Goal: Task Accomplishment & Management: Use online tool/utility

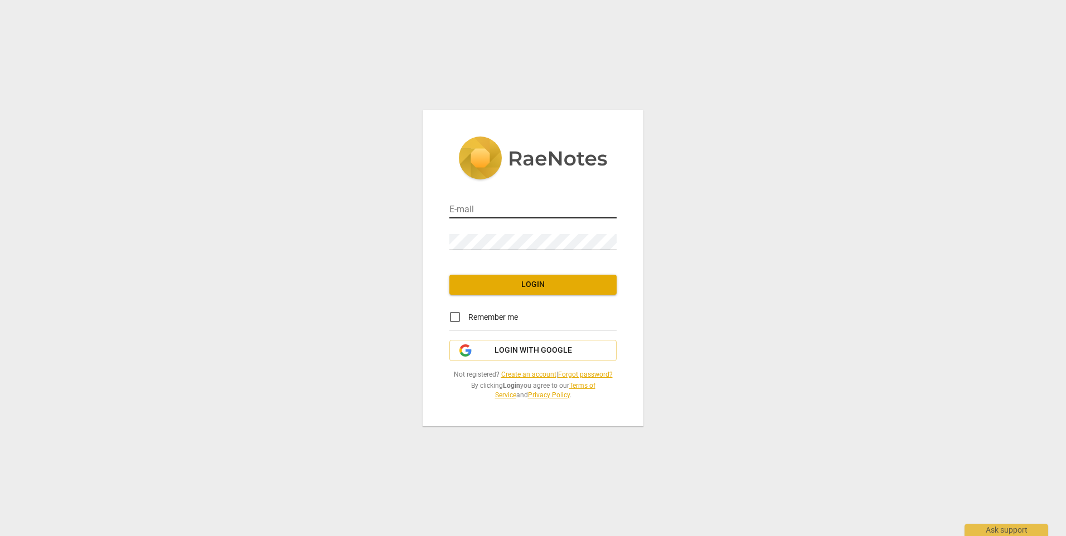
click at [482, 206] on input "email" at bounding box center [532, 210] width 167 height 16
click at [333, 284] on div "E-mail Password Login Remember me Login with Google Not registered? Create an a…" at bounding box center [533, 268] width 1066 height 536
click at [500, 349] on span "Login with Google" at bounding box center [533, 350] width 77 height 11
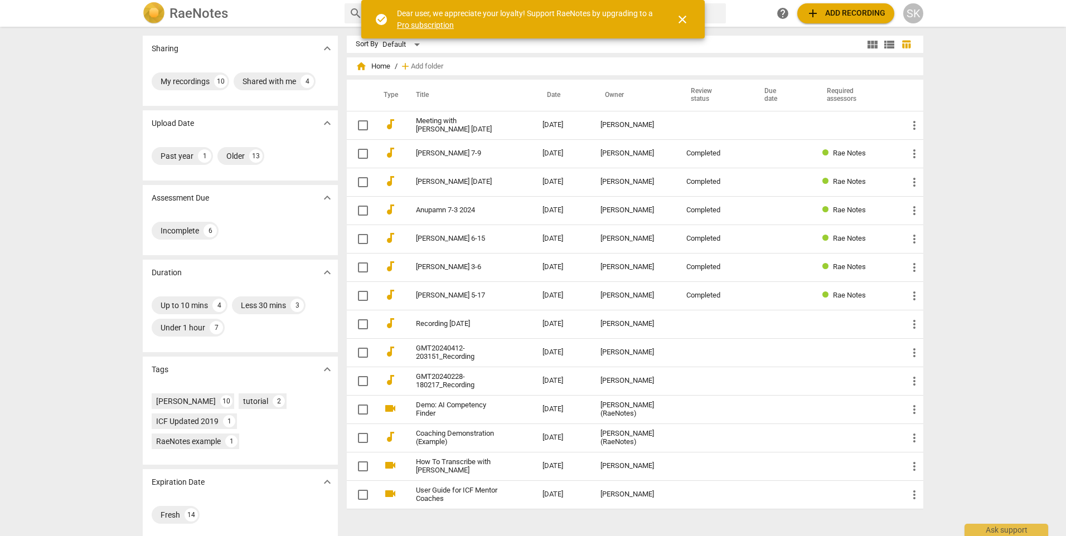
click at [8, 151] on div "Sharing expand_more My recordings 10 Shared with me 4 Upload Date expand_more P…" at bounding box center [533, 282] width 1066 height 508
click at [680, 20] on span "close" at bounding box center [682, 19] width 13 height 13
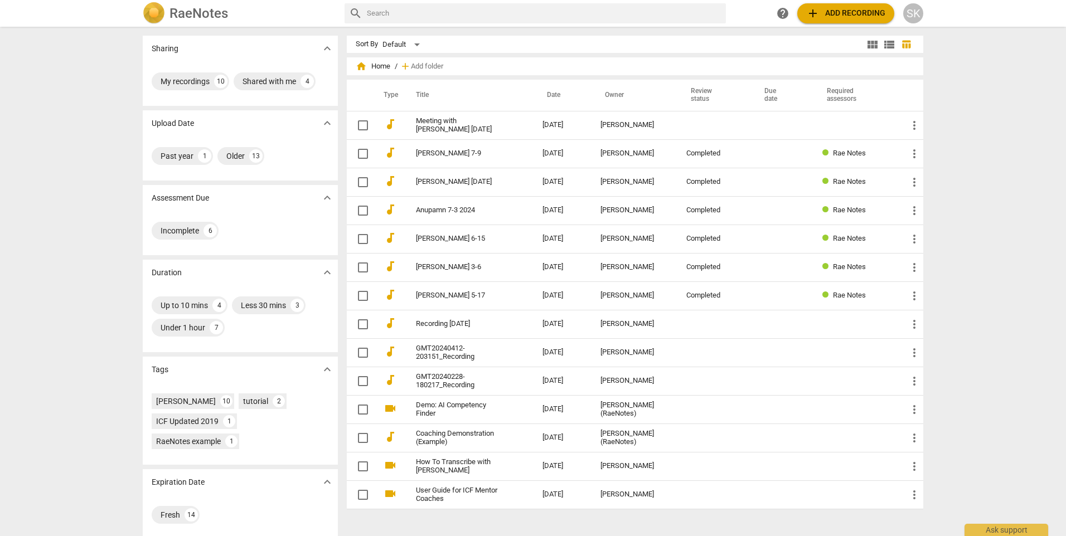
click at [844, 17] on span "add Add recording" at bounding box center [845, 13] width 79 height 13
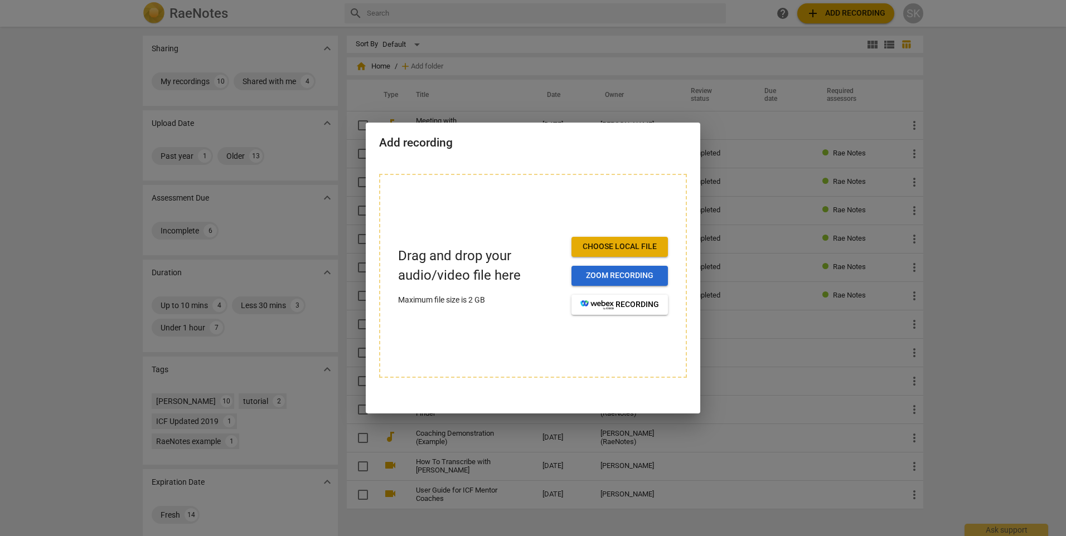
click at [622, 278] on span "Zoom recording" at bounding box center [619, 275] width 79 height 11
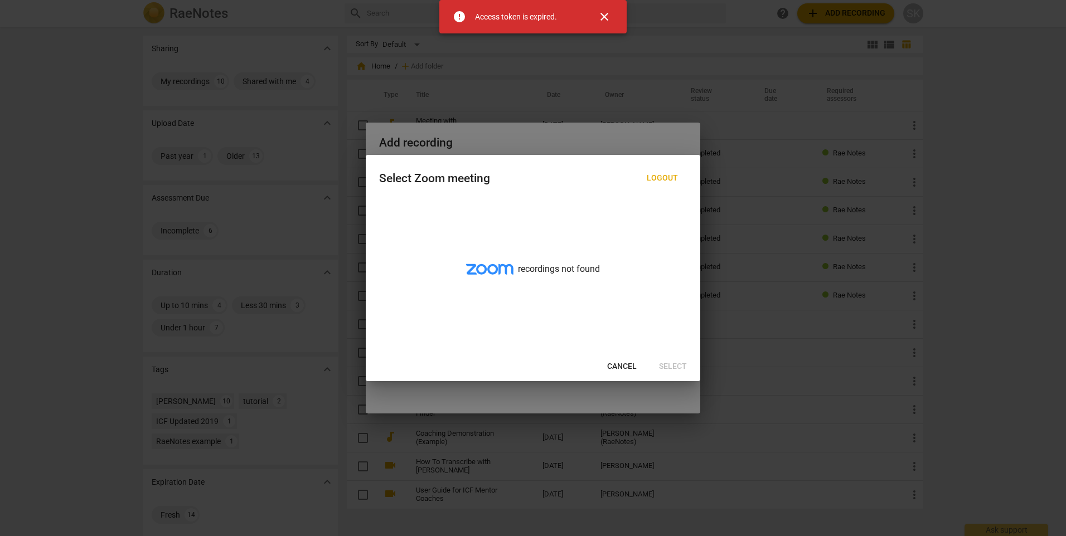
click at [605, 13] on span "close" at bounding box center [604, 16] width 13 height 13
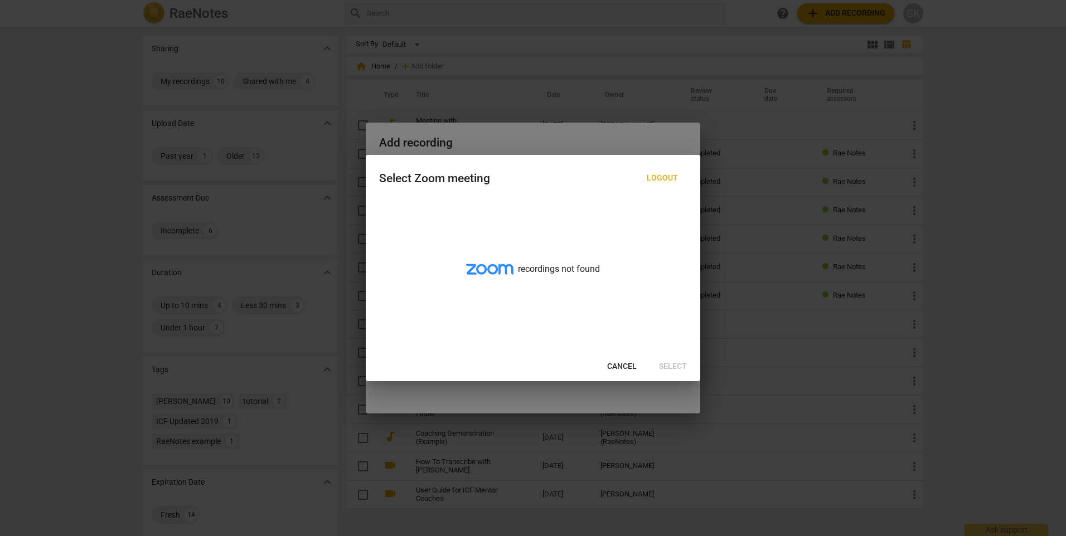
click at [615, 366] on span "Cancel" at bounding box center [622, 366] width 30 height 11
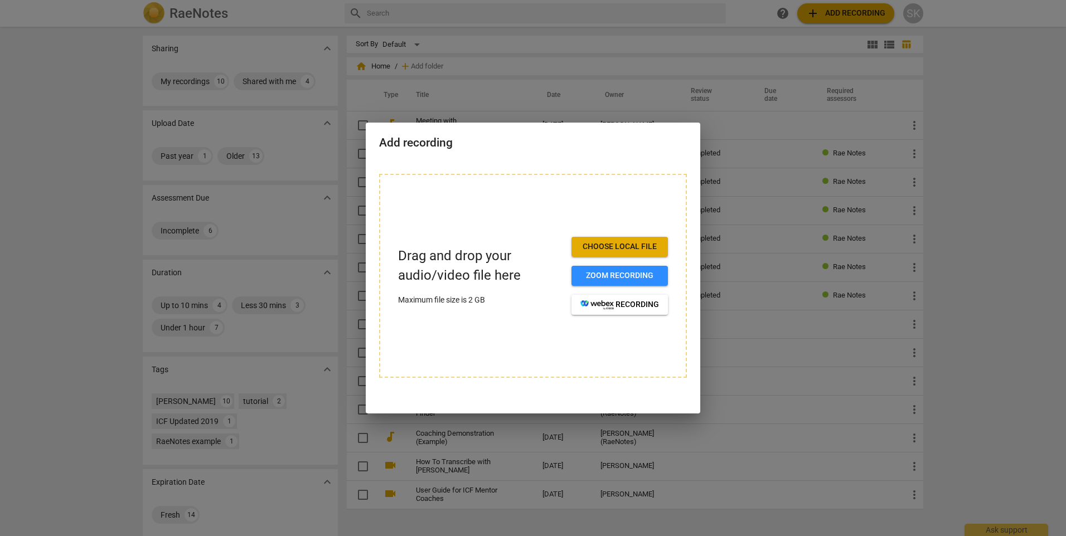
click at [628, 245] on span "Choose local file" at bounding box center [619, 246] width 79 height 11
click at [599, 244] on span "Choose local file" at bounding box center [619, 246] width 79 height 11
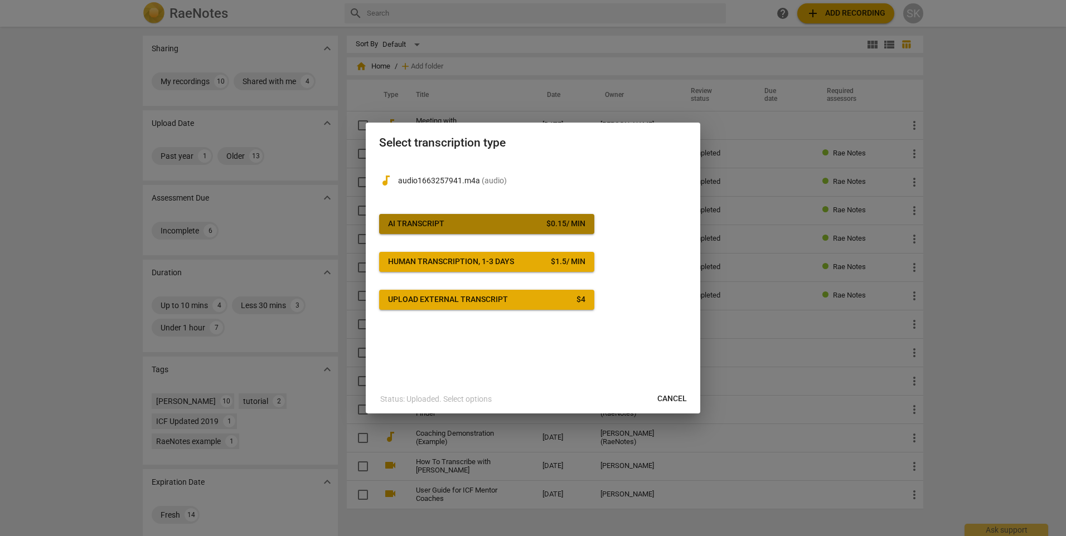
click at [463, 225] on span "AI Transcript $ 0.15 / min" at bounding box center [486, 224] width 197 height 11
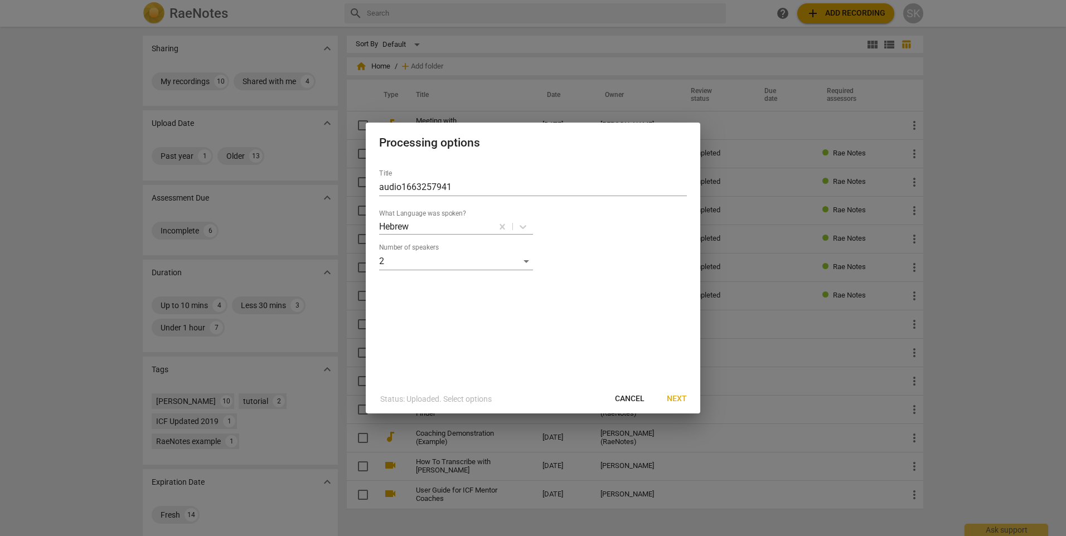
click at [679, 400] on span "Next" at bounding box center [677, 399] width 20 height 11
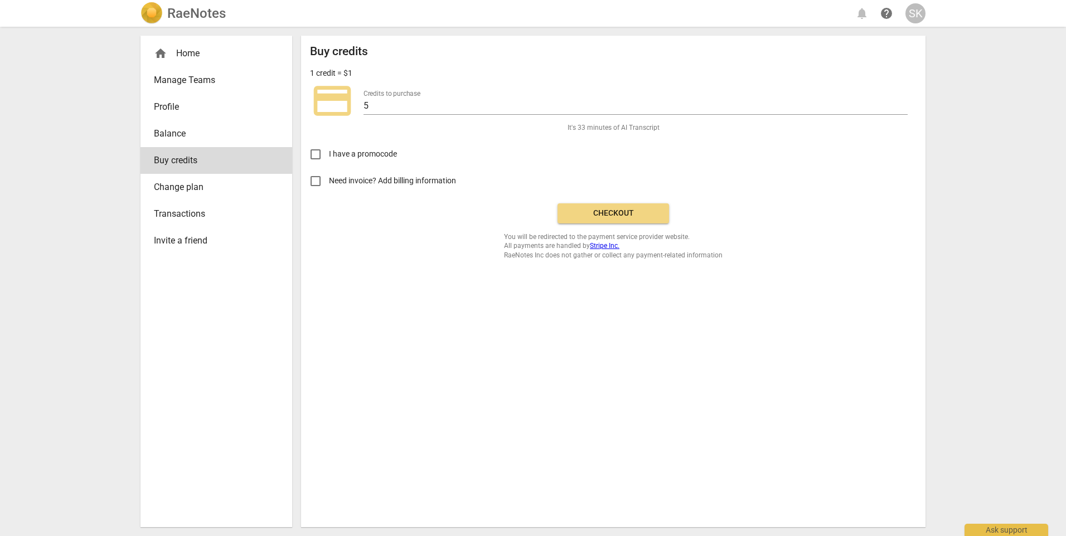
click at [617, 217] on span "Checkout" at bounding box center [613, 213] width 94 height 11
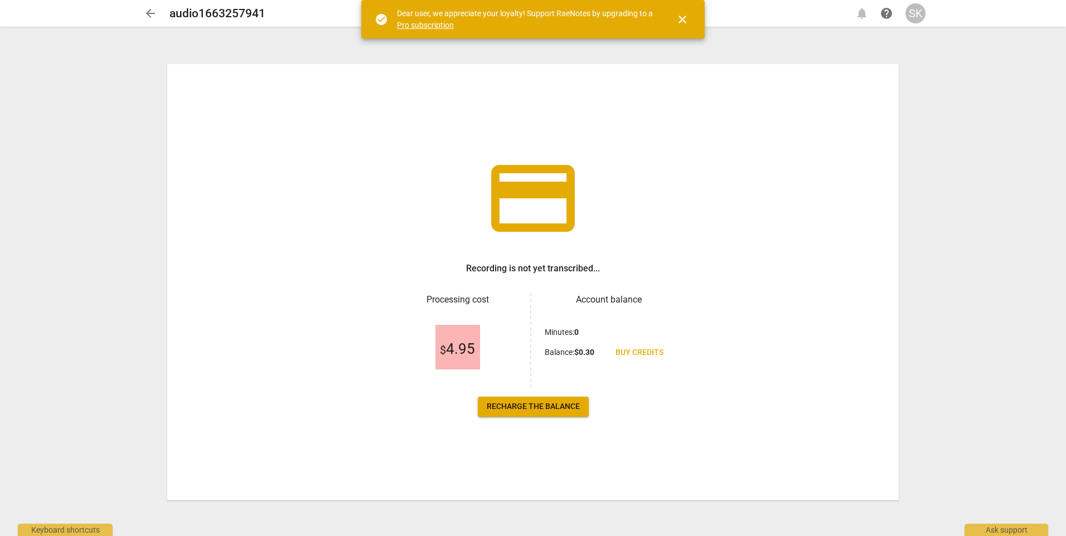
click at [673, 17] on span "close" at bounding box center [682, 19] width 27 height 13
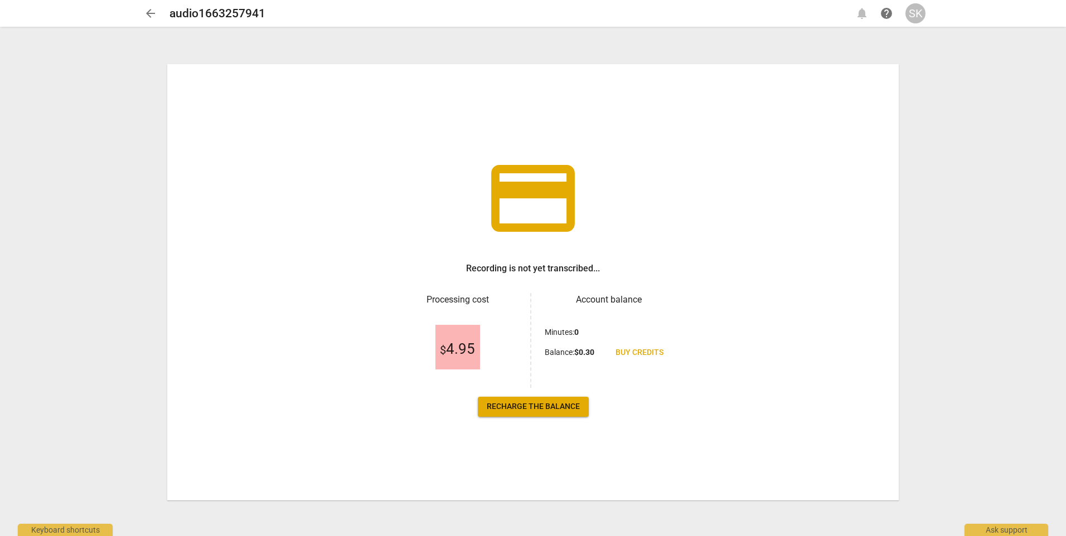
click at [149, 14] on span "arrow_back" at bounding box center [150, 13] width 13 height 13
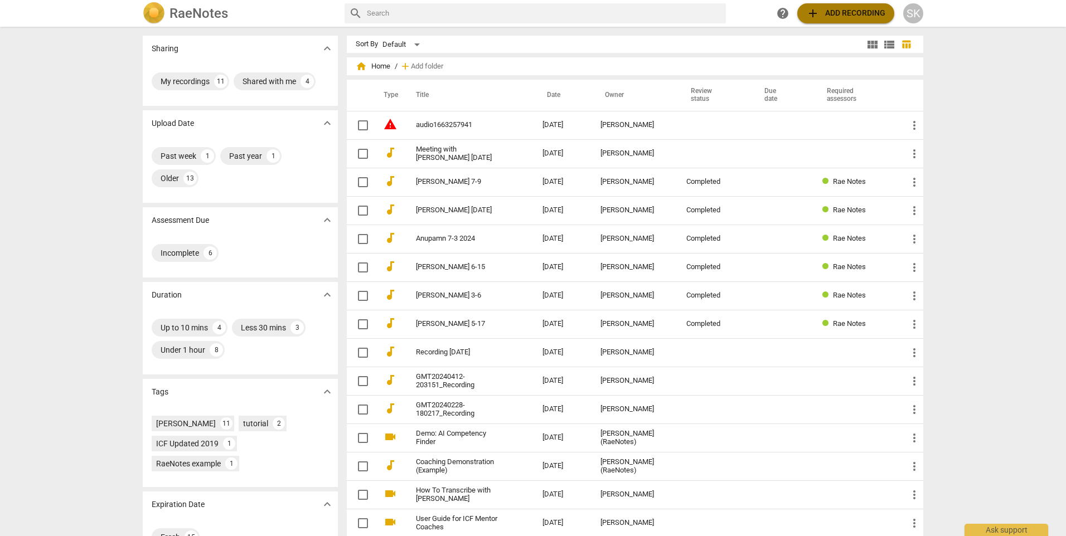
click at [850, 13] on span "add Add recording" at bounding box center [845, 13] width 79 height 13
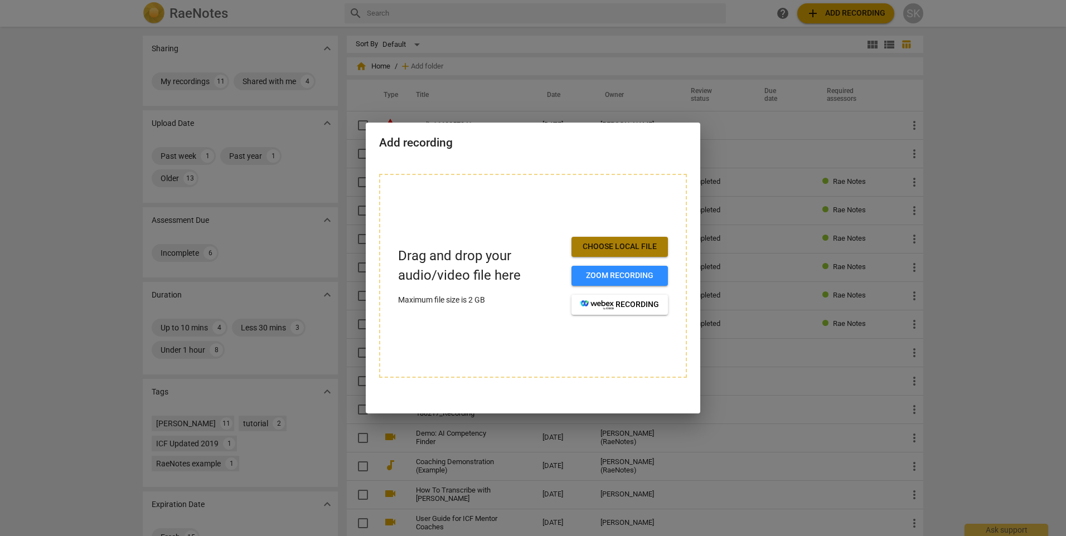
click at [616, 248] on span "Choose local file" at bounding box center [619, 246] width 79 height 11
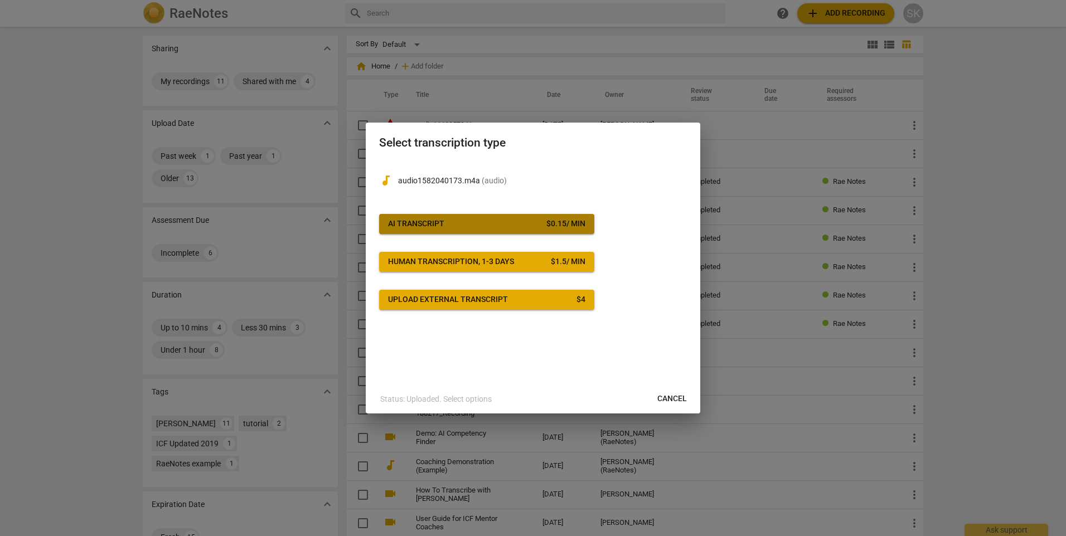
click at [486, 226] on span "AI Transcript $ 0.15 / min" at bounding box center [486, 224] width 197 height 11
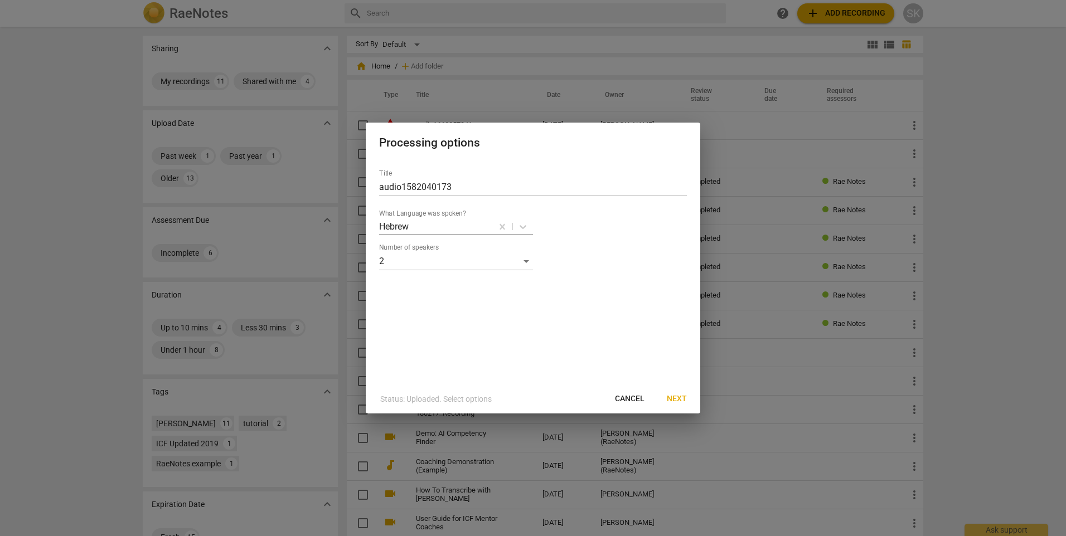
click at [680, 395] on span "Next" at bounding box center [677, 399] width 20 height 11
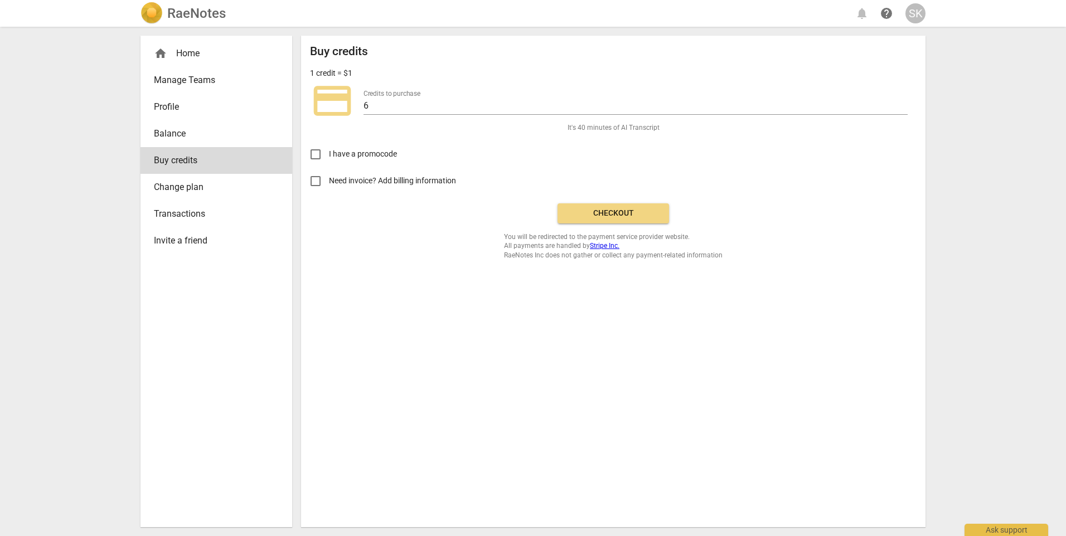
click at [178, 56] on div "home Home" at bounding box center [212, 53] width 116 height 13
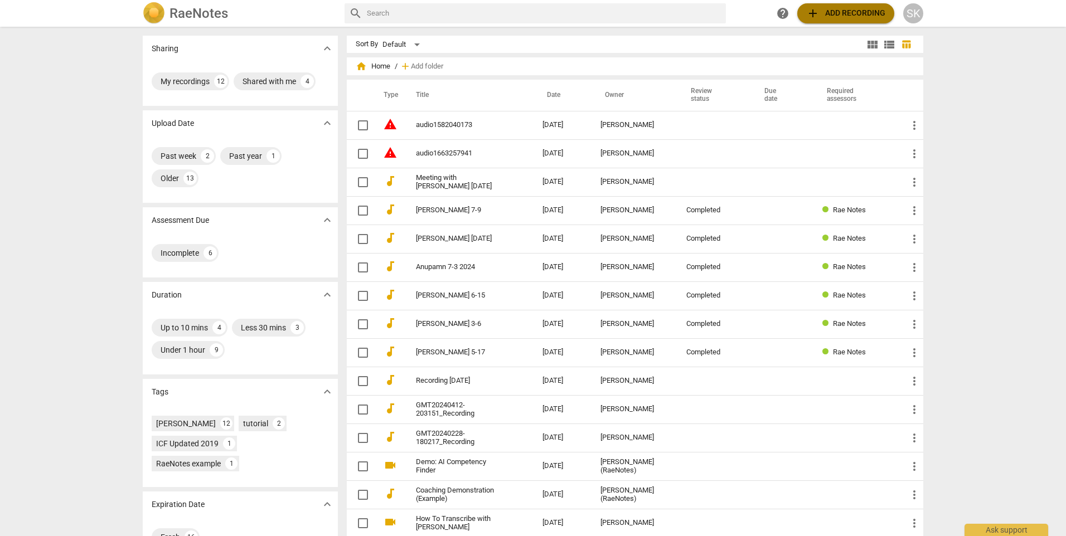
click at [852, 15] on span "add Add recording" at bounding box center [845, 13] width 79 height 13
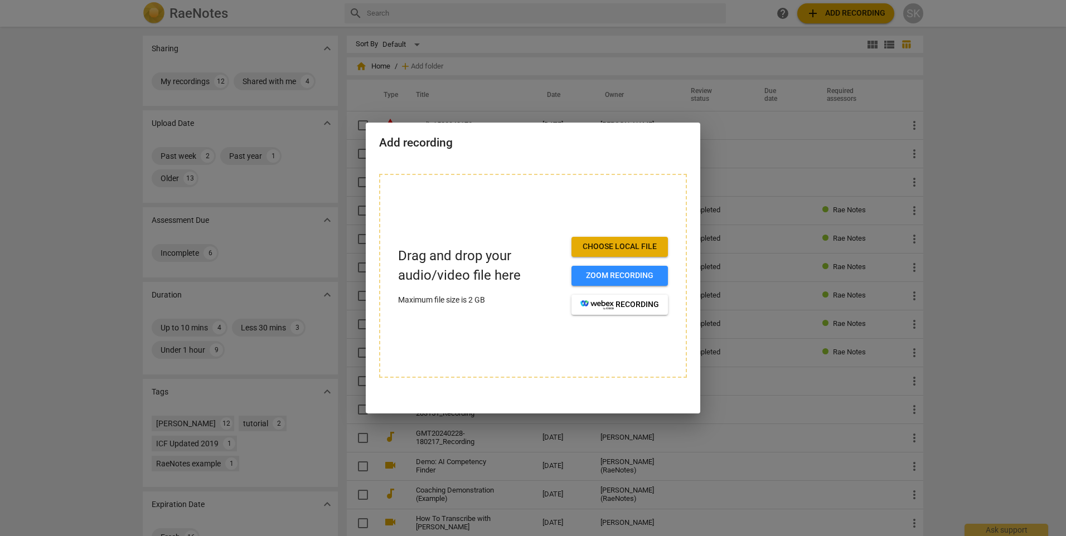
click at [610, 249] on span "Choose local file" at bounding box center [619, 246] width 79 height 11
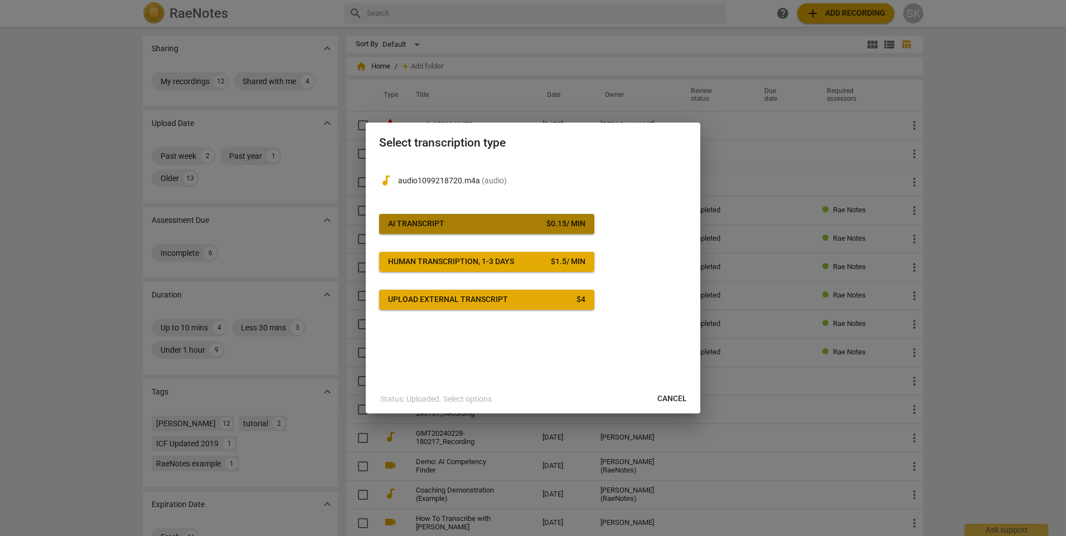
click at [473, 229] on span "AI Transcript $ 0.15 / min" at bounding box center [486, 224] width 197 height 11
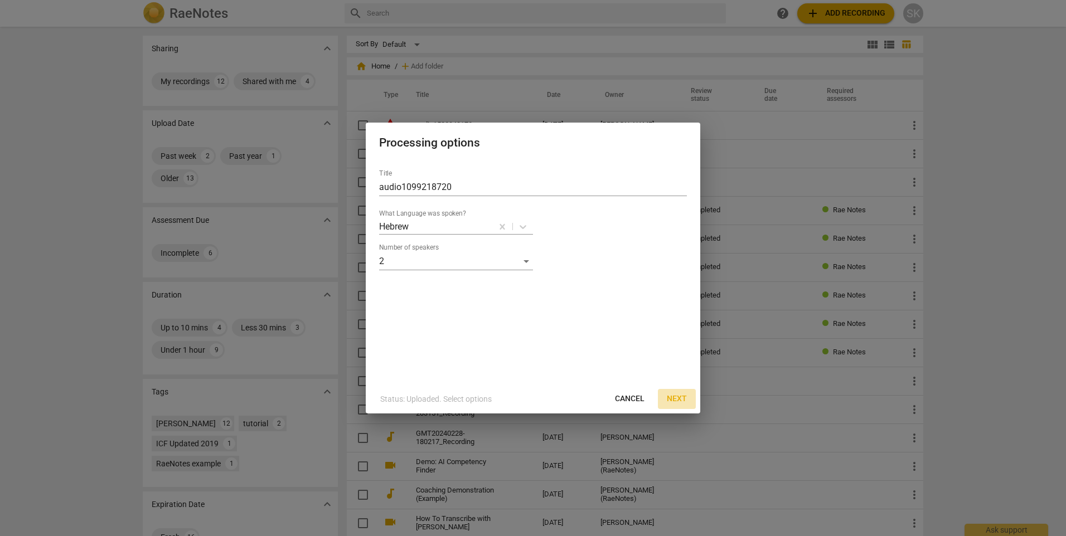
drag, startPoint x: 676, startPoint y: 398, endPoint x: 682, endPoint y: 396, distance: 6.2
click at [676, 398] on span "Next" at bounding box center [677, 399] width 20 height 11
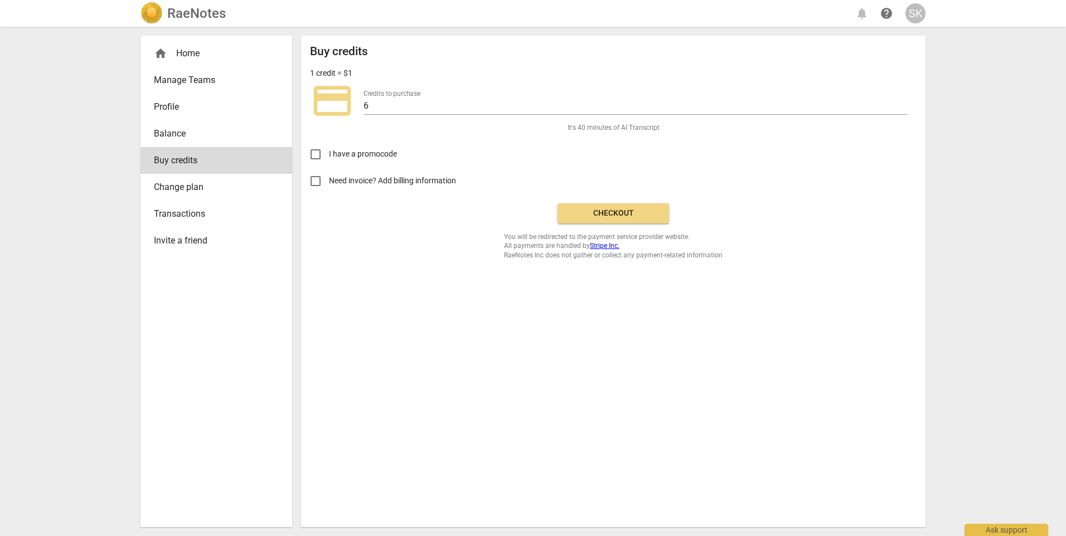
click at [200, 56] on div "home Home" at bounding box center [212, 53] width 116 height 13
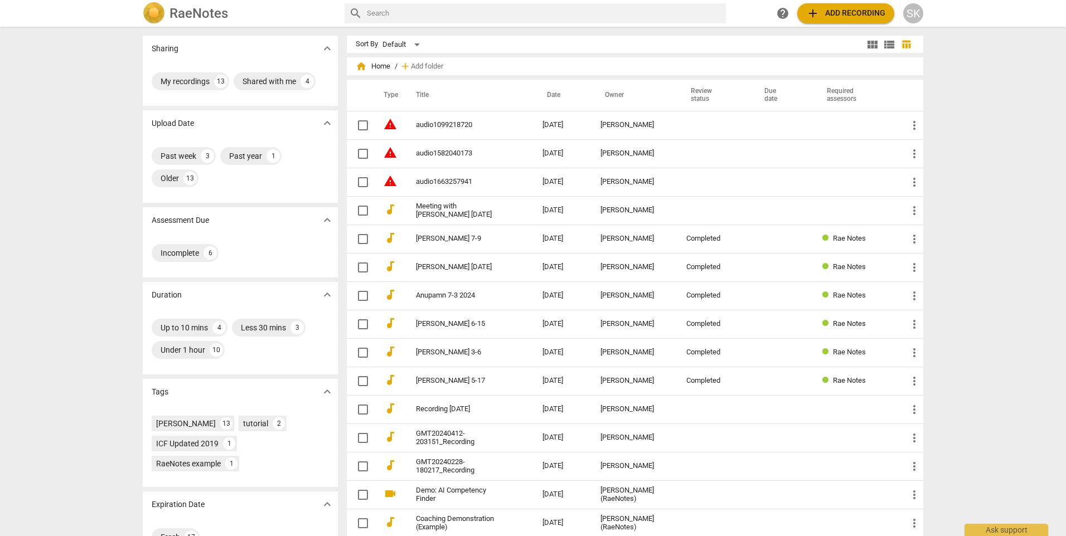
click at [837, 12] on span "add Add recording" at bounding box center [845, 13] width 79 height 13
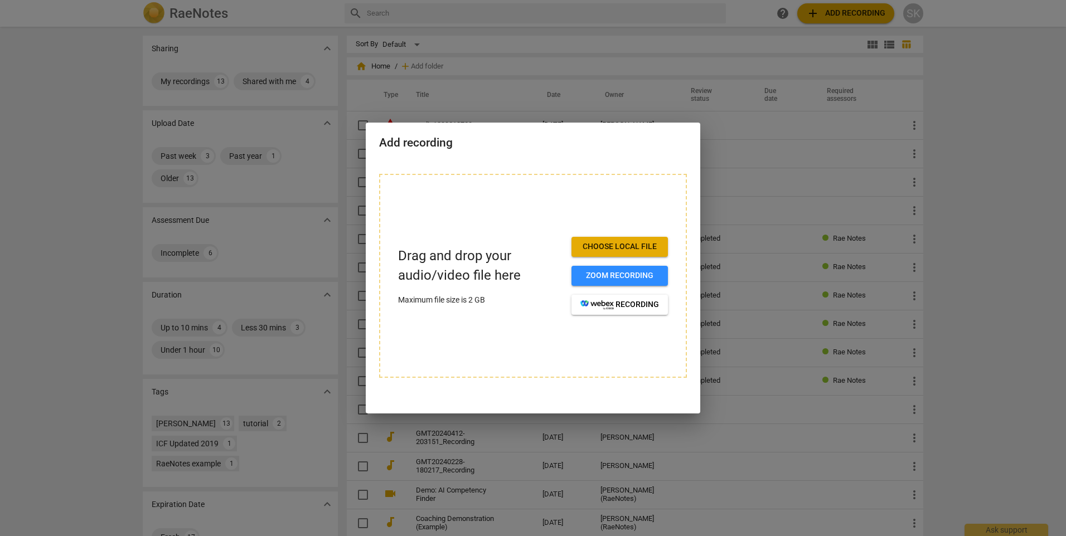
click at [621, 245] on span "Choose local file" at bounding box center [619, 246] width 79 height 11
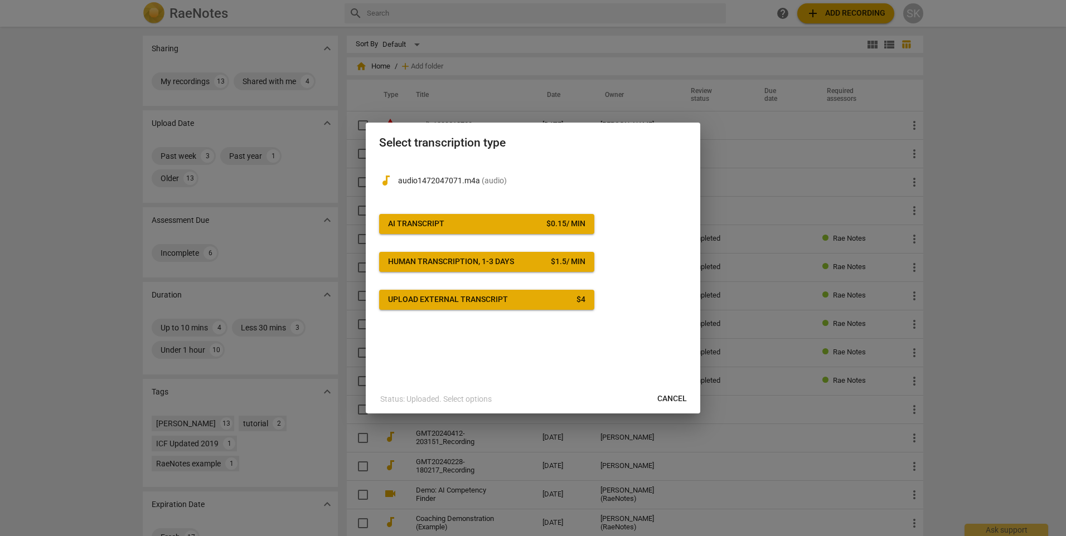
click at [464, 219] on span "AI Transcript $ 0.15 / min" at bounding box center [486, 224] width 197 height 11
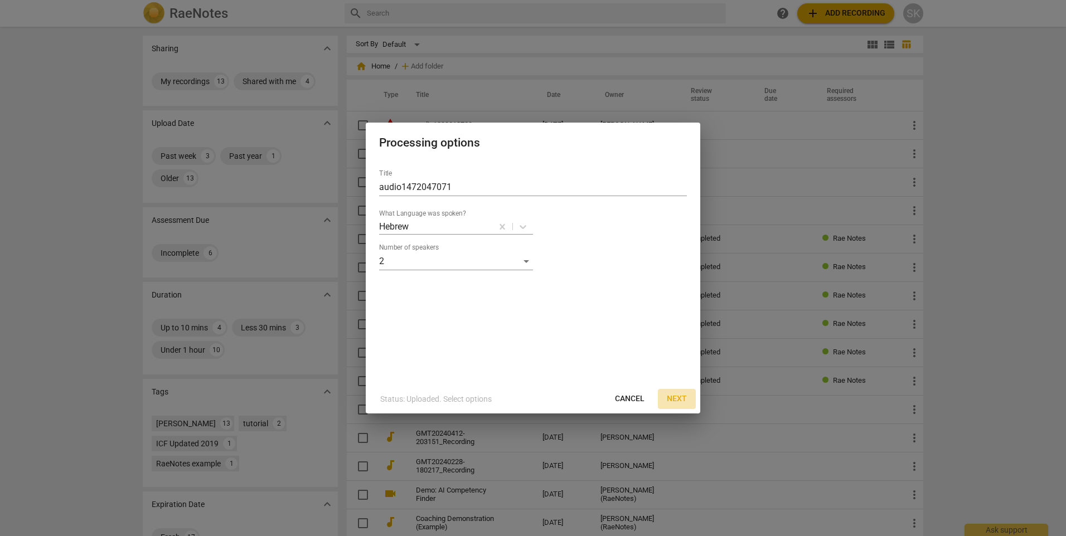
click at [682, 400] on span "Next" at bounding box center [677, 399] width 20 height 11
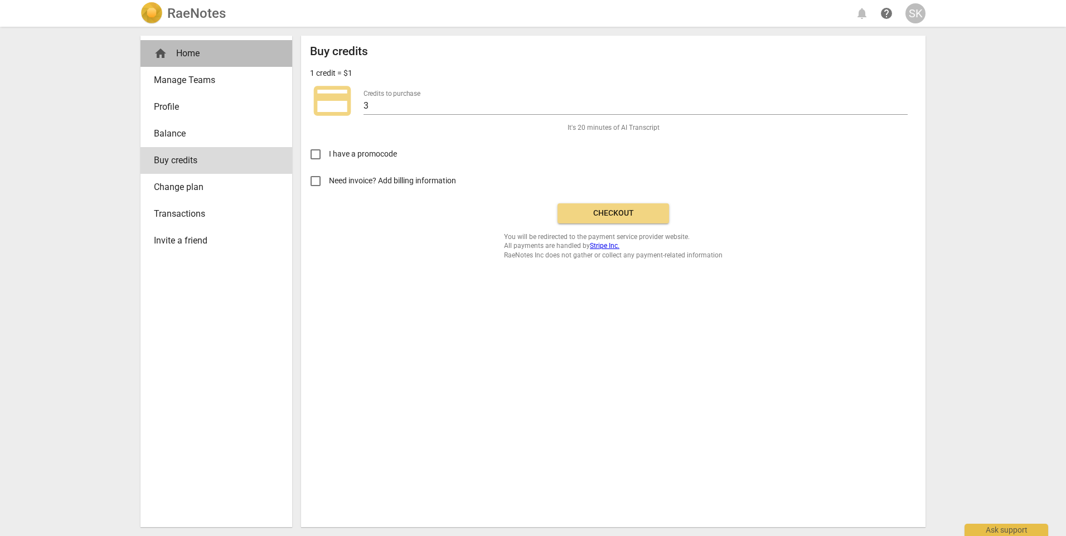
click at [192, 52] on div "home Home" at bounding box center [212, 53] width 116 height 13
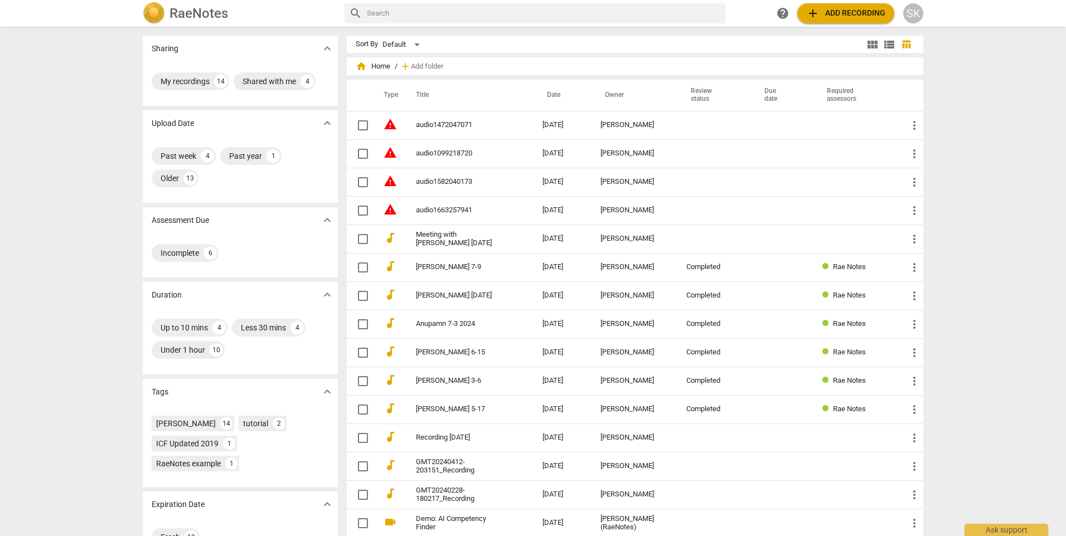
click at [846, 11] on span "add Add recording" at bounding box center [845, 13] width 79 height 13
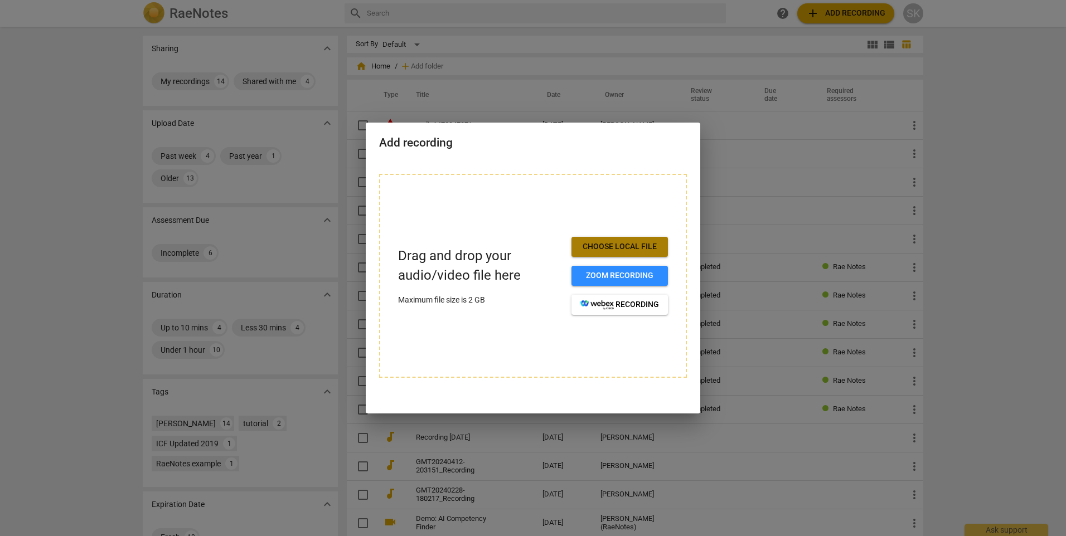
click at [593, 243] on span "Choose local file" at bounding box center [619, 246] width 79 height 11
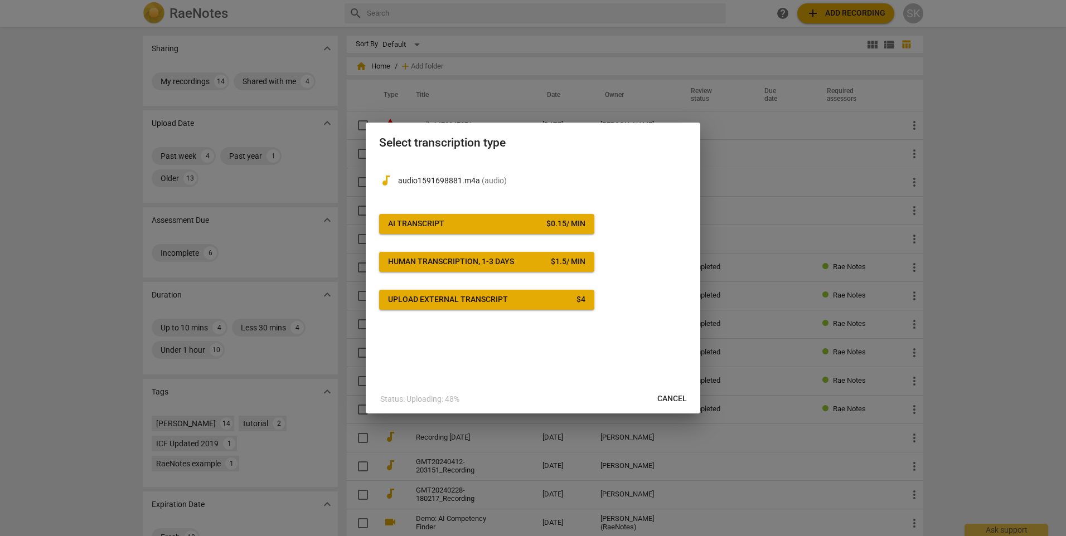
click at [460, 227] on span "AI Transcript $ 0.15 / min" at bounding box center [486, 224] width 197 height 11
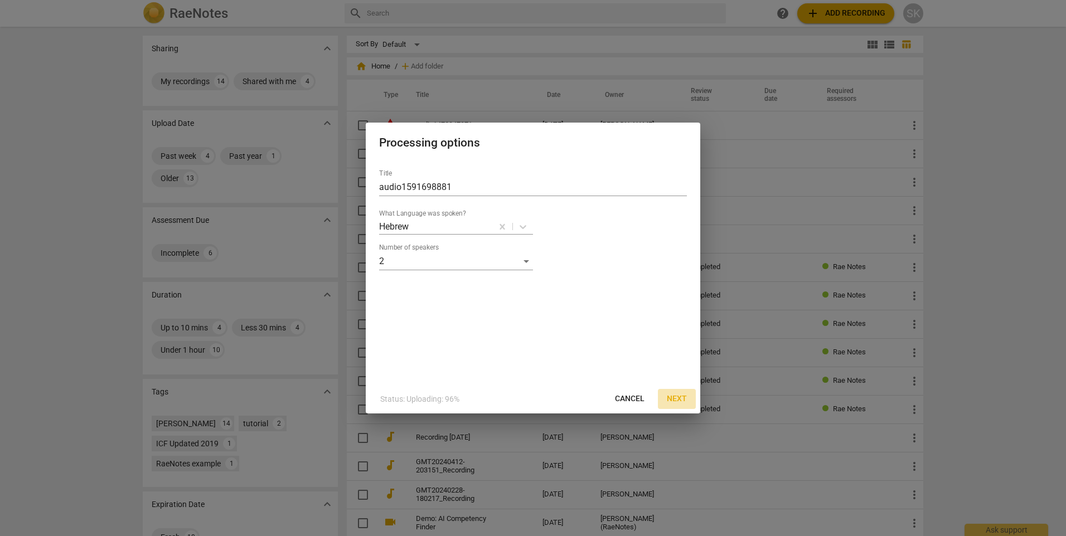
click at [681, 401] on span "Next" at bounding box center [677, 399] width 20 height 11
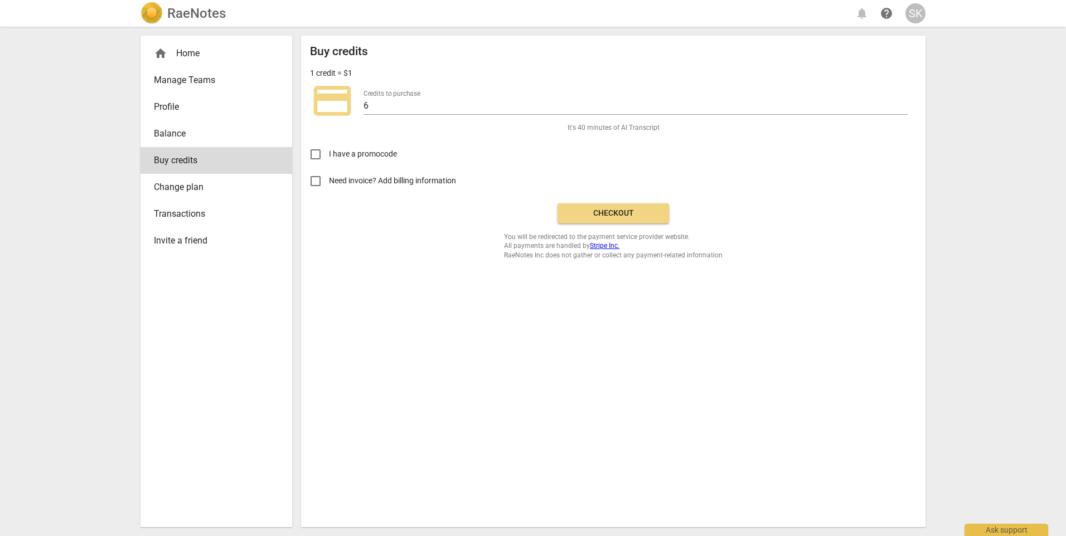
click at [190, 57] on div "home Home" at bounding box center [212, 53] width 116 height 13
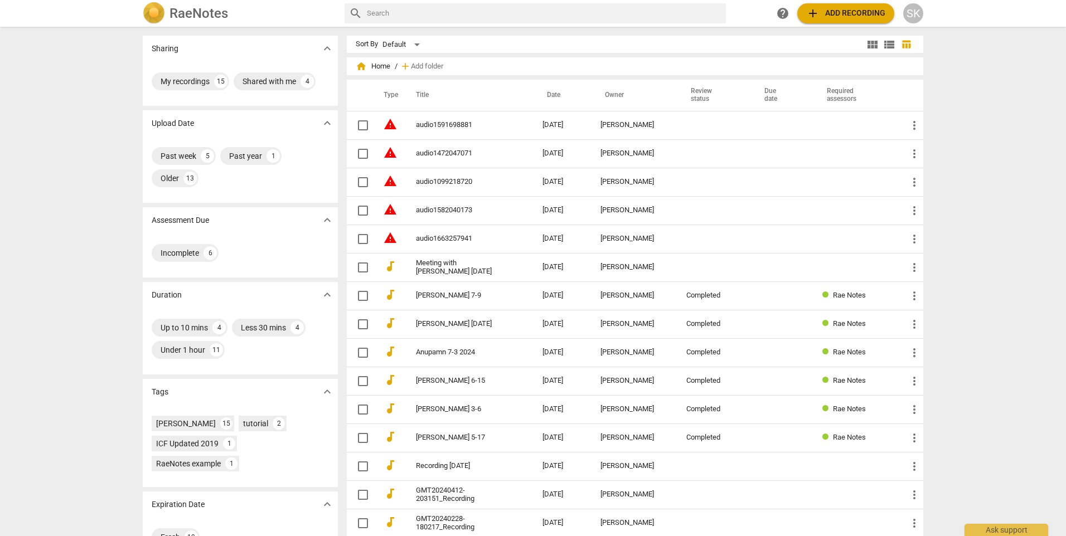
click at [849, 13] on span "add Add recording" at bounding box center [845, 13] width 79 height 13
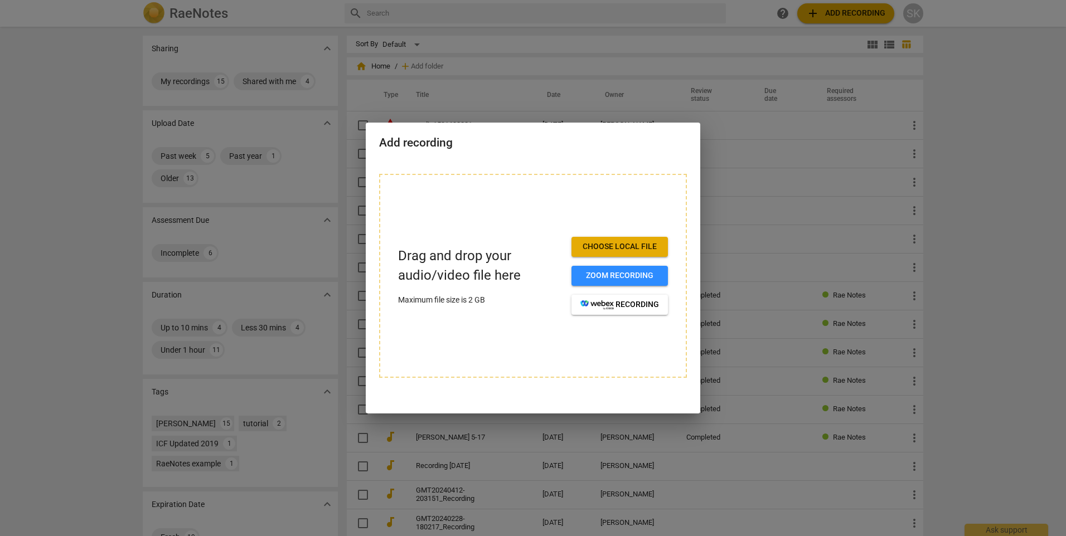
click at [603, 248] on span "Choose local file" at bounding box center [619, 246] width 79 height 11
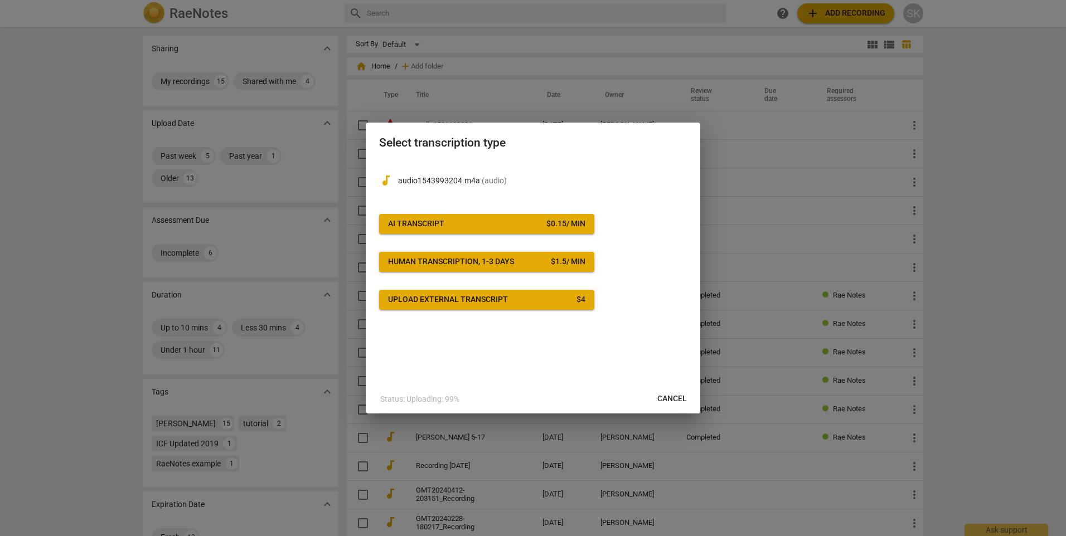
click at [500, 227] on span "AI Transcript $ 0.15 / min" at bounding box center [486, 224] width 197 height 11
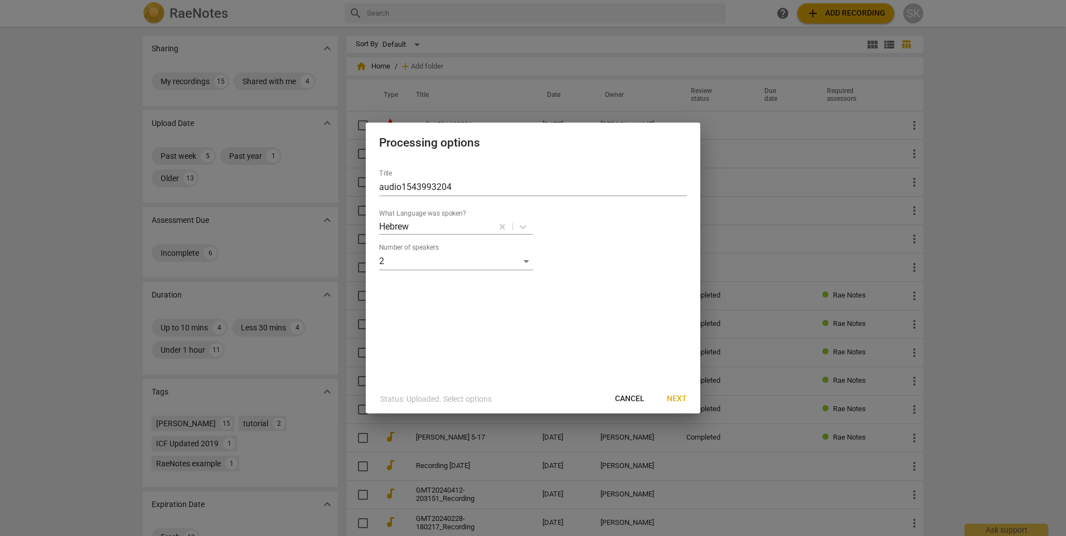
click at [678, 400] on span "Next" at bounding box center [677, 399] width 20 height 11
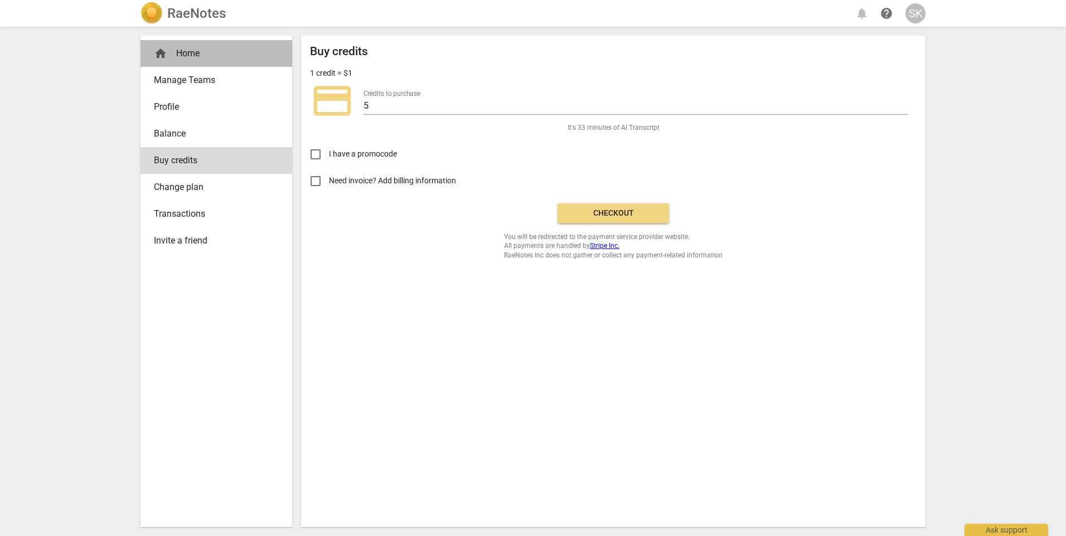
click at [183, 60] on div "home Home" at bounding box center [216, 53] width 152 height 27
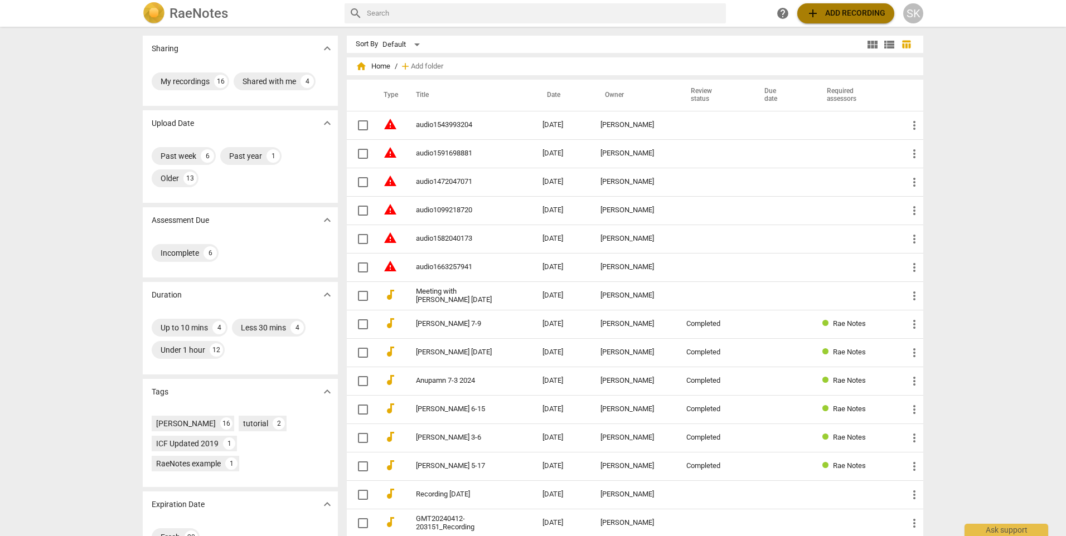
click at [837, 14] on span "add Add recording" at bounding box center [845, 13] width 79 height 13
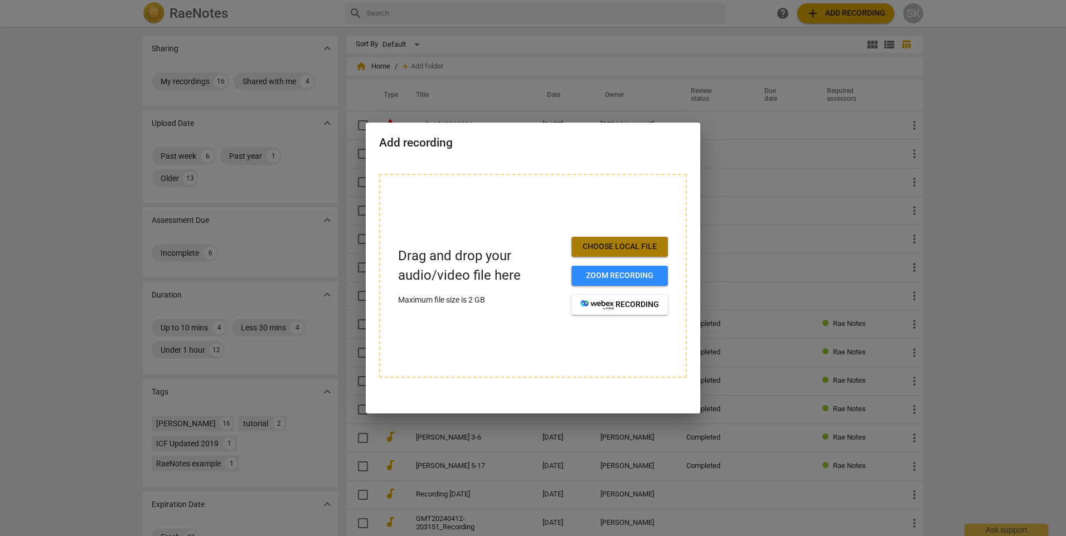
click at [618, 245] on span "Choose local file" at bounding box center [619, 246] width 79 height 11
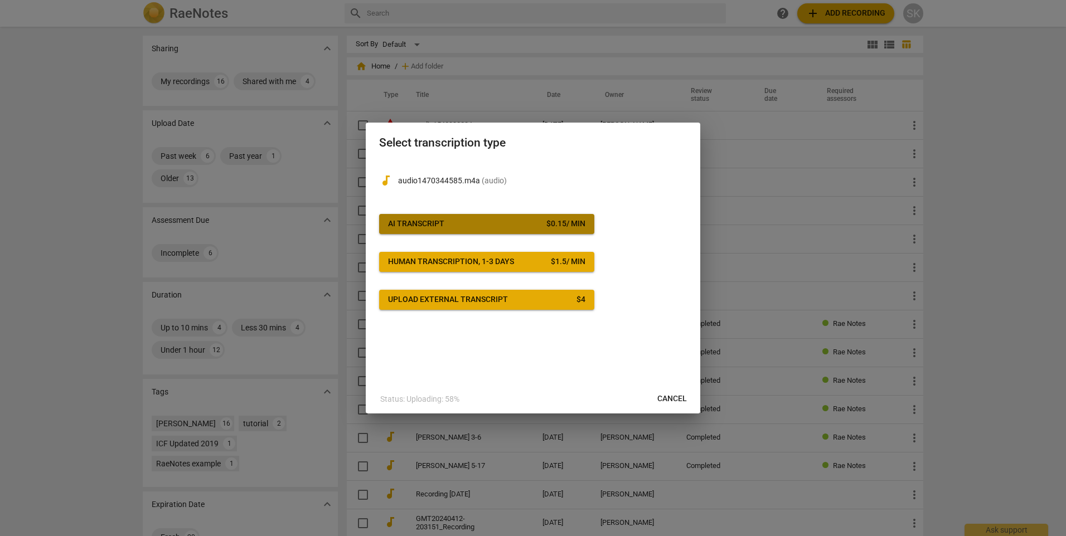
click at [508, 221] on span "AI Transcript $ 0.15 / min" at bounding box center [486, 224] width 197 height 11
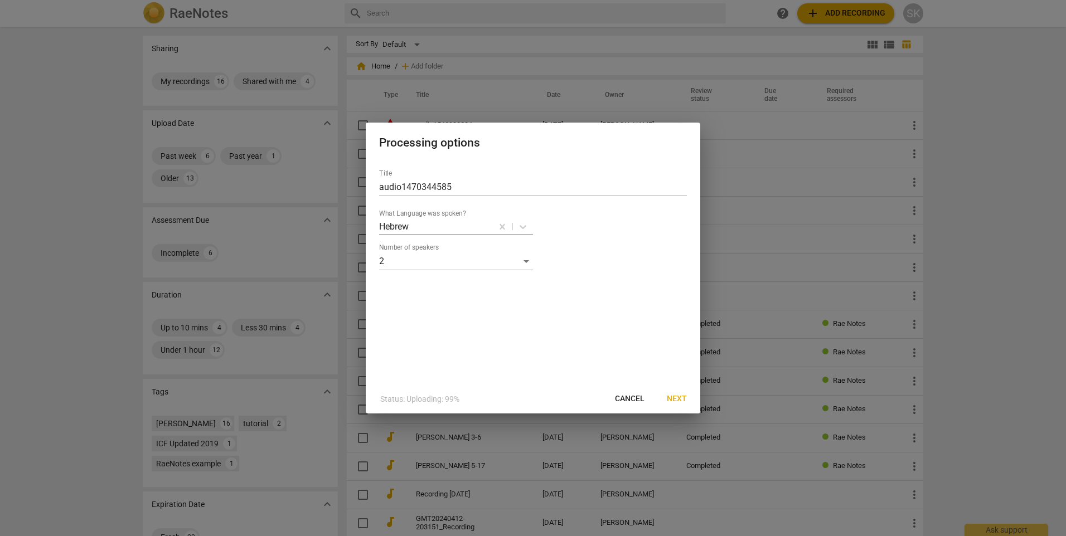
click at [675, 399] on span "Next" at bounding box center [677, 399] width 20 height 11
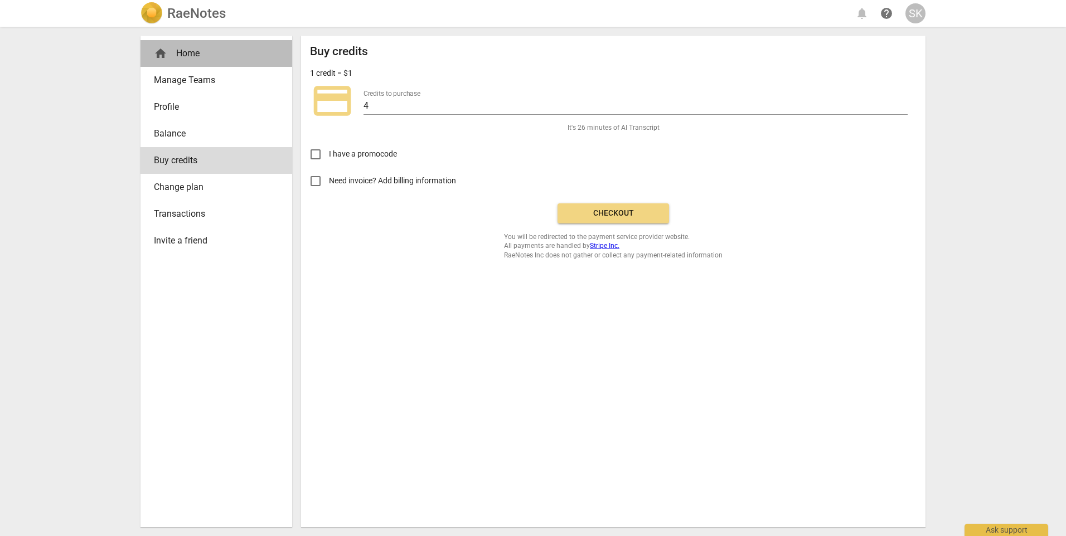
click at [194, 55] on div "home Home" at bounding box center [212, 53] width 116 height 13
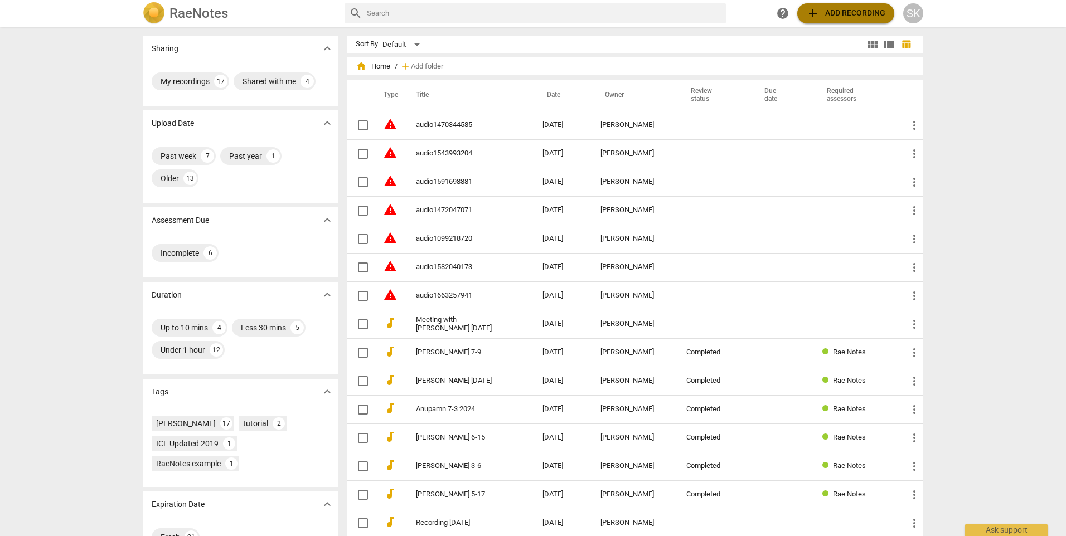
click at [852, 11] on span "add Add recording" at bounding box center [845, 13] width 79 height 13
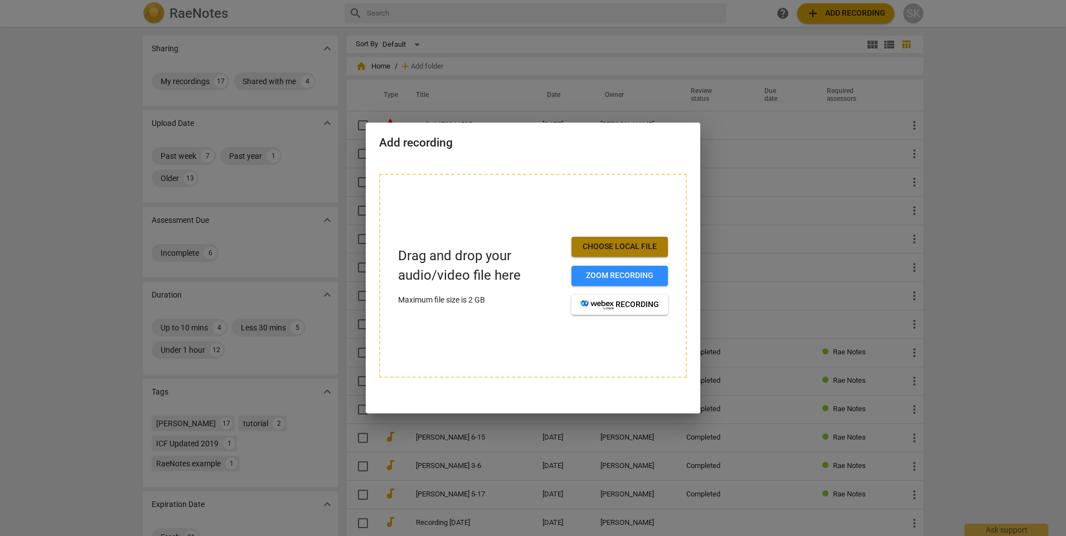
click at [605, 240] on button "Choose local file" at bounding box center [619, 247] width 96 height 20
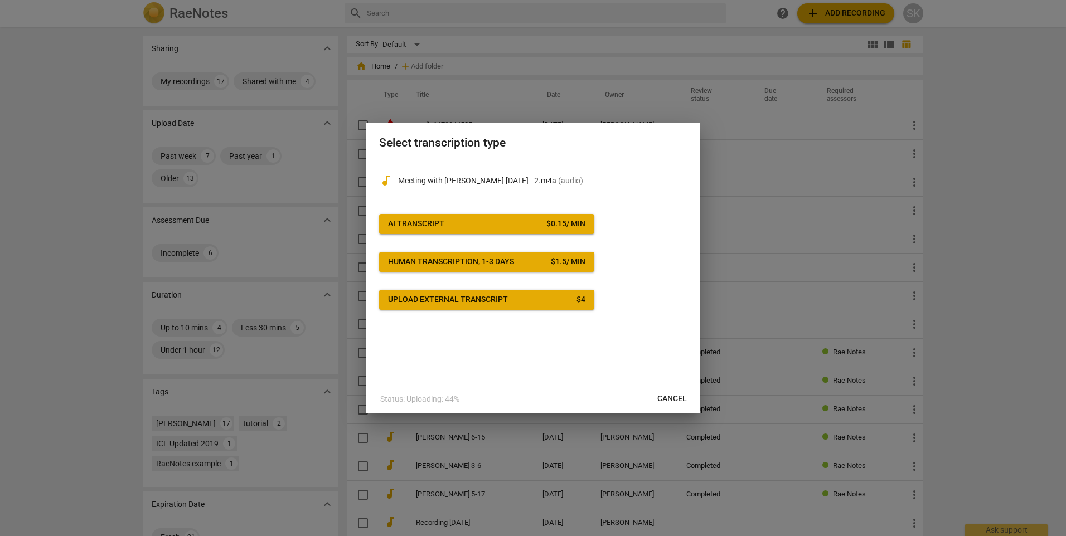
click at [488, 226] on span "AI Transcript $ 0.15 / min" at bounding box center [486, 224] width 197 height 11
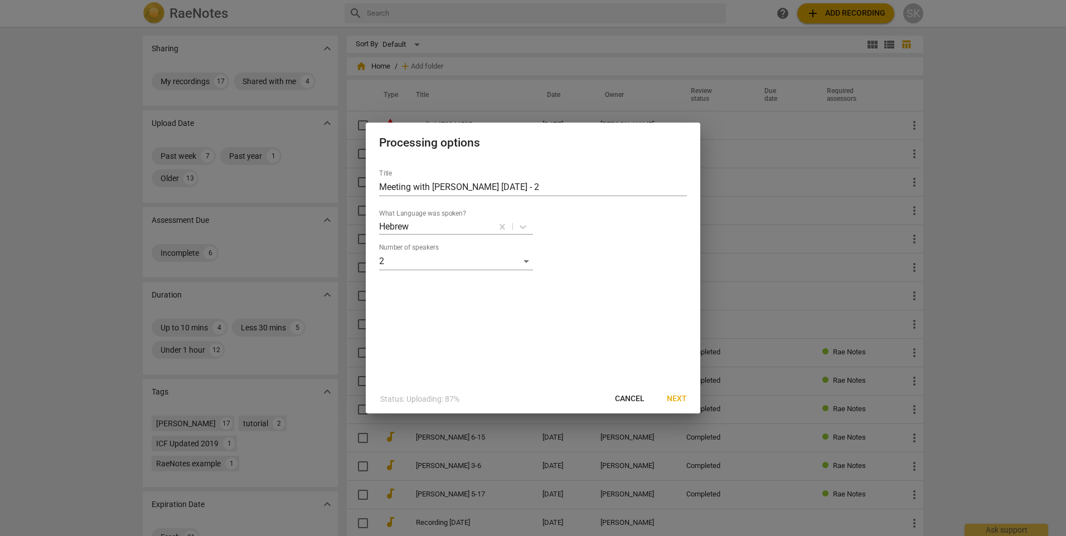
click at [677, 398] on span "Next" at bounding box center [677, 399] width 20 height 11
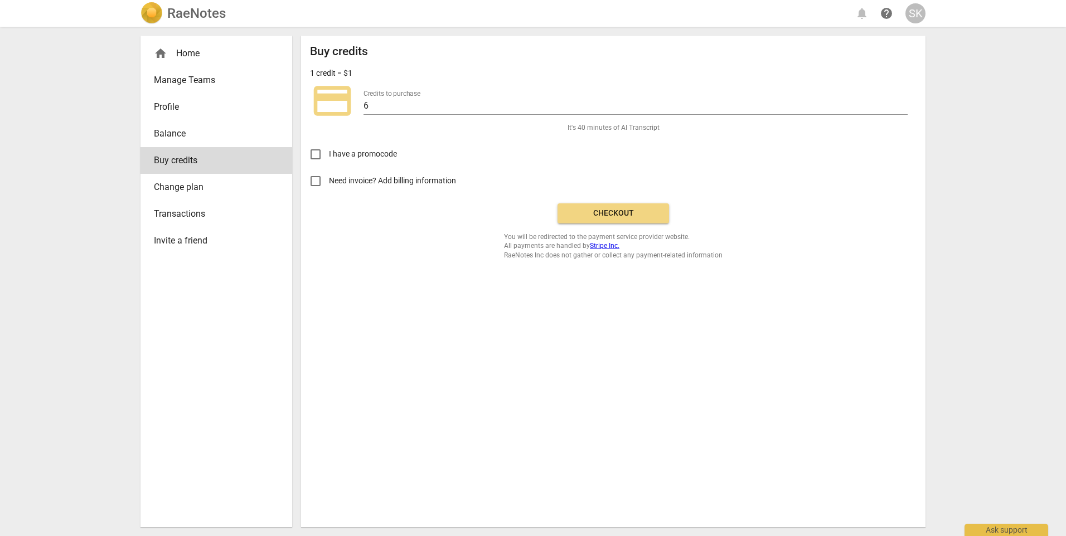
click at [196, 48] on div "home Home" at bounding box center [212, 53] width 116 height 13
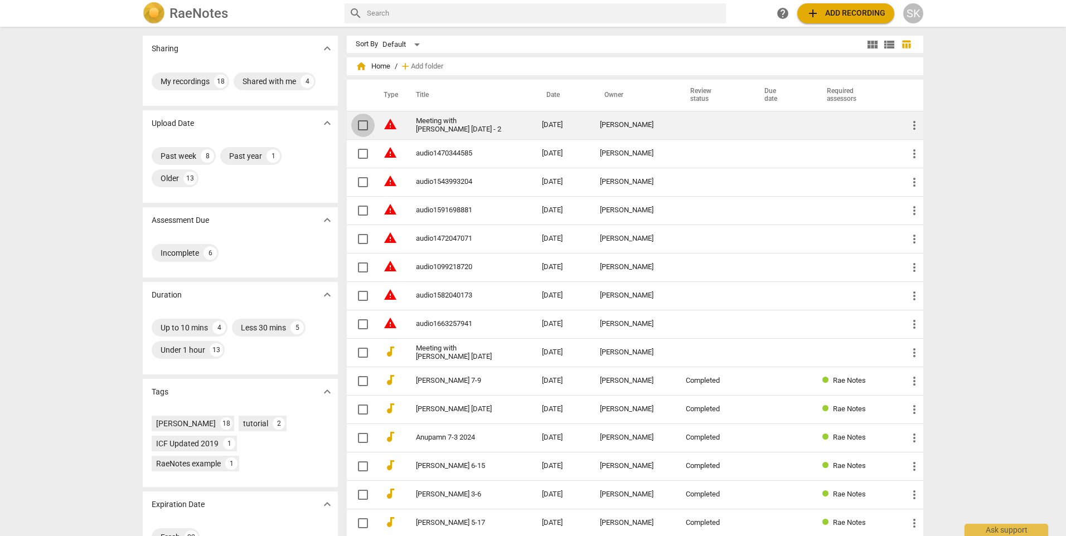
click at [362, 125] on input "checkbox" at bounding box center [362, 125] width 23 height 13
checkbox input "false"
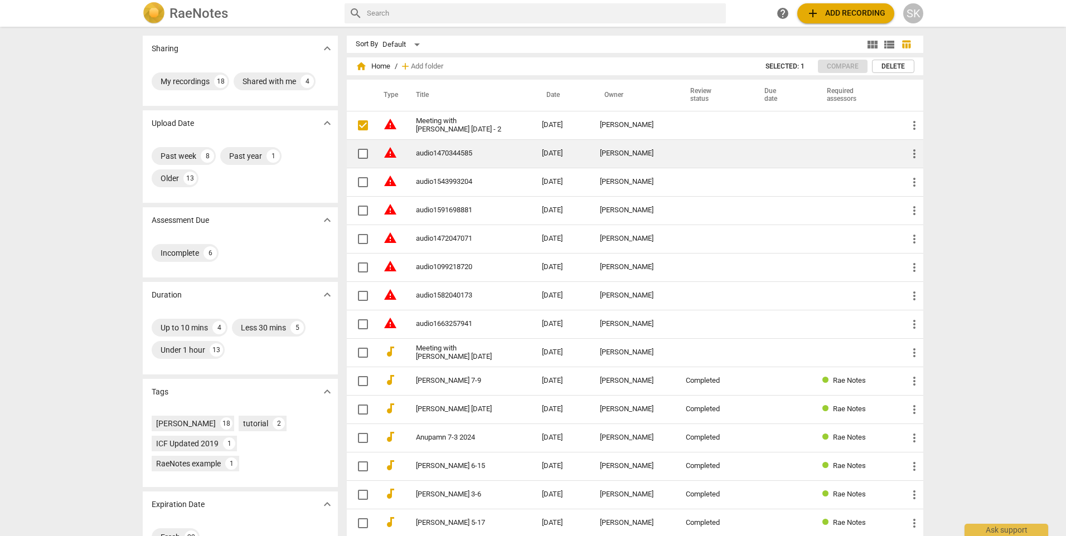
click at [363, 154] on input "checkbox" at bounding box center [362, 153] width 23 height 13
checkbox input "false"
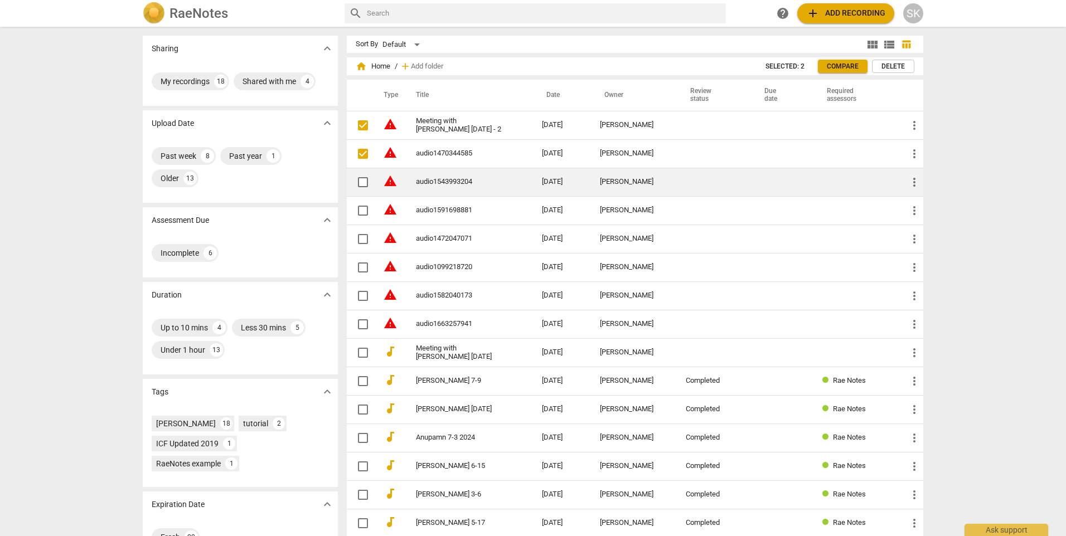
click at [362, 182] on input "checkbox" at bounding box center [362, 182] width 23 height 13
checkbox input "false"
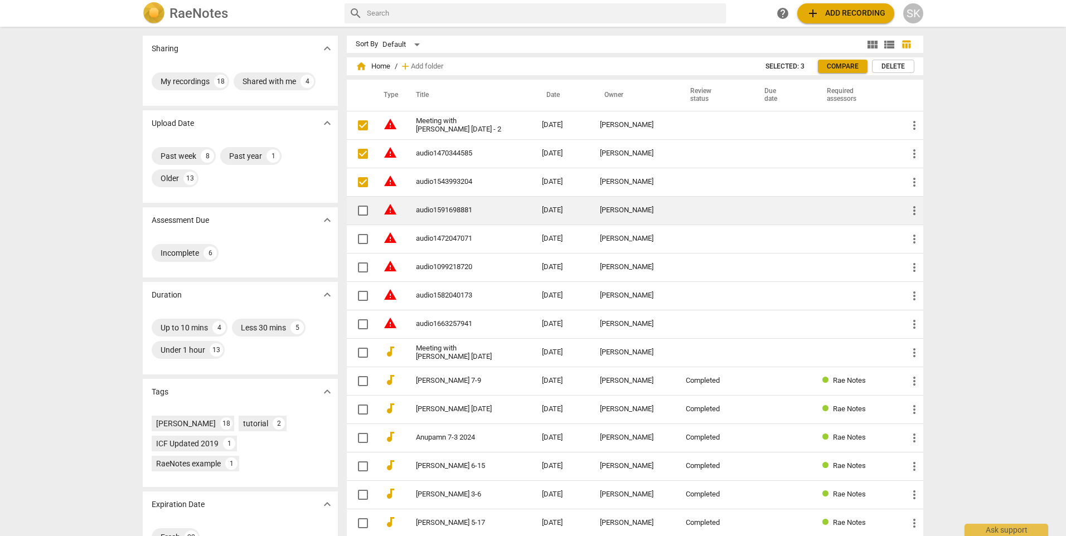
click at [362, 209] on input "checkbox" at bounding box center [362, 210] width 23 height 13
checkbox input "false"
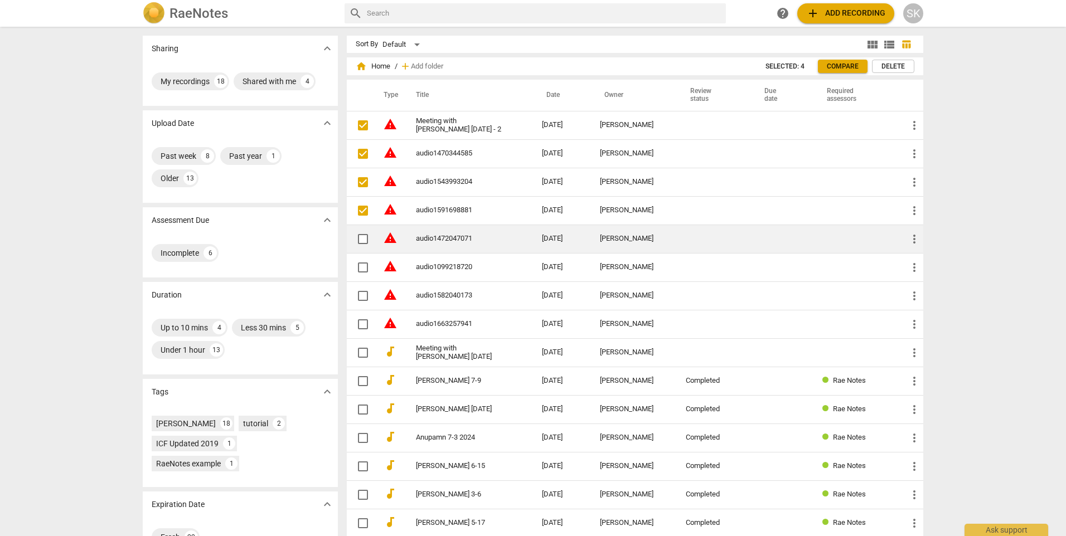
click at [357, 238] on input "checkbox" at bounding box center [362, 238] width 23 height 13
checkbox input "false"
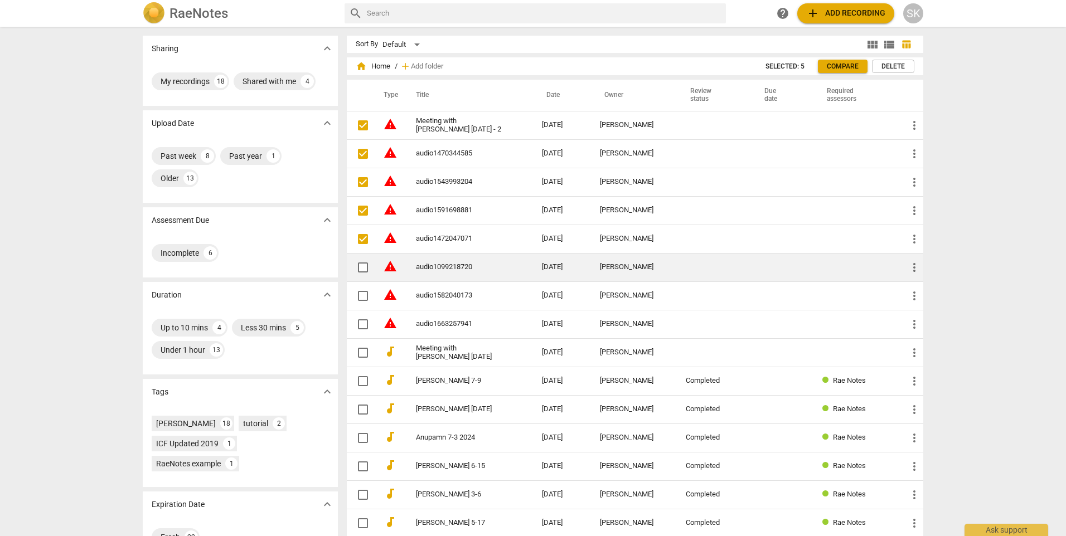
click at [362, 266] on input "checkbox" at bounding box center [362, 267] width 23 height 13
checkbox input "false"
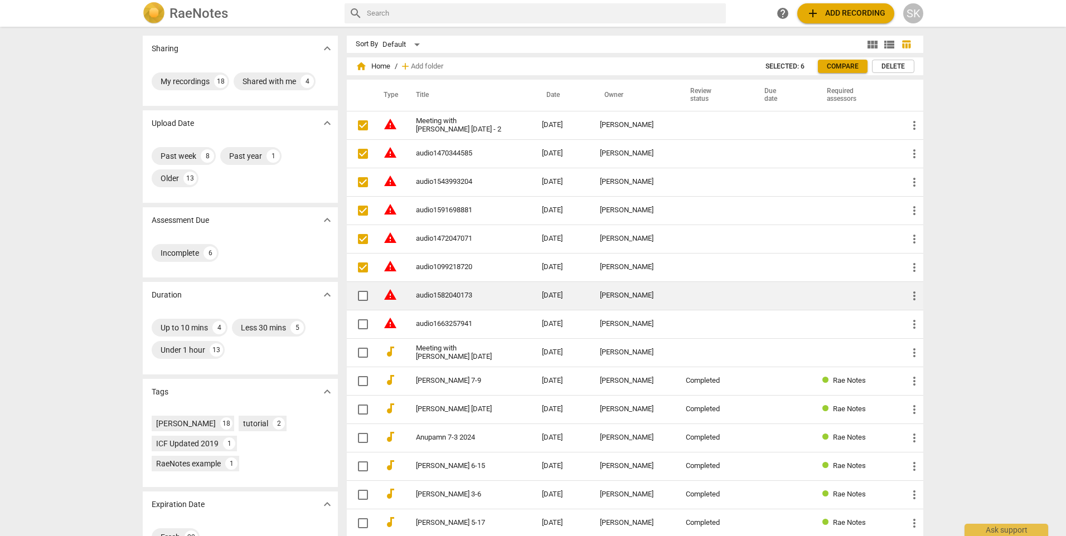
click at [356, 297] on input "checkbox" at bounding box center [362, 295] width 23 height 13
checkbox input "false"
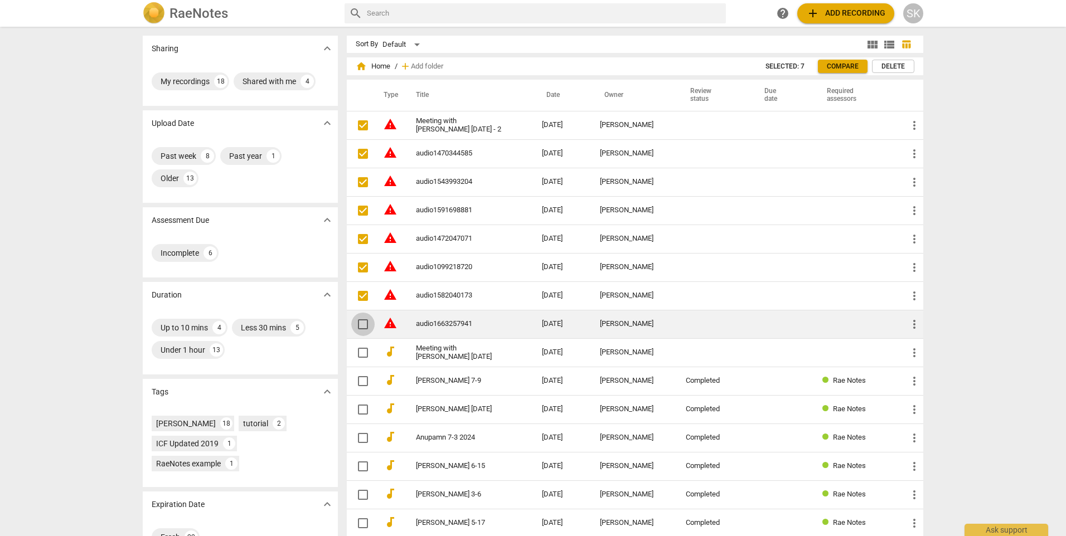
click at [358, 328] on input "checkbox" at bounding box center [362, 324] width 23 height 13
checkbox input "false"
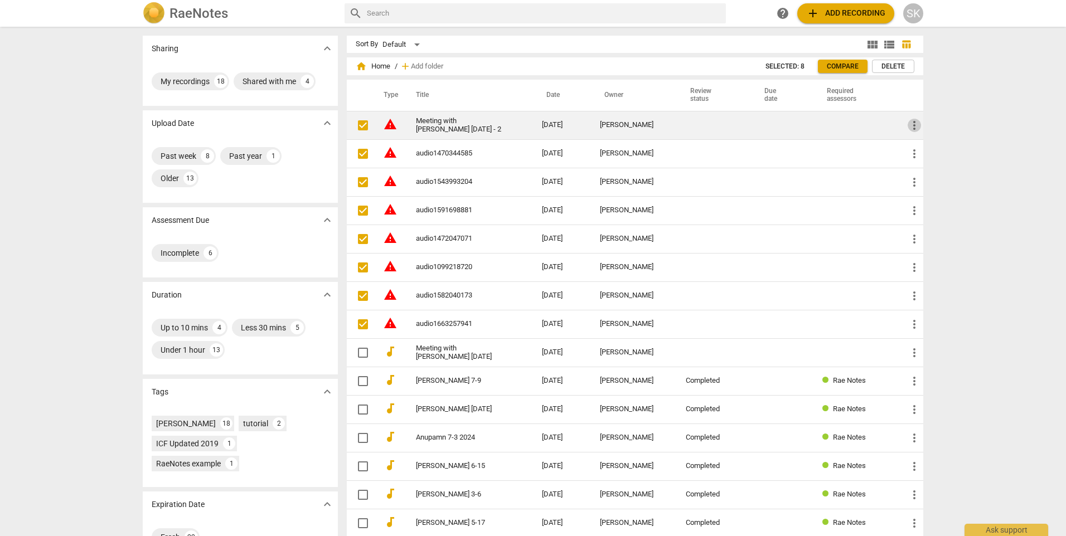
click at [910, 123] on span "more_vert" at bounding box center [914, 125] width 13 height 13
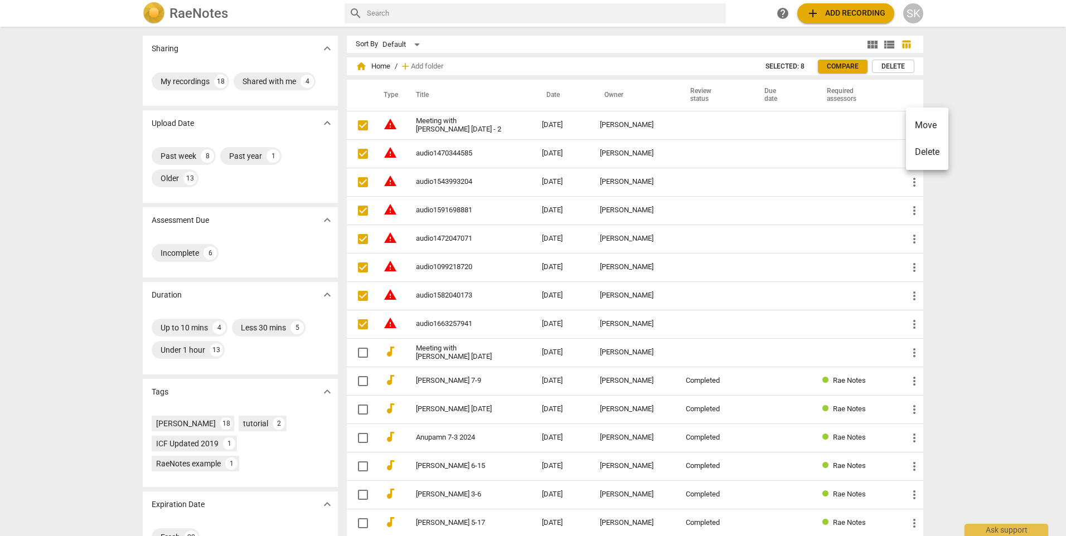
click at [28, 132] on div at bounding box center [533, 268] width 1066 height 536
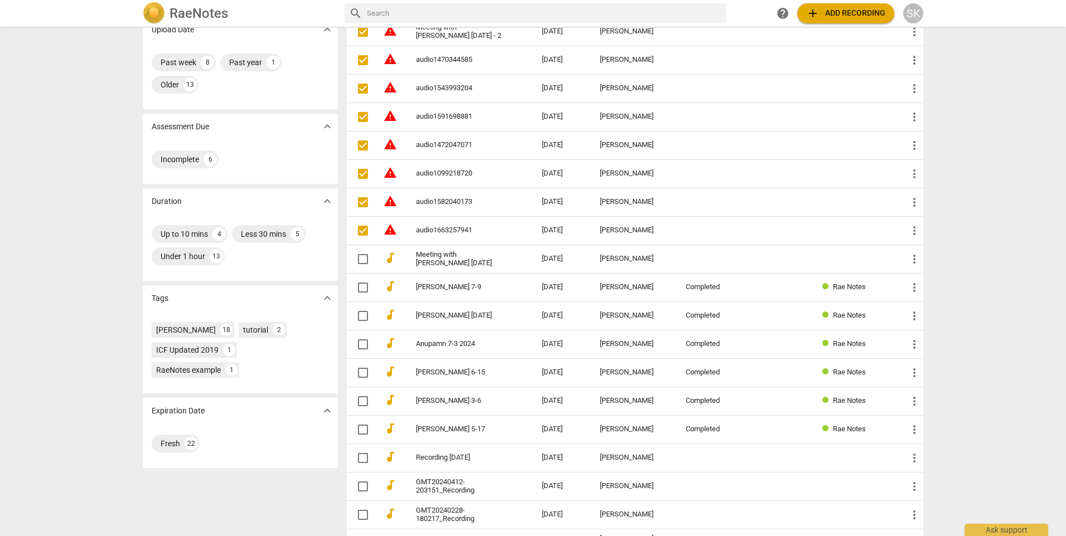
scroll to position [196, 0]
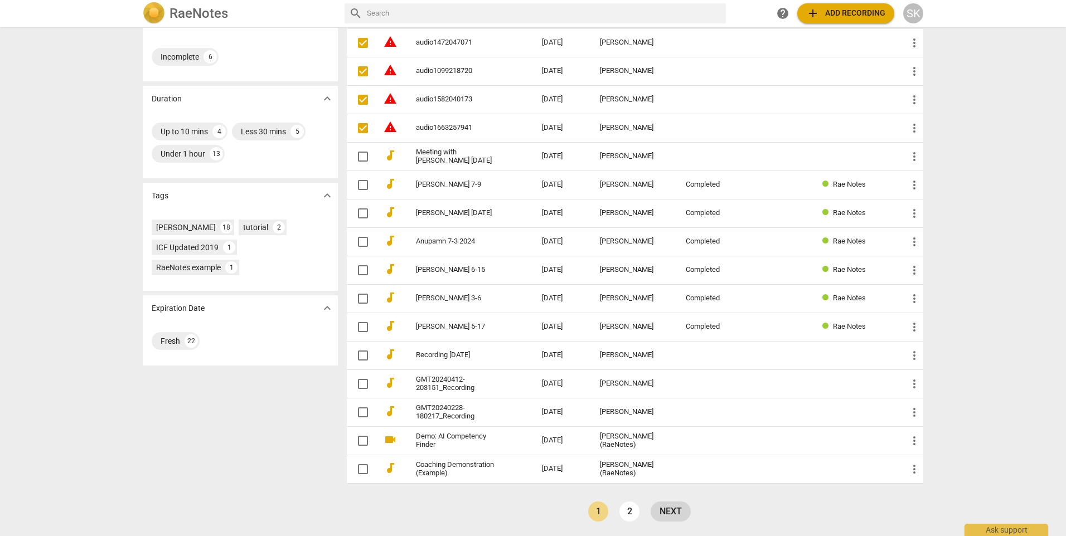
click at [672, 515] on link "next" at bounding box center [671, 512] width 40 height 20
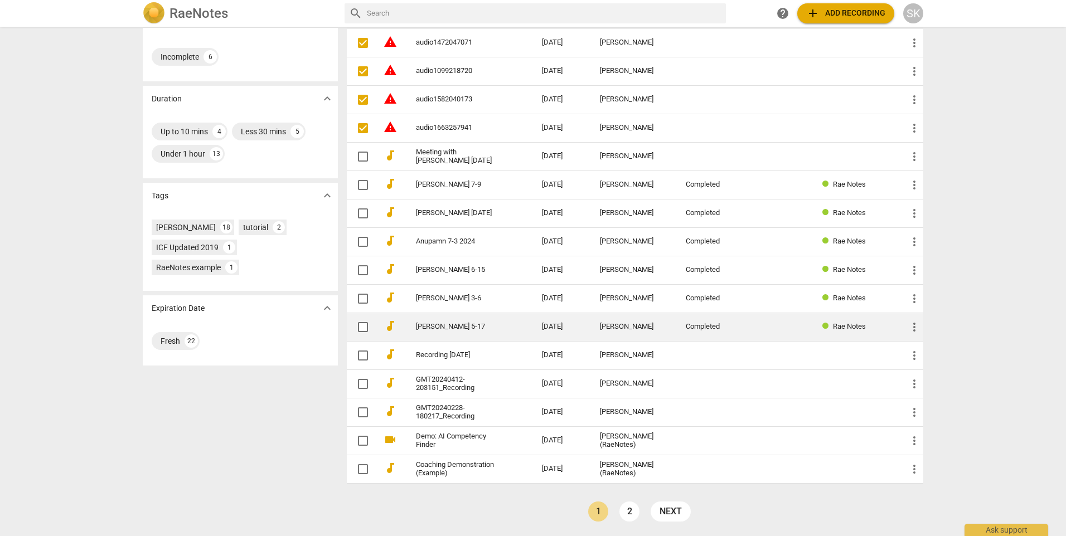
checkbox input "true"
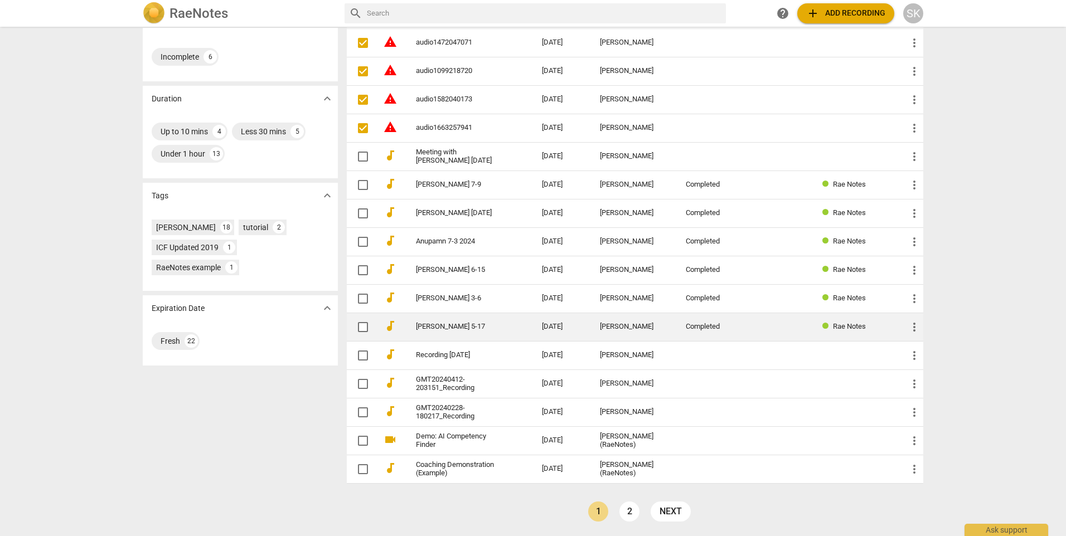
checkbox input "true"
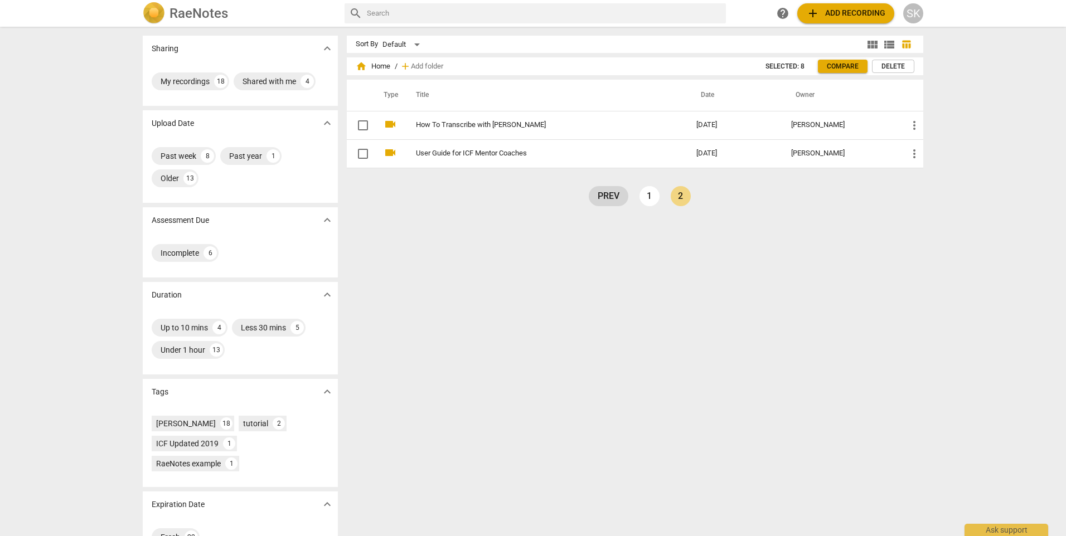
click at [615, 191] on link "prev" at bounding box center [609, 196] width 40 height 20
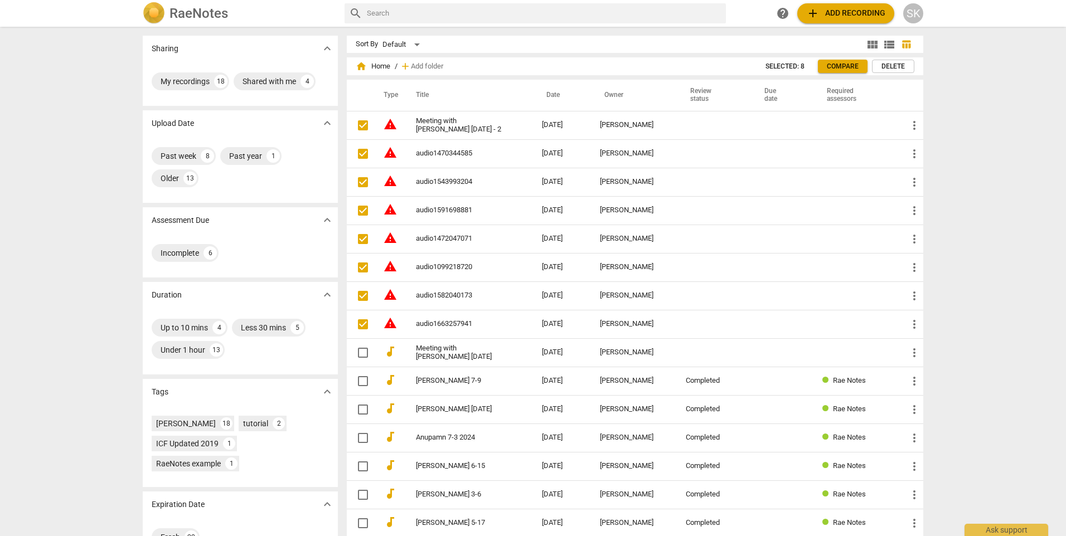
click at [8, 195] on div "Sharing expand_more My recordings 18 Shared with me 4 Upload Date expand_more P…" at bounding box center [533, 282] width 1066 height 508
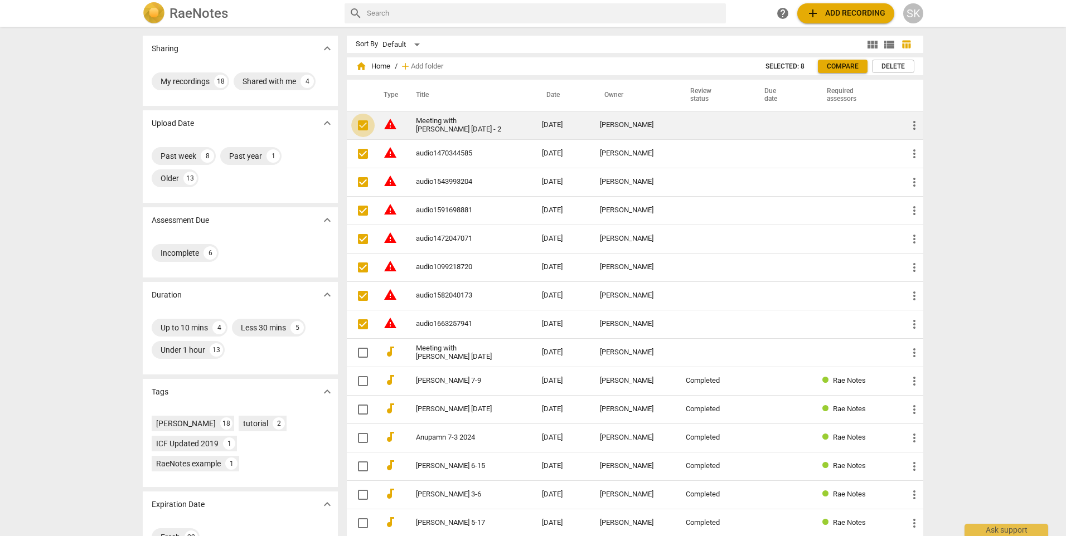
click at [362, 123] on input "checkbox" at bounding box center [362, 125] width 23 height 13
checkbox input "true"
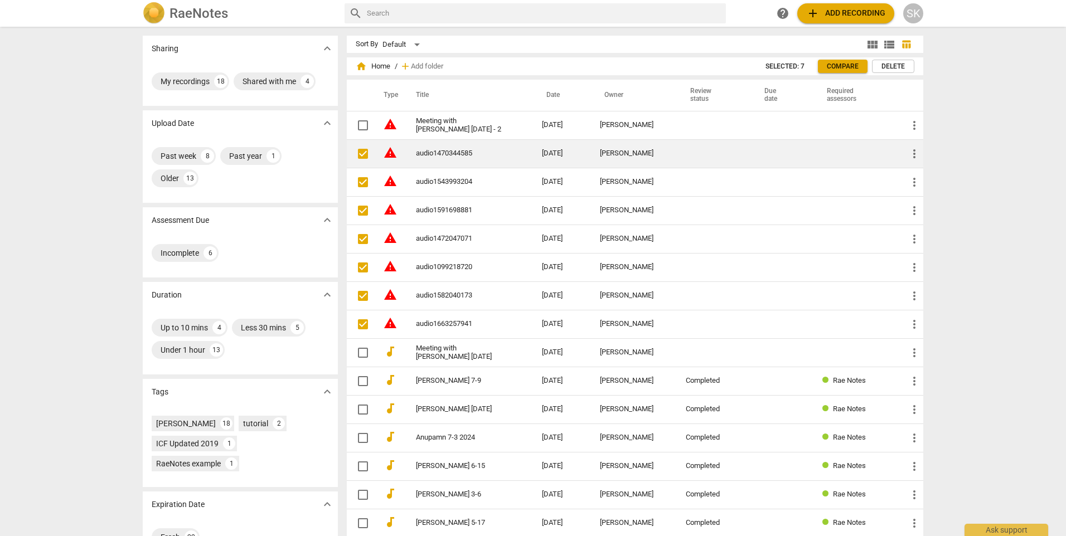
click at [358, 155] on input "checkbox" at bounding box center [362, 153] width 23 height 13
checkbox input "true"
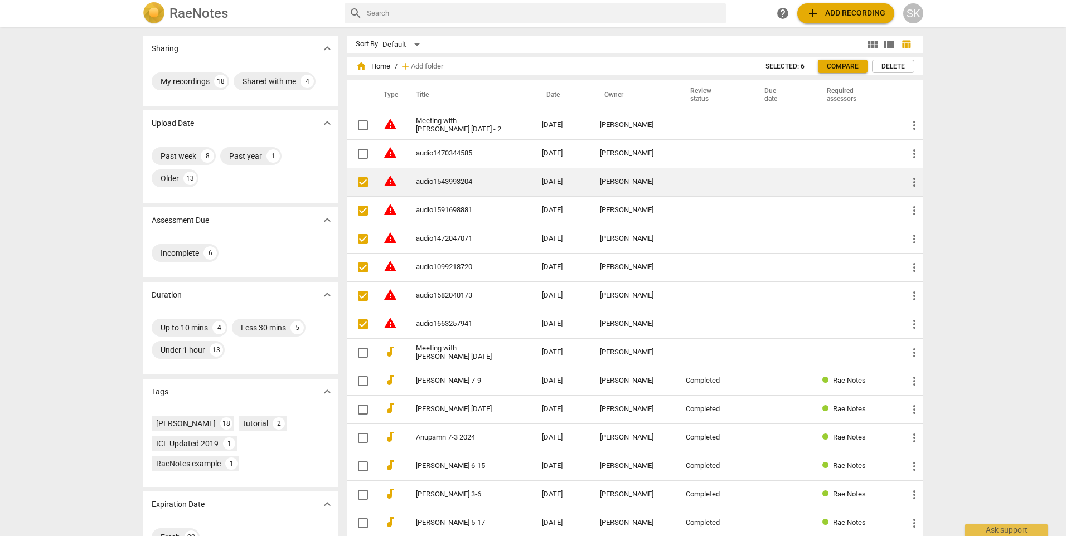
click at [362, 178] on input "checkbox" at bounding box center [362, 182] width 23 height 13
checkbox input "true"
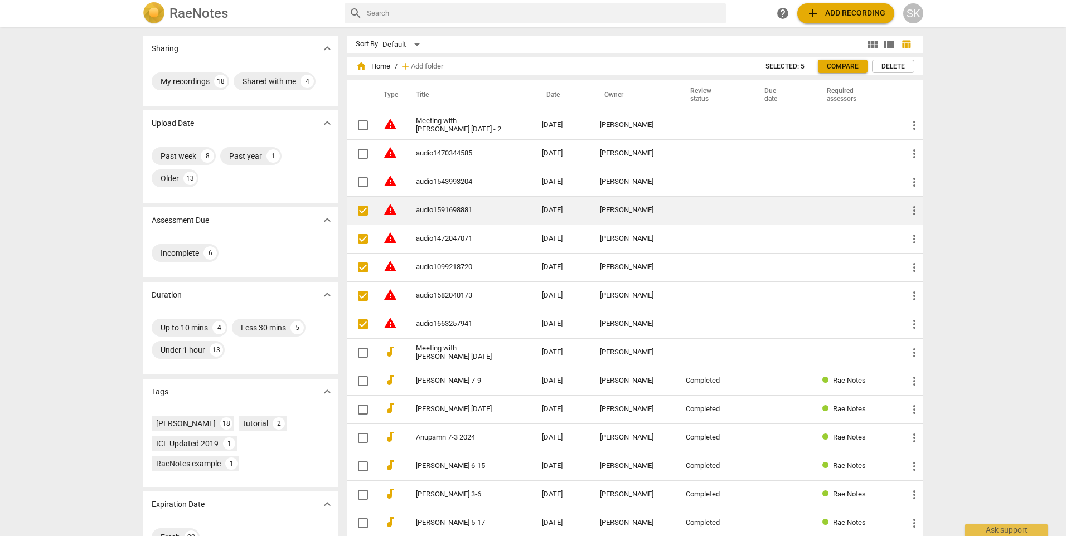
click at [362, 207] on input "checkbox" at bounding box center [362, 210] width 23 height 13
checkbox input "true"
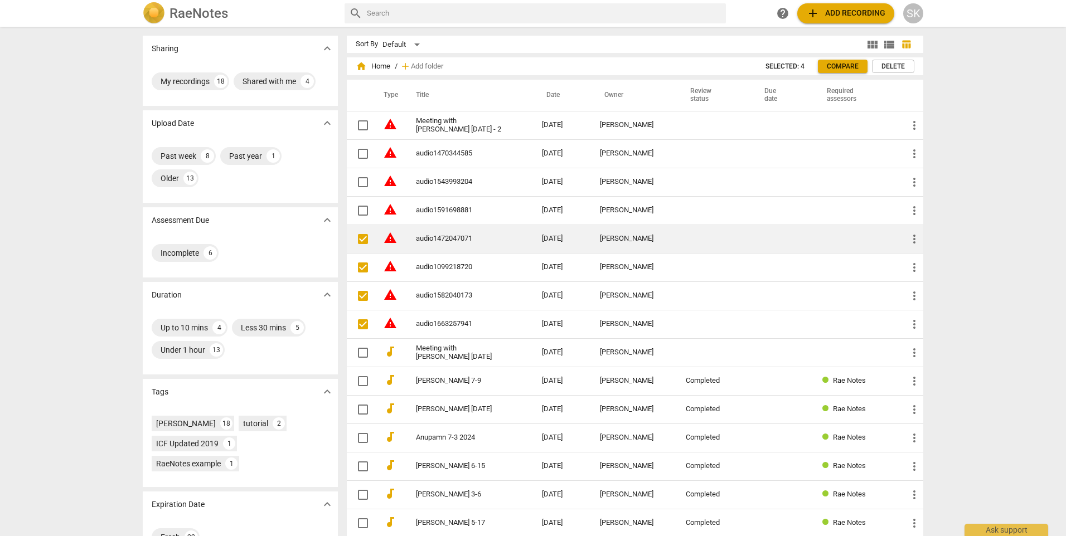
click at [359, 238] on input "checkbox" at bounding box center [362, 238] width 23 height 13
checkbox input "true"
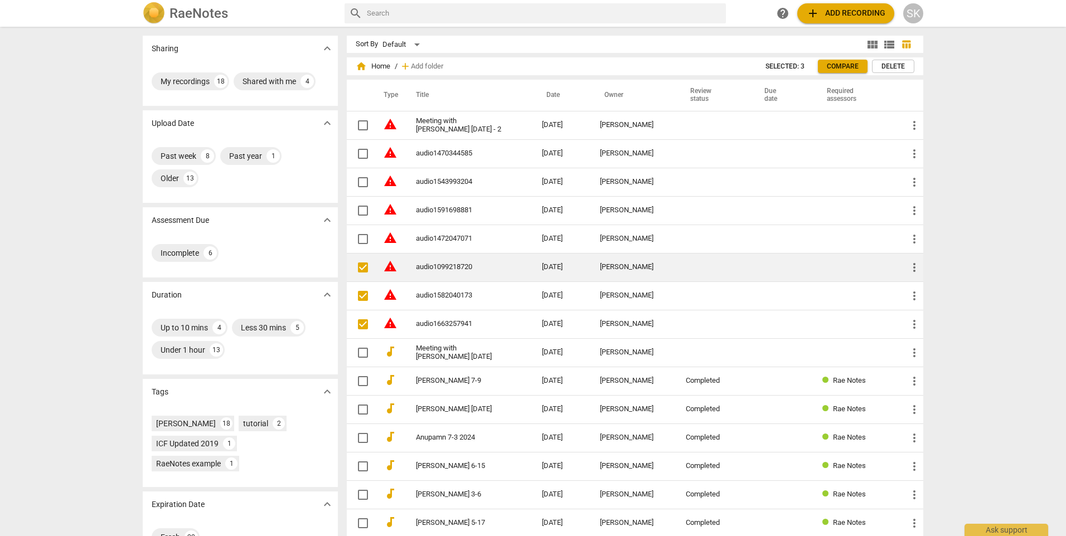
click at [360, 267] on input "checkbox" at bounding box center [362, 267] width 23 height 13
checkbox input "true"
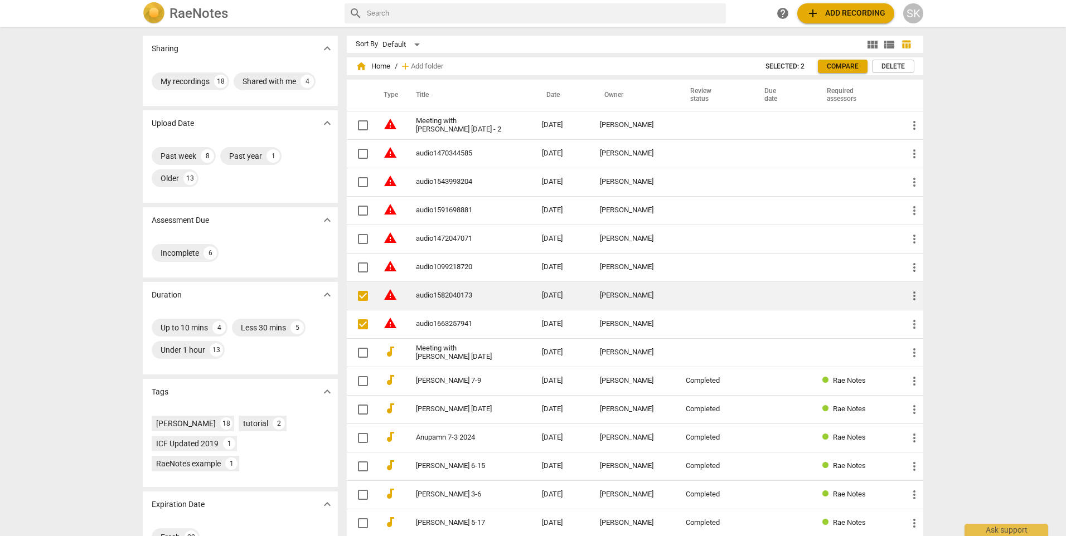
drag, startPoint x: 361, startPoint y: 292, endPoint x: 360, endPoint y: 298, distance: 6.2
click at [360, 296] on input "checkbox" at bounding box center [362, 295] width 23 height 13
checkbox input "true"
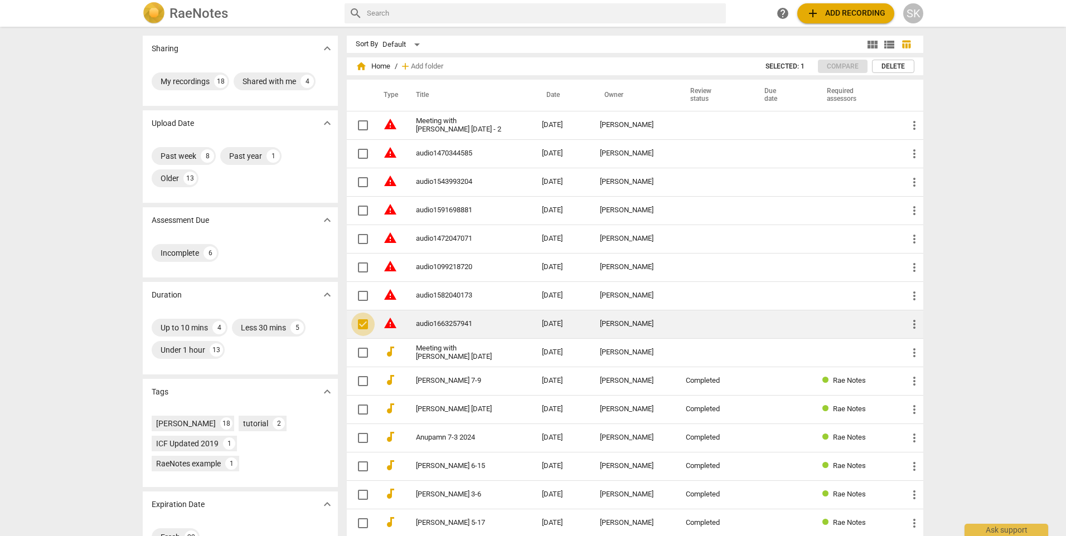
click at [358, 323] on input "checkbox" at bounding box center [362, 324] width 23 height 13
checkbox input "true"
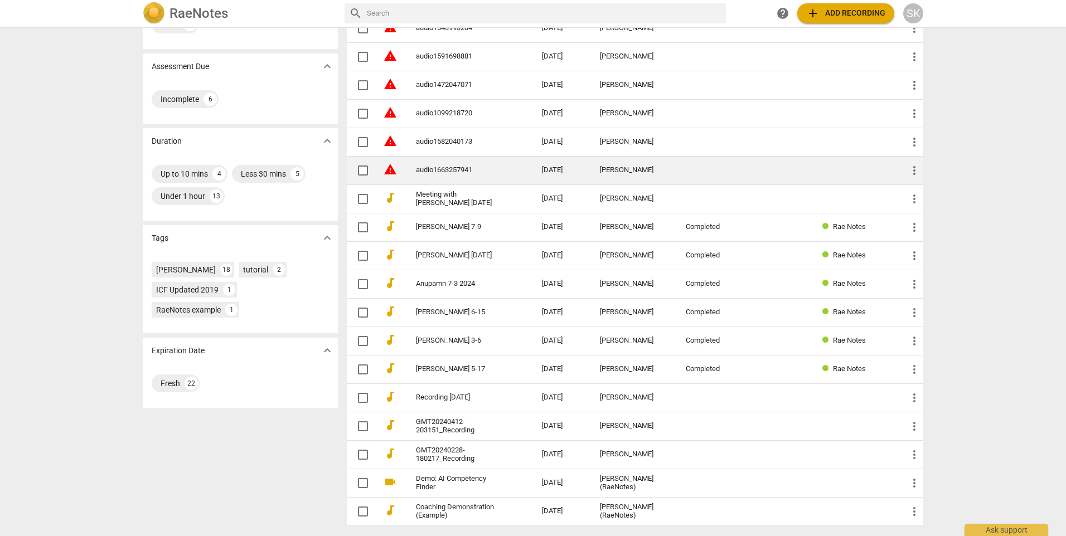
scroll to position [196, 0]
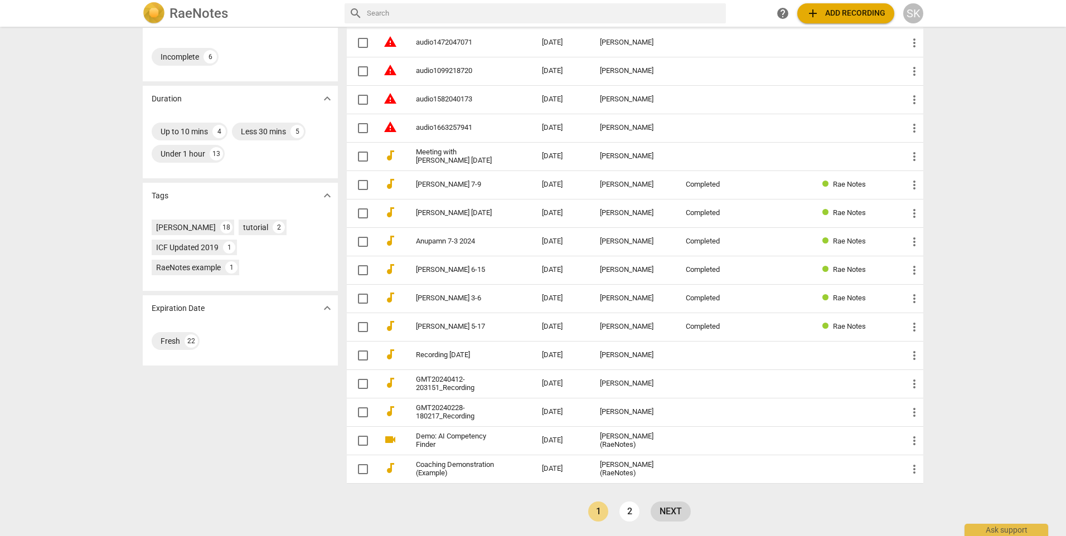
click at [676, 515] on link "next" at bounding box center [671, 512] width 40 height 20
checkbox input "false"
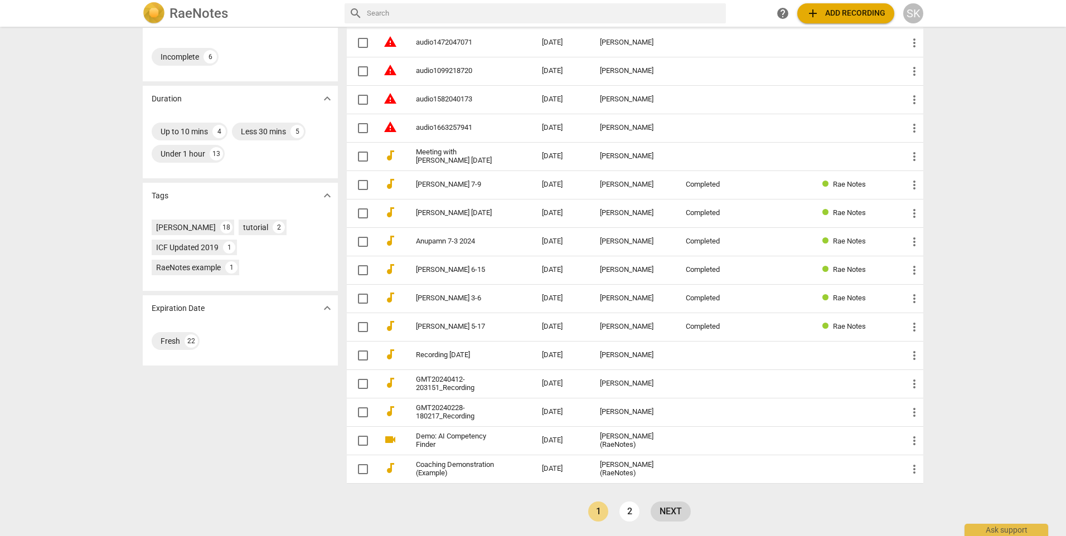
checkbox input "false"
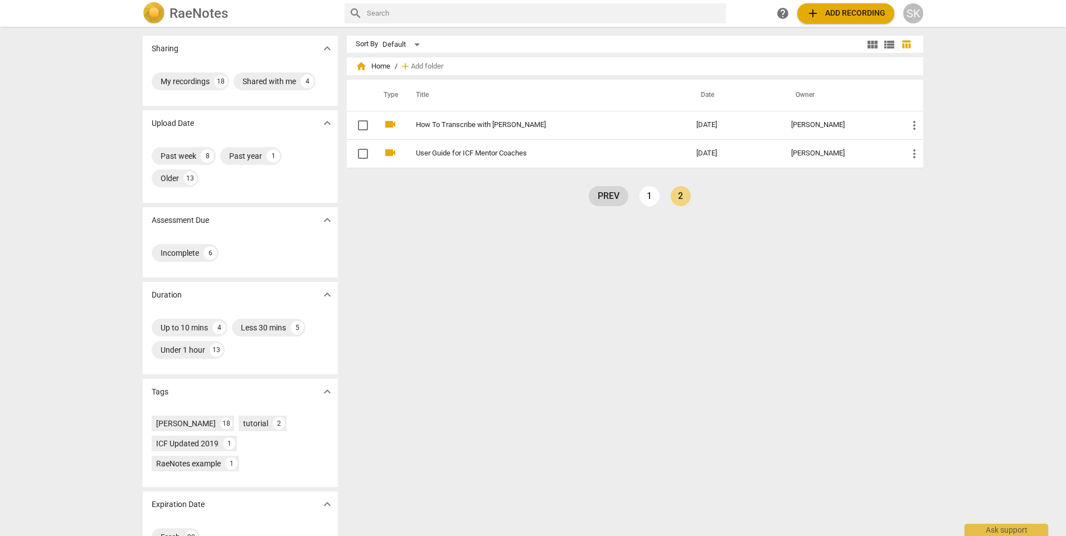
click at [605, 196] on link "prev" at bounding box center [609, 196] width 40 height 20
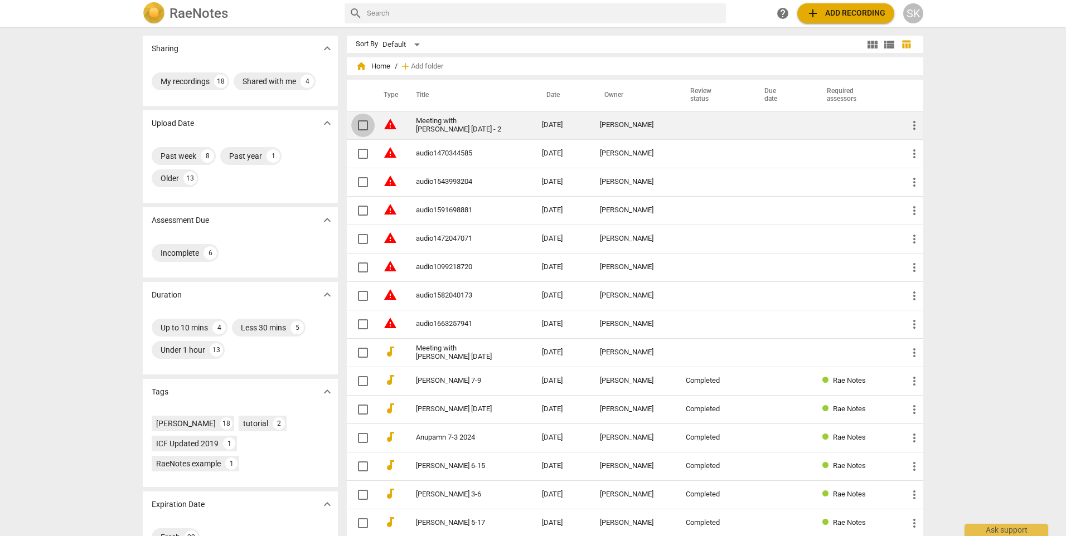
click at [361, 123] on input "checkbox" at bounding box center [362, 125] width 23 height 13
checkbox input "false"
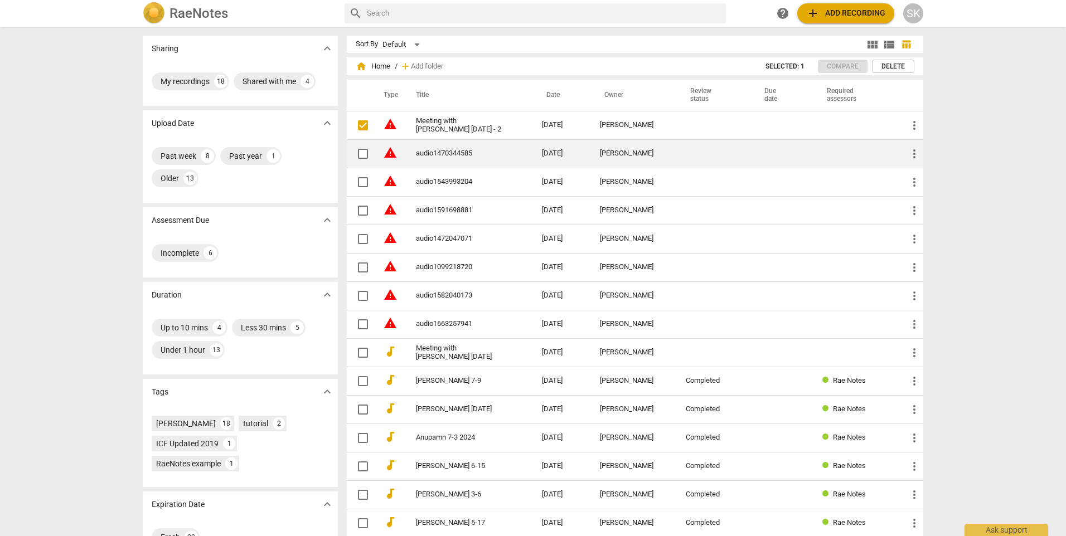
click at [362, 154] on input "checkbox" at bounding box center [362, 153] width 23 height 13
checkbox input "false"
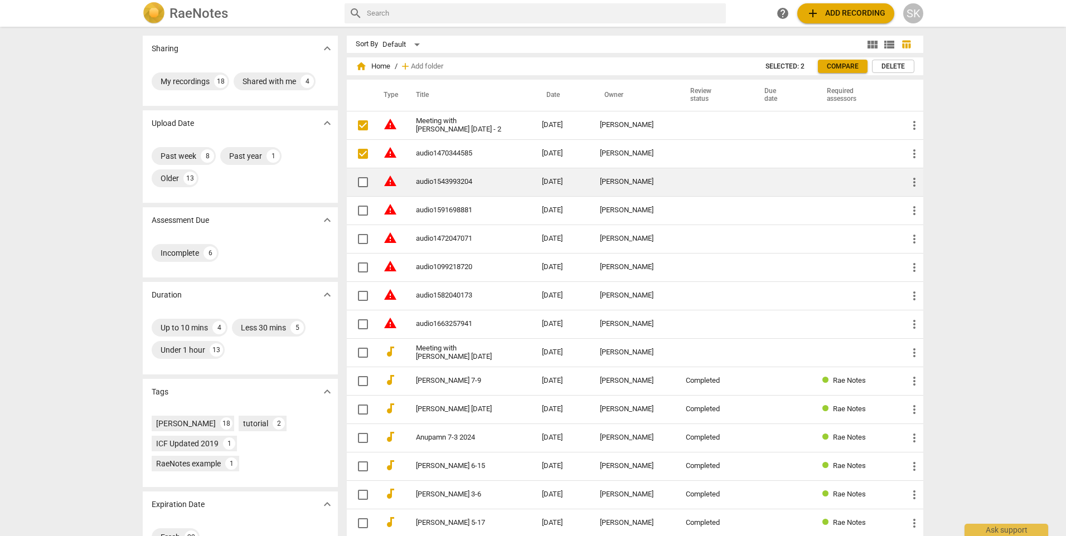
click at [364, 182] on input "checkbox" at bounding box center [362, 182] width 23 height 13
checkbox input "false"
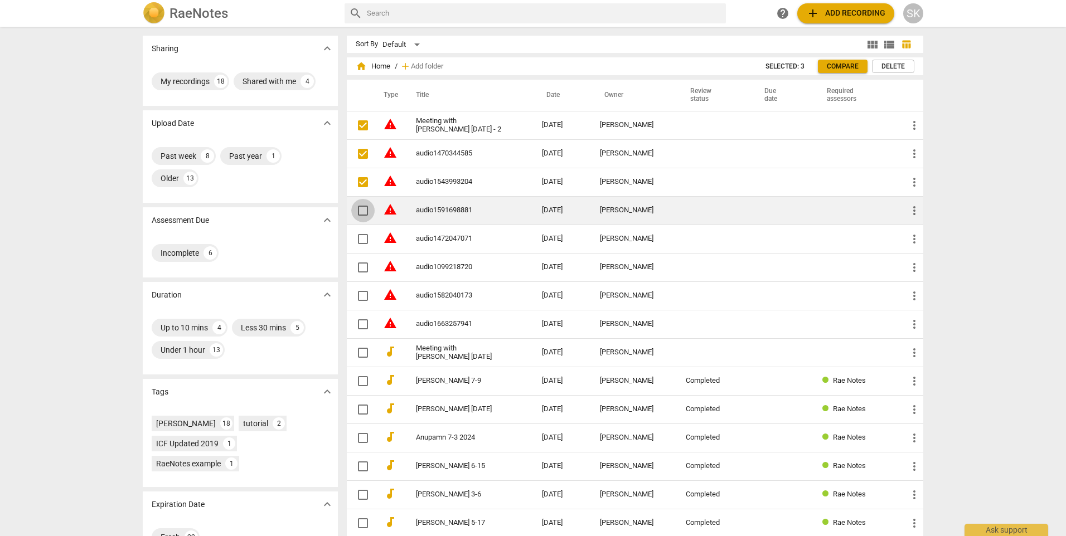
click at [361, 211] on input "checkbox" at bounding box center [362, 210] width 23 height 13
checkbox input "false"
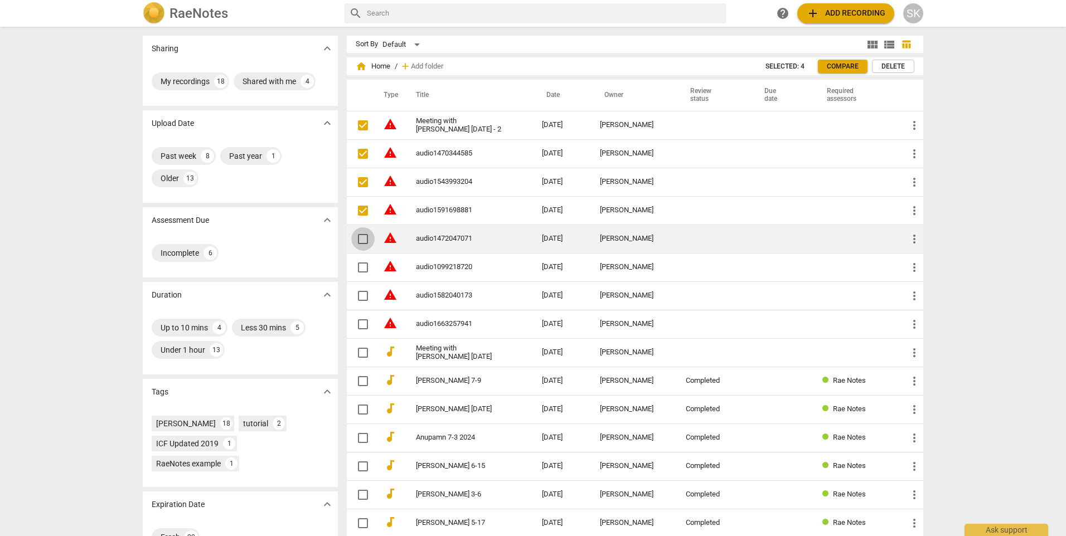
click at [359, 235] on input "checkbox" at bounding box center [362, 238] width 23 height 13
checkbox input "false"
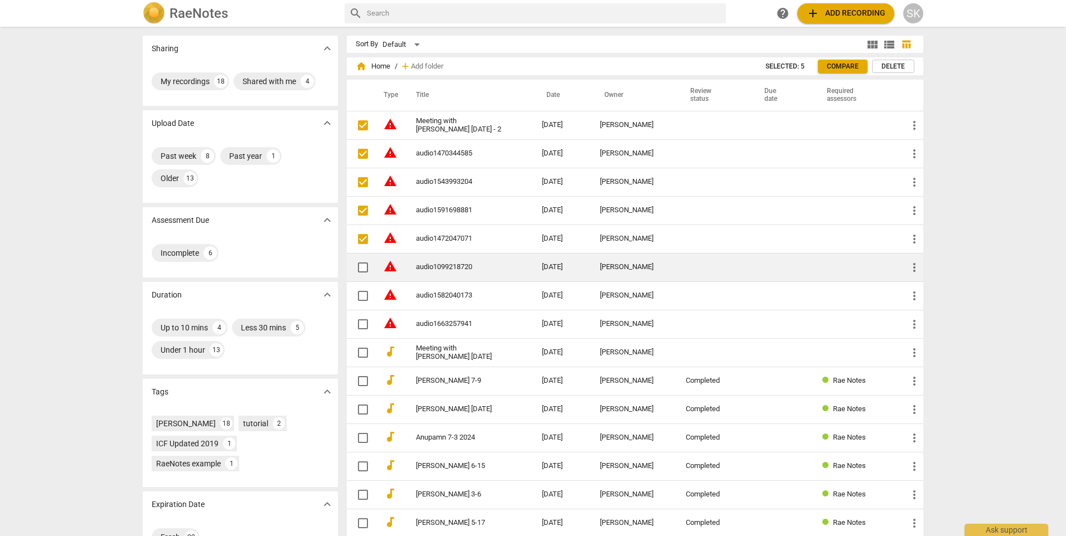
click at [364, 267] on input "checkbox" at bounding box center [362, 267] width 23 height 13
checkbox input "false"
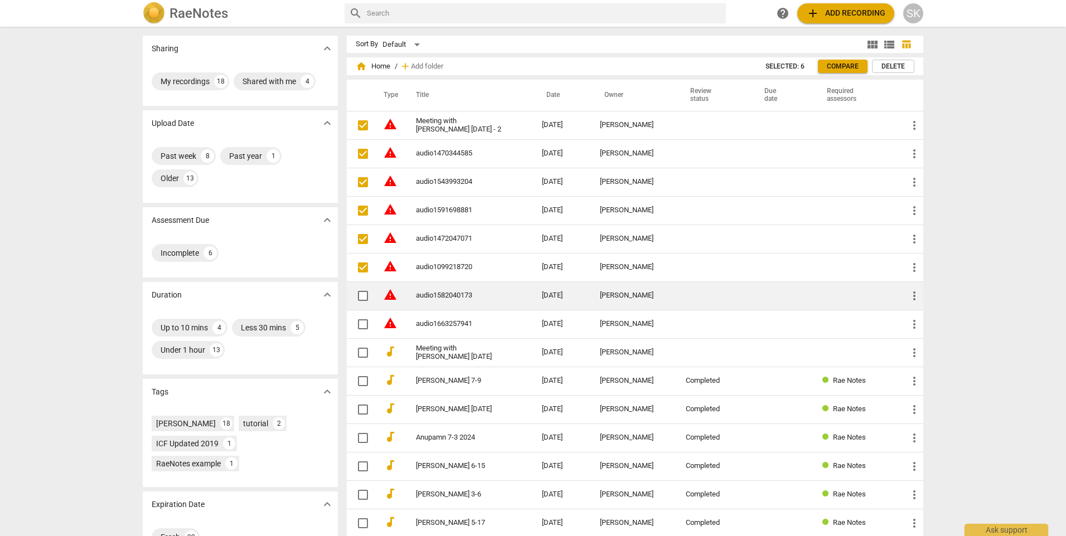
click at [361, 297] on input "checkbox" at bounding box center [362, 295] width 23 height 13
checkbox input "false"
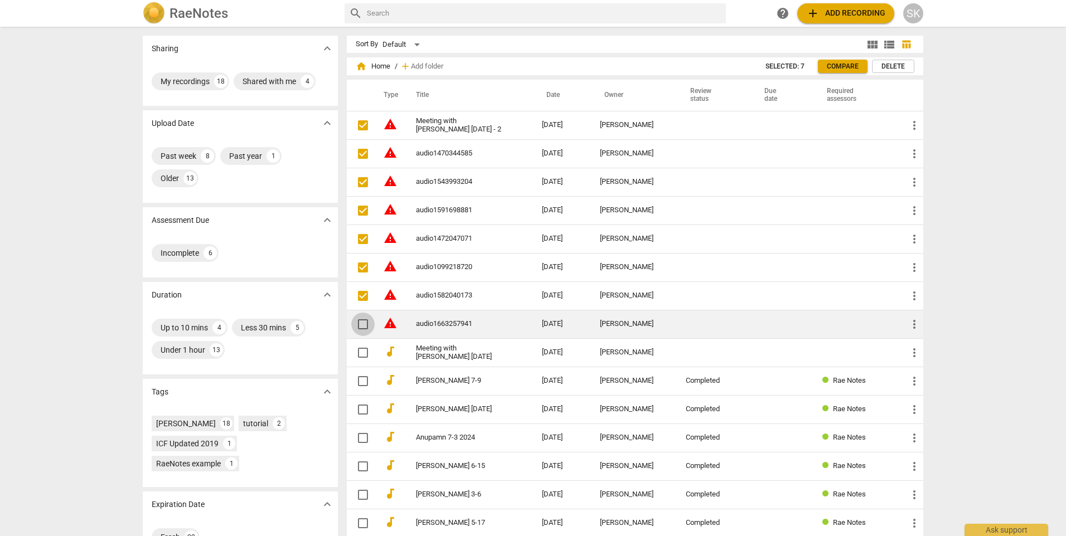
click at [363, 324] on input "checkbox" at bounding box center [362, 324] width 23 height 13
checkbox input "false"
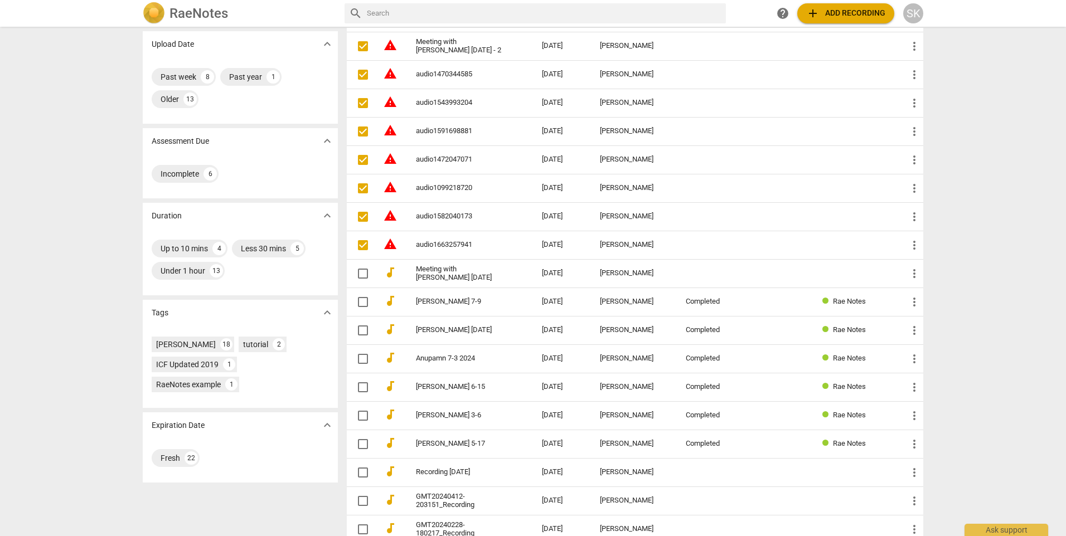
scroll to position [196, 0]
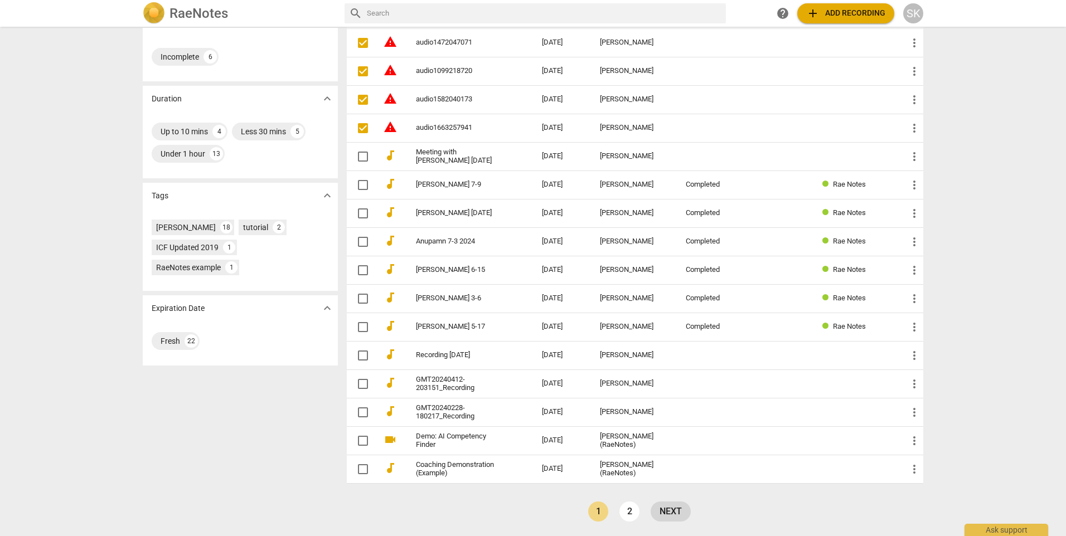
click at [672, 513] on link "next" at bounding box center [671, 512] width 40 height 20
checkbox input "true"
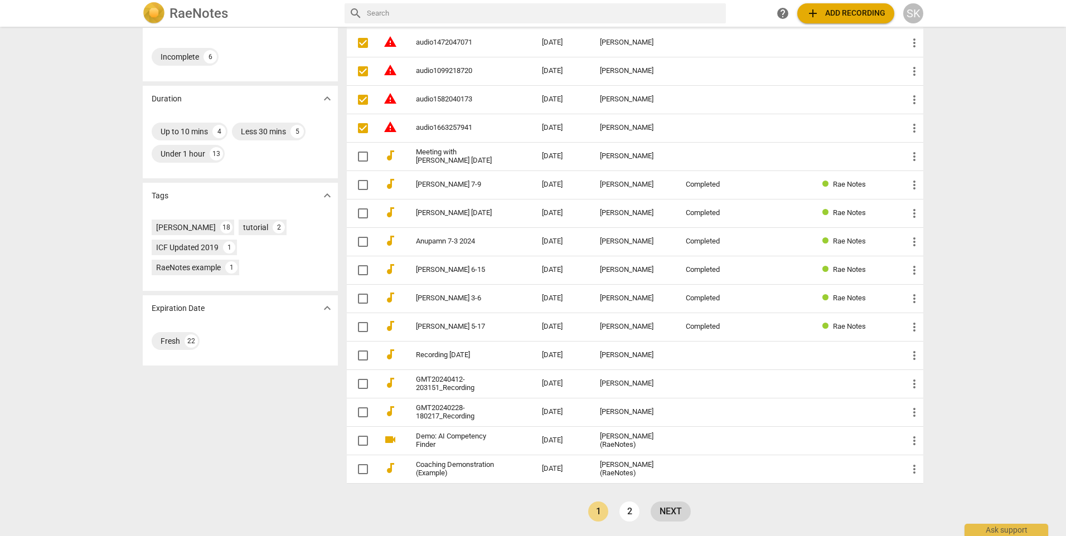
checkbox input "true"
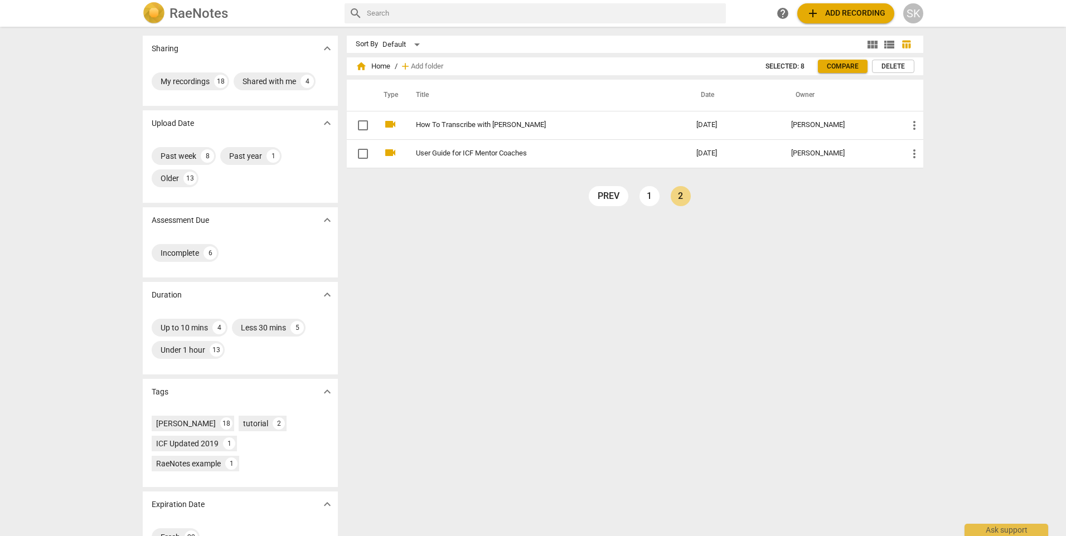
click at [923, 14] on div "RaeNotes search help add Add recording SK" at bounding box center [533, 13] width 798 height 22
click at [914, 16] on div "SK" at bounding box center [913, 13] width 20 height 20
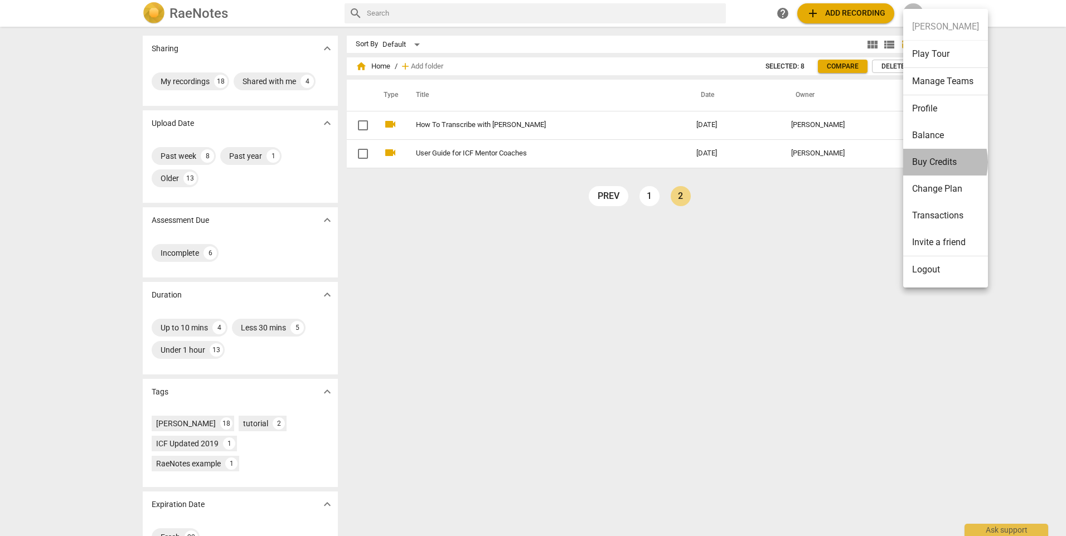
click at [923, 162] on li "Buy Credits" at bounding box center [945, 162] width 85 height 27
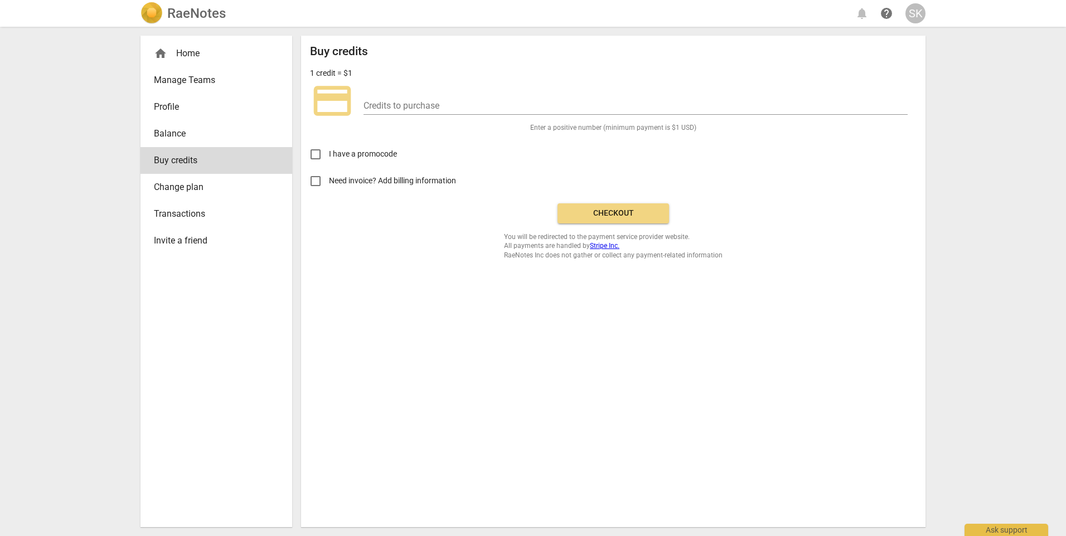
click at [185, 55] on div "home Home" at bounding box center [212, 53] width 116 height 13
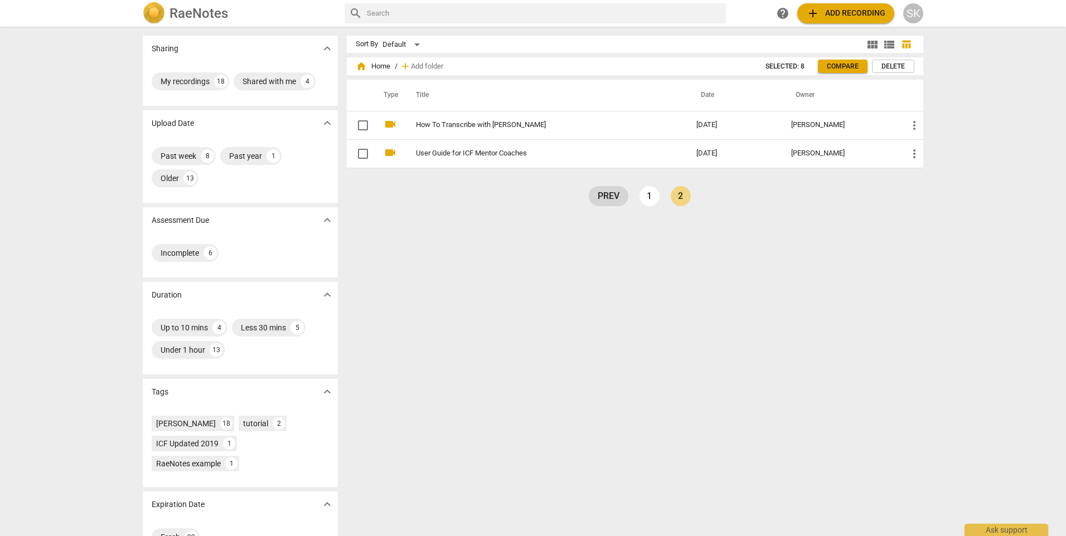
click at [607, 199] on link "prev" at bounding box center [609, 196] width 40 height 20
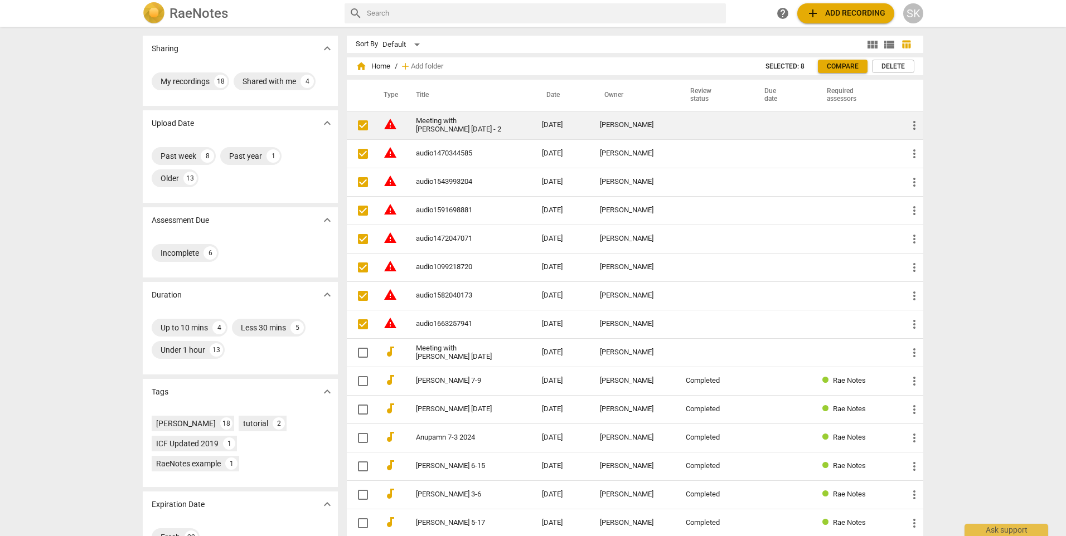
click at [362, 127] on input "checkbox" at bounding box center [362, 125] width 23 height 13
checkbox input "true"
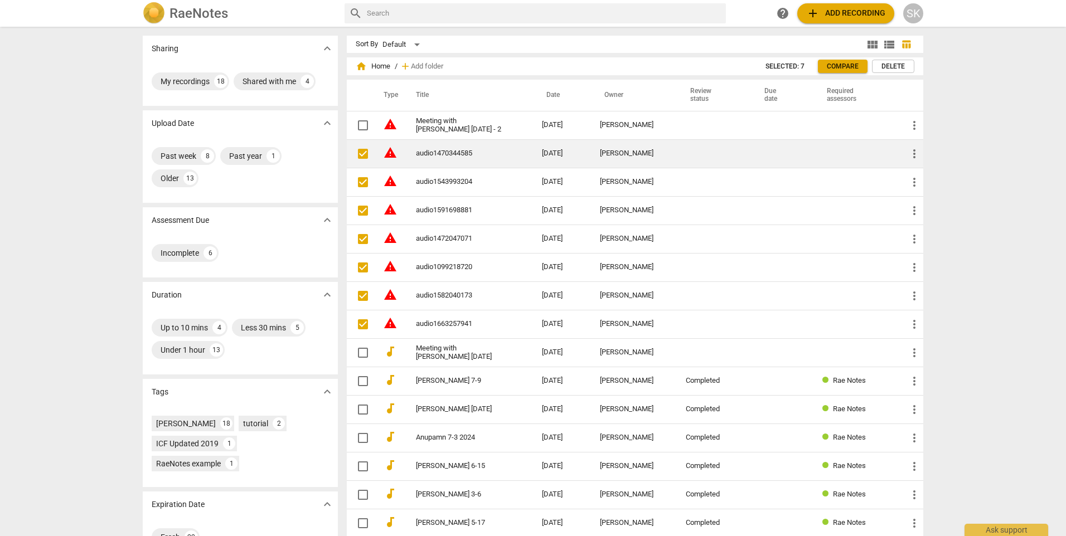
click at [364, 158] on input "checkbox" at bounding box center [362, 153] width 23 height 13
checkbox input "true"
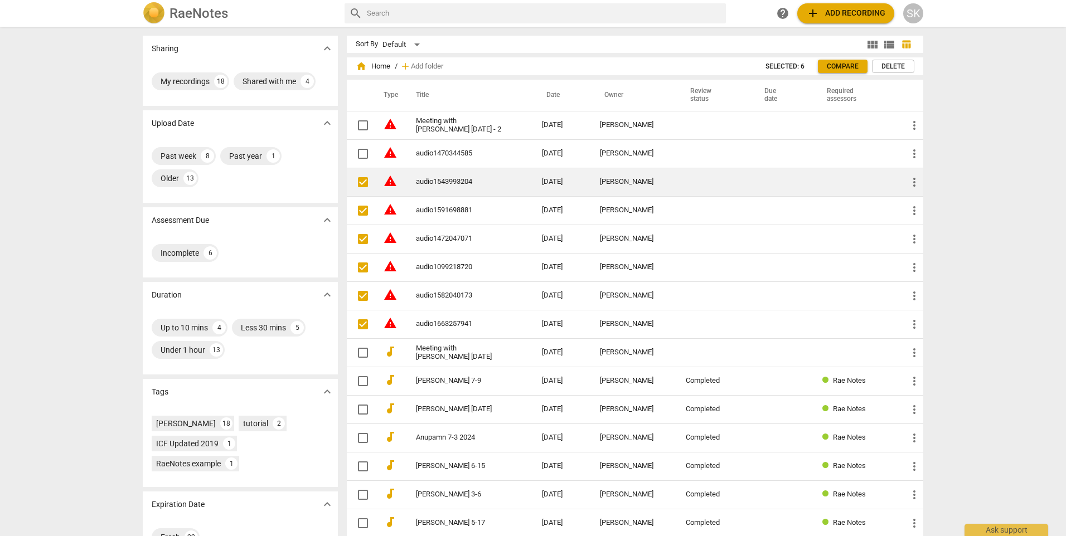
click at [361, 181] on input "checkbox" at bounding box center [362, 182] width 23 height 13
checkbox input "true"
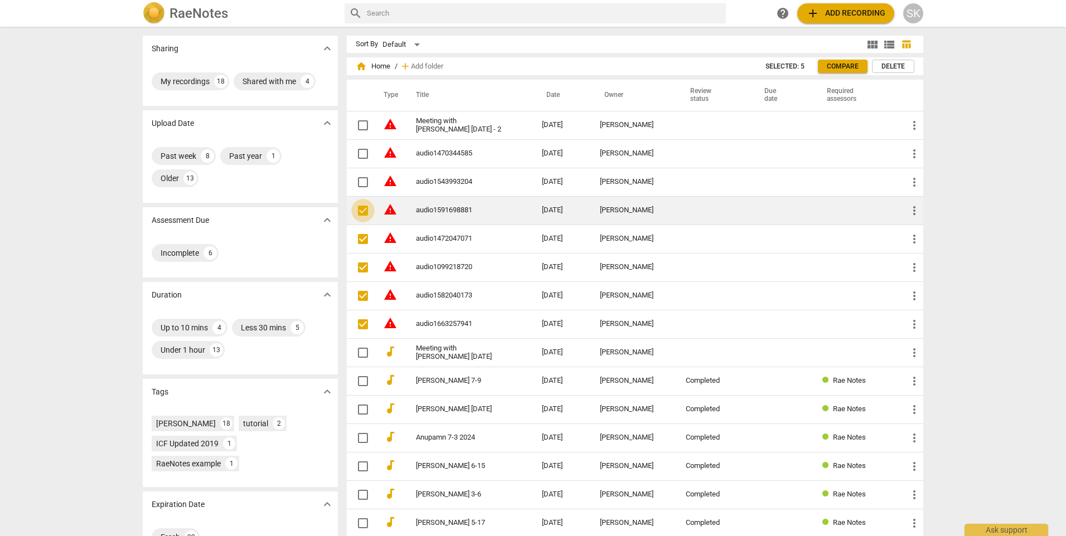
click at [358, 205] on input "checkbox" at bounding box center [362, 210] width 23 height 13
checkbox input "true"
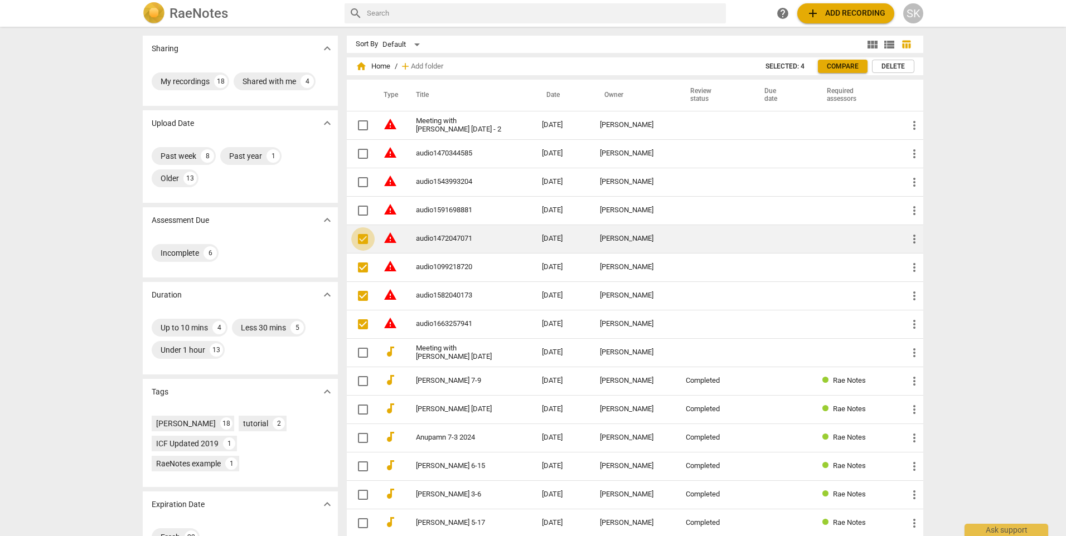
click at [363, 245] on input "checkbox" at bounding box center [362, 238] width 23 height 13
checkbox input "true"
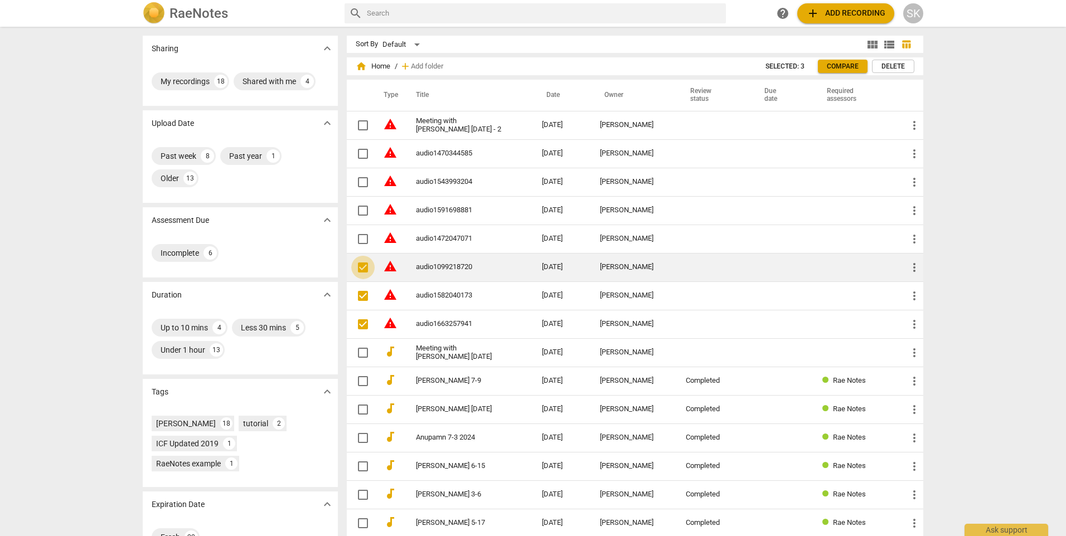
click at [361, 263] on input "checkbox" at bounding box center [362, 267] width 23 height 13
checkbox input "true"
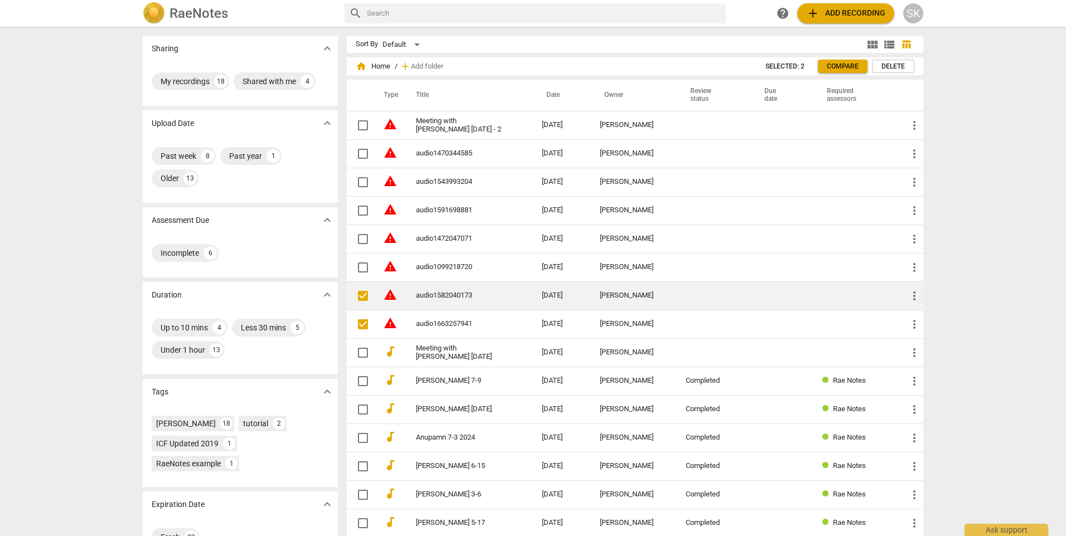
click at [359, 292] on input "checkbox" at bounding box center [362, 295] width 23 height 13
checkbox input "true"
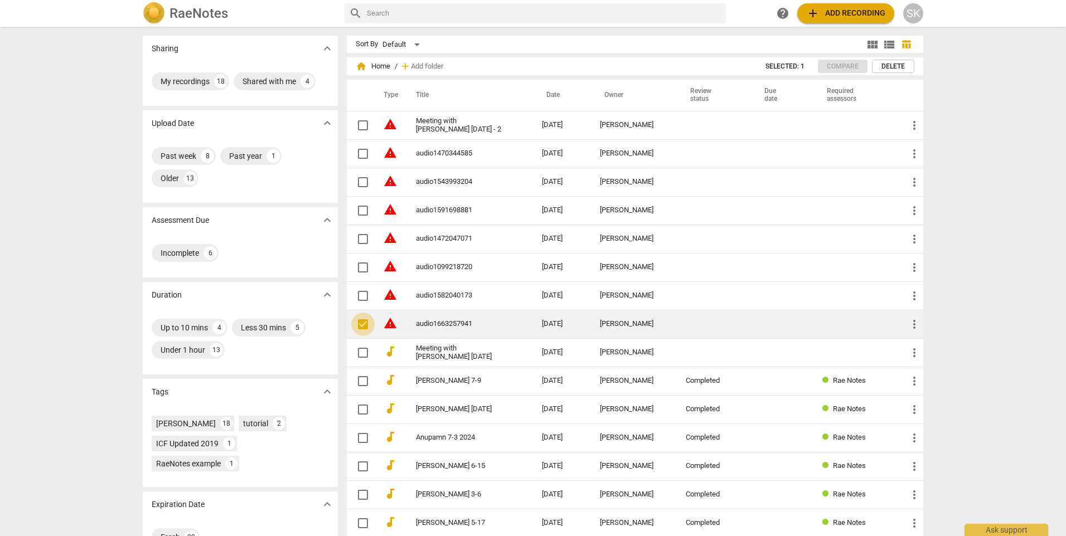
click at [362, 321] on input "checkbox" at bounding box center [362, 324] width 23 height 13
checkbox input "true"
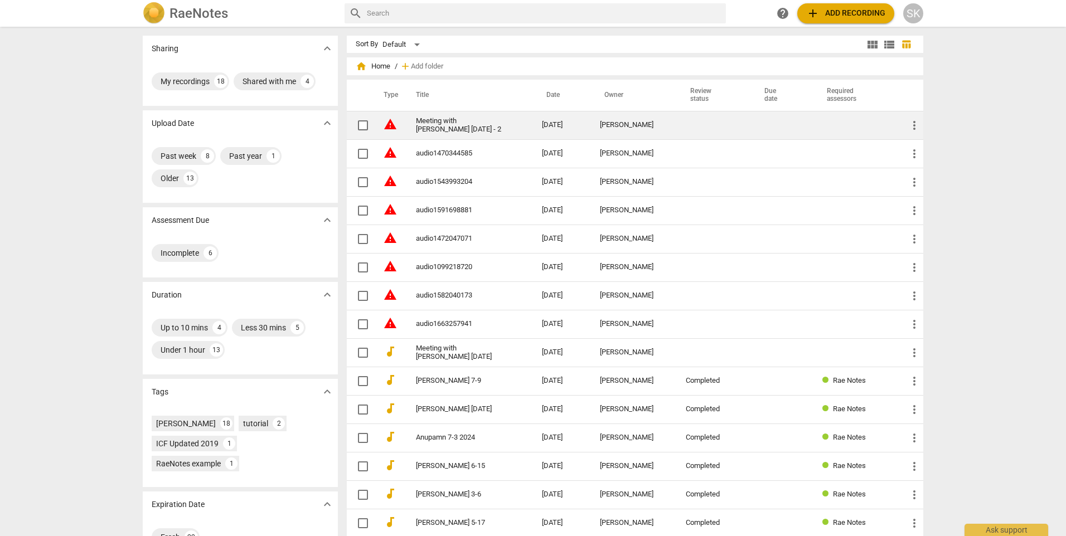
click at [387, 120] on span "warning" at bounding box center [390, 124] width 13 height 13
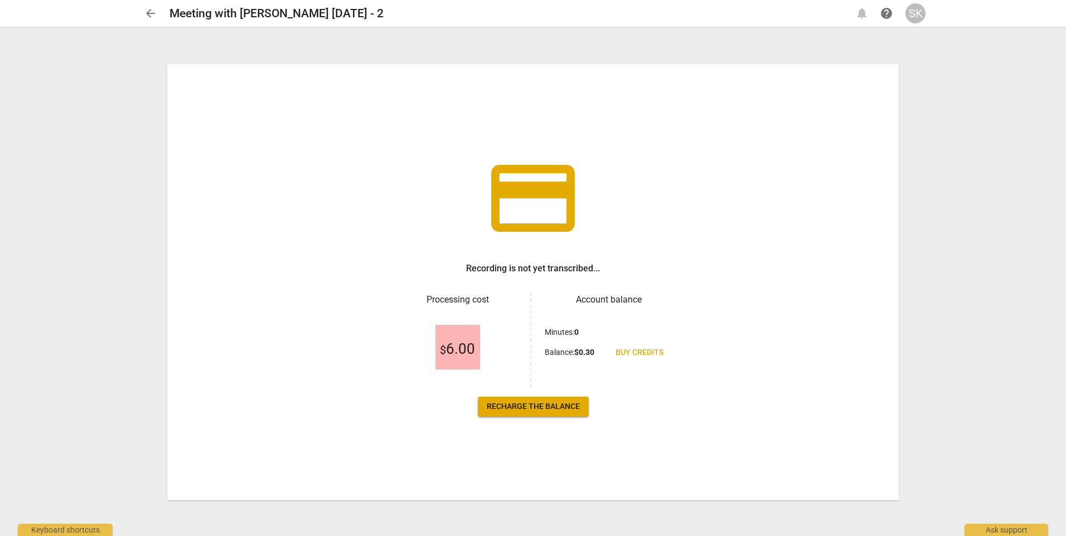
click at [521, 410] on span "Recharge the balance" at bounding box center [533, 406] width 93 height 11
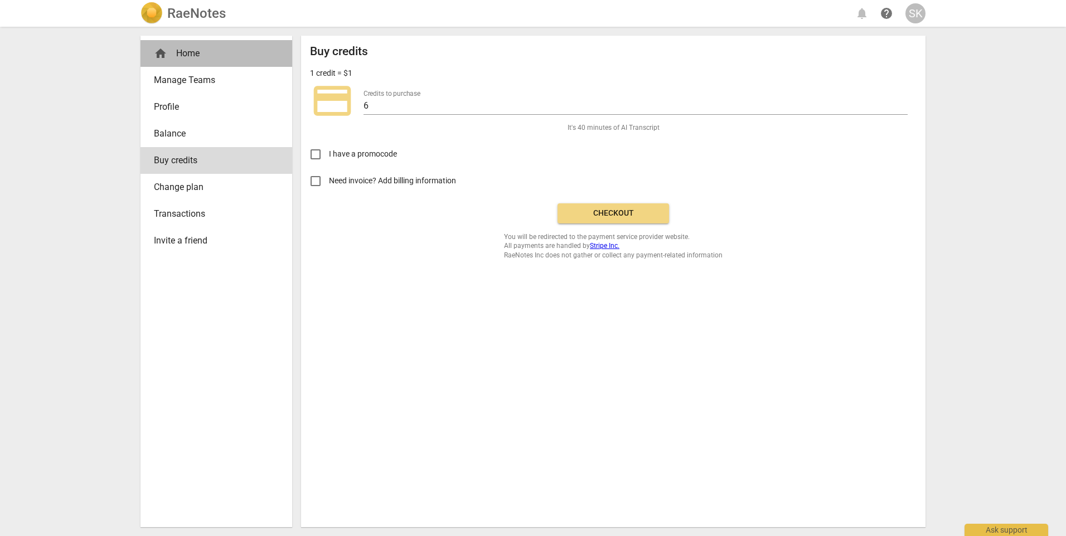
click at [198, 59] on div "home Home" at bounding box center [212, 53] width 116 height 13
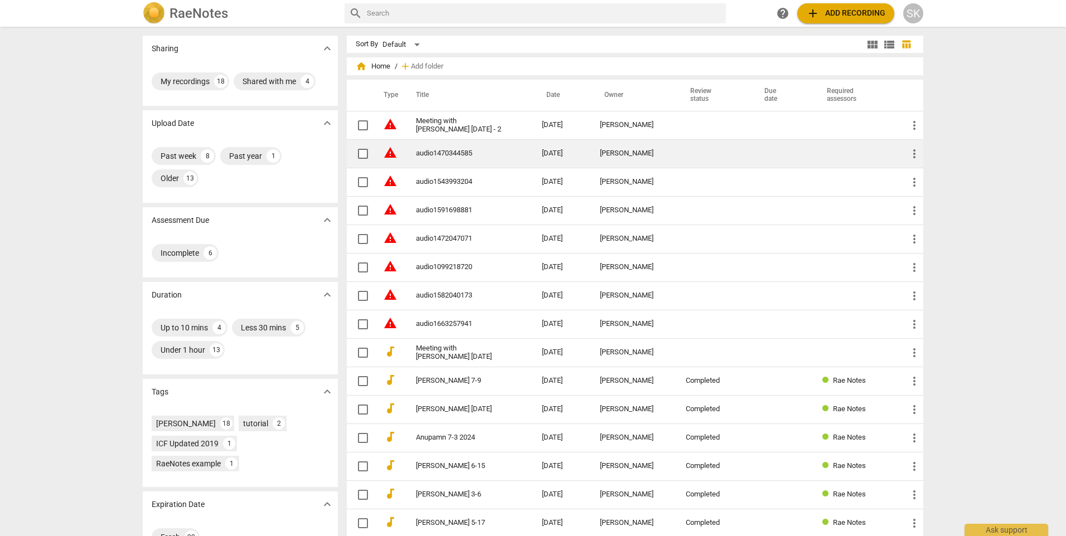
click at [386, 150] on span "warning" at bounding box center [390, 152] width 13 height 13
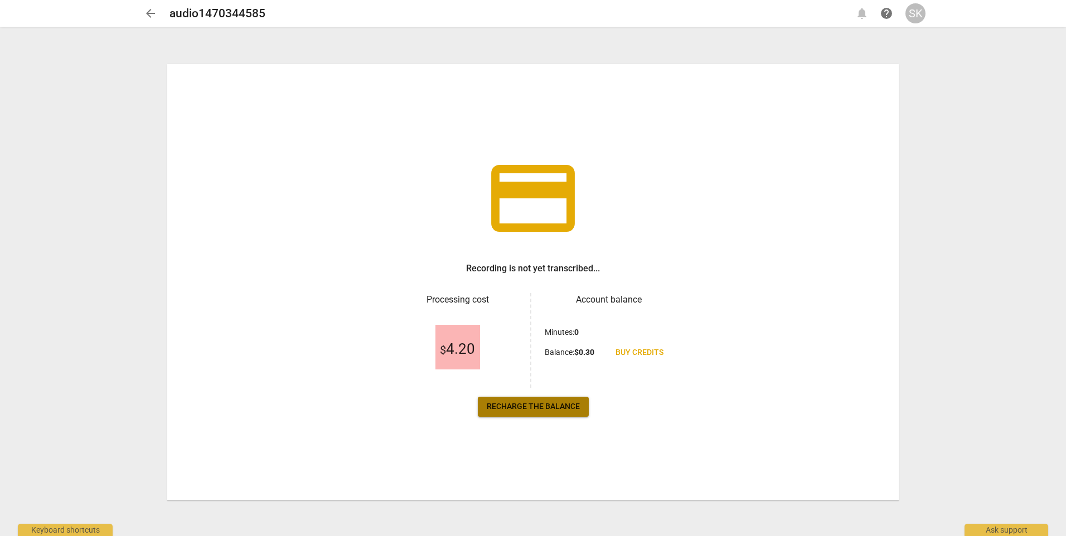
click at [530, 409] on span "Recharge the balance" at bounding box center [533, 406] width 93 height 11
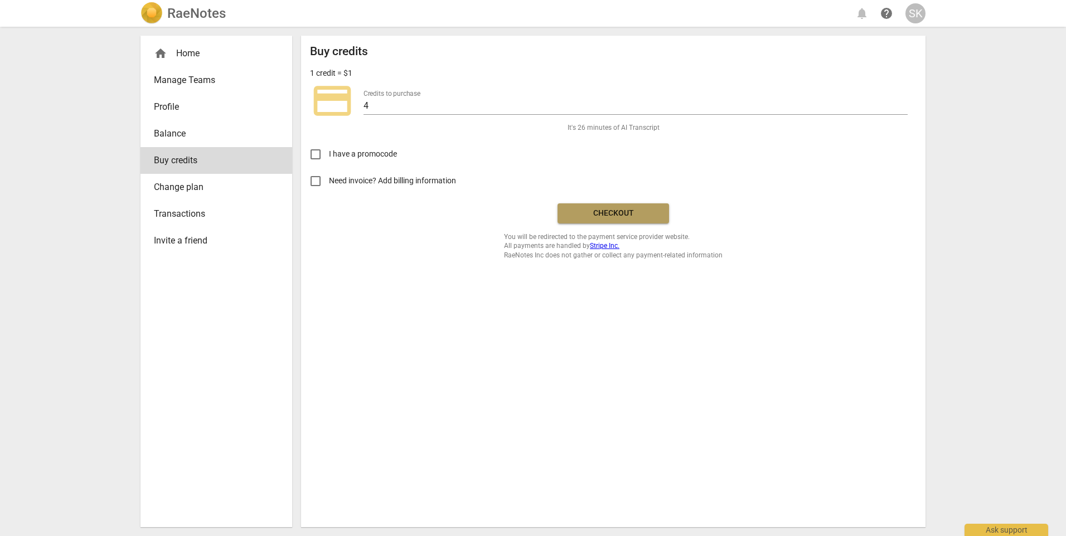
click at [600, 212] on span "Checkout" at bounding box center [613, 213] width 94 height 11
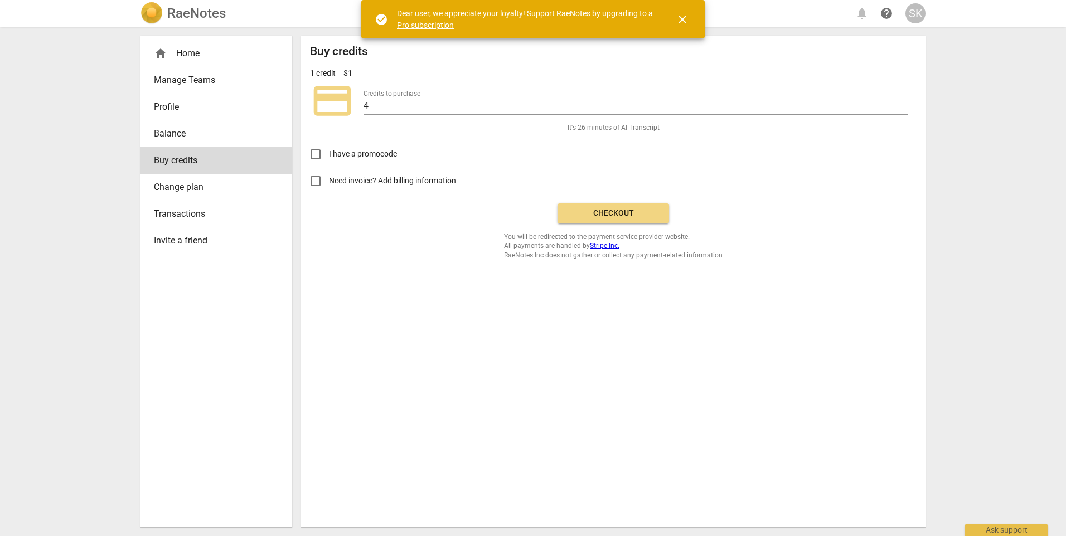
click at [405, 94] on label "Credits to purchase" at bounding box center [392, 93] width 57 height 7
click at [401, 105] on input "4" at bounding box center [636, 107] width 544 height 16
click at [686, 21] on span "close" at bounding box center [682, 19] width 13 height 13
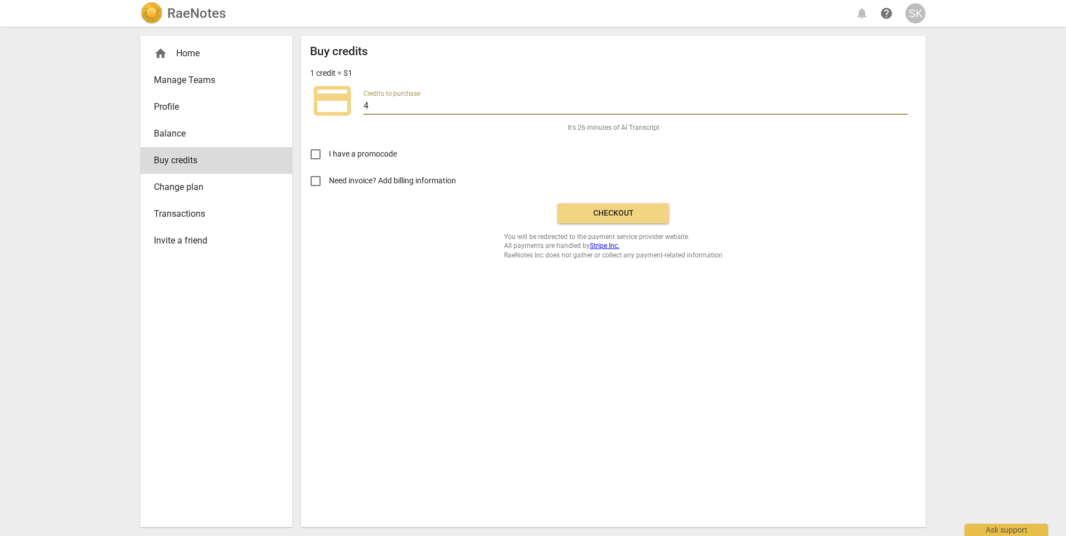
click at [375, 105] on input "4" at bounding box center [636, 107] width 544 height 16
click at [187, 57] on div "home Home" at bounding box center [212, 53] width 116 height 13
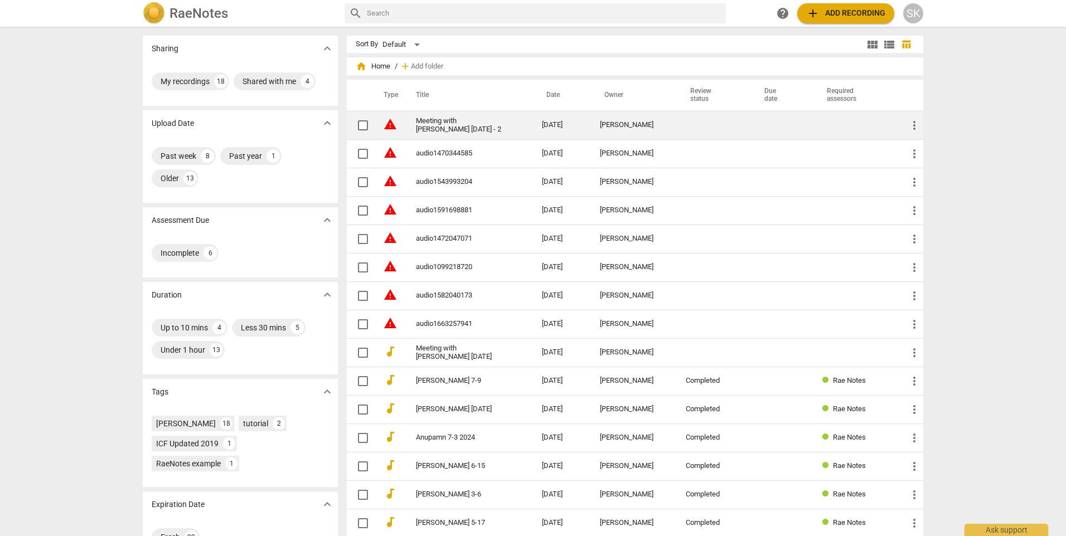
click at [389, 125] on span "warning" at bounding box center [390, 124] width 13 height 13
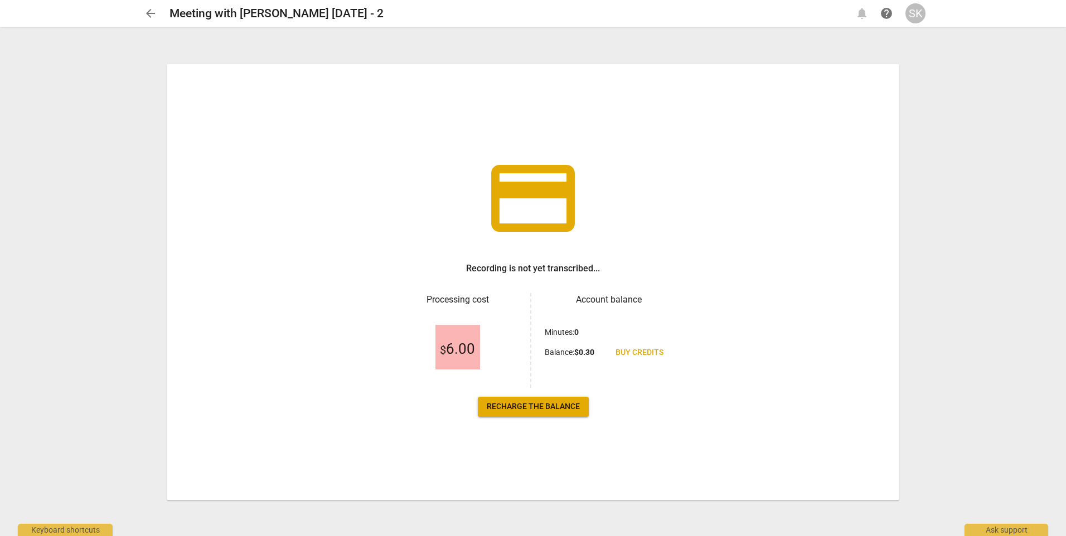
click at [156, 8] on span "arrow_back" at bounding box center [150, 13] width 13 height 13
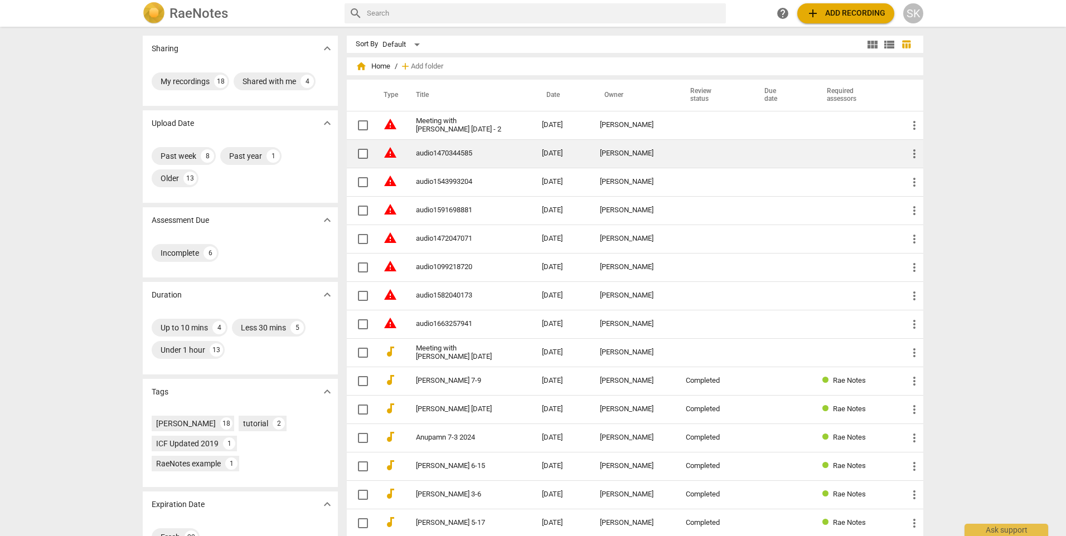
click at [388, 154] on span "warning" at bounding box center [390, 152] width 13 height 13
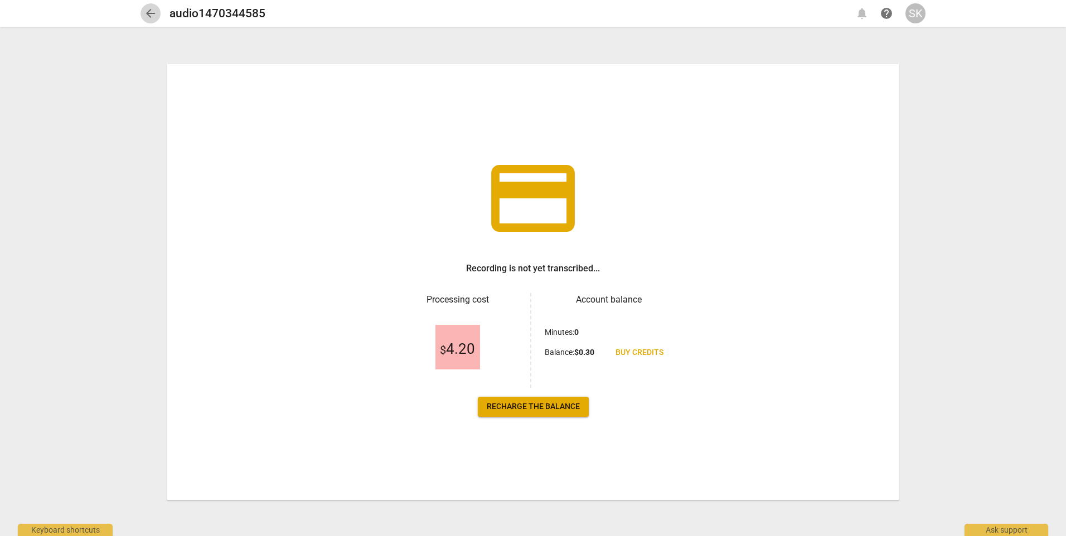
click at [146, 13] on span "arrow_back" at bounding box center [150, 13] width 13 height 13
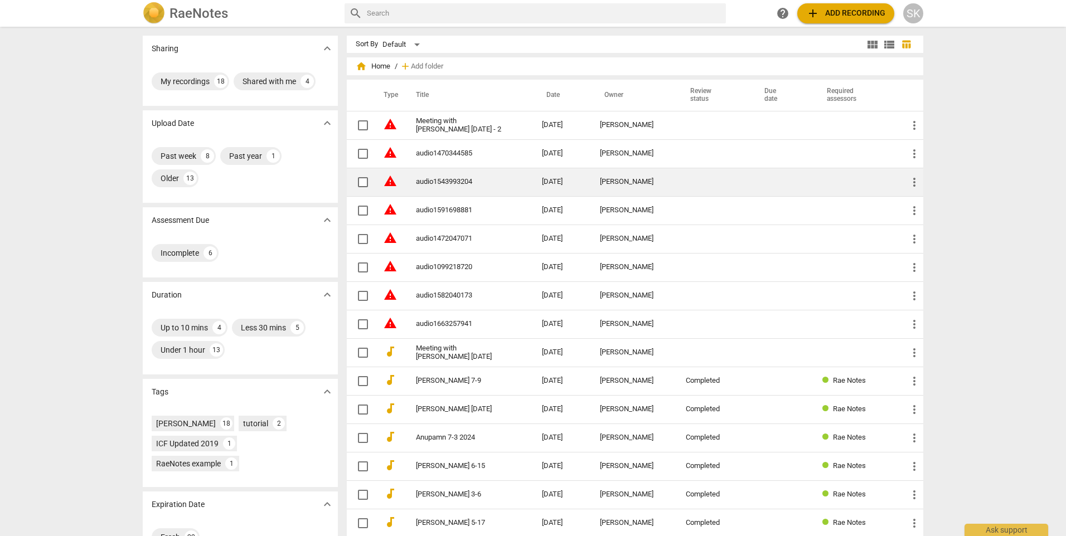
click at [387, 183] on span "warning" at bounding box center [390, 181] width 13 height 13
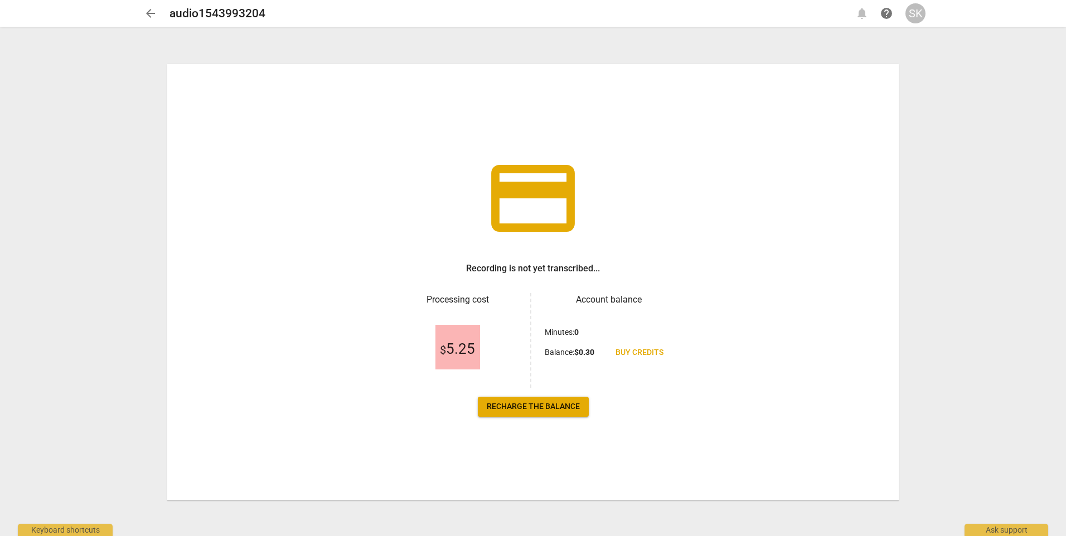
click at [150, 14] on span "arrow_back" at bounding box center [150, 13] width 13 height 13
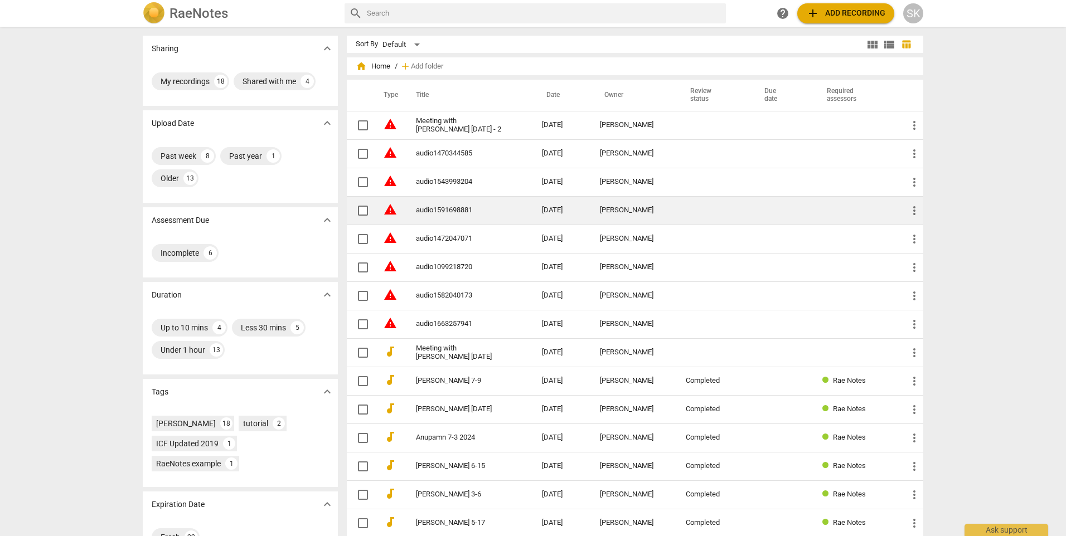
click at [389, 211] on span "warning" at bounding box center [390, 209] width 13 height 13
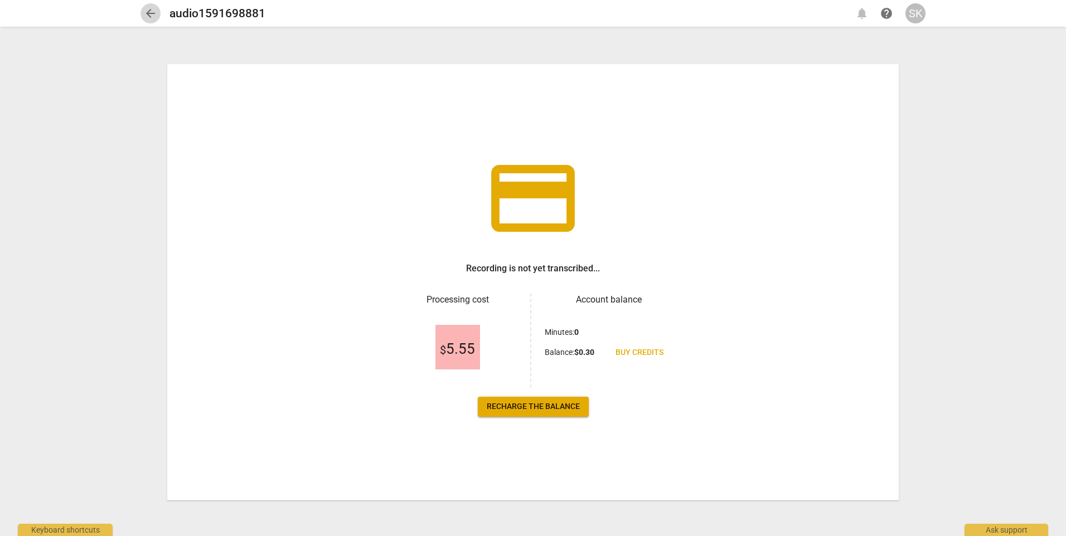
click at [149, 13] on span "arrow_back" at bounding box center [150, 13] width 13 height 13
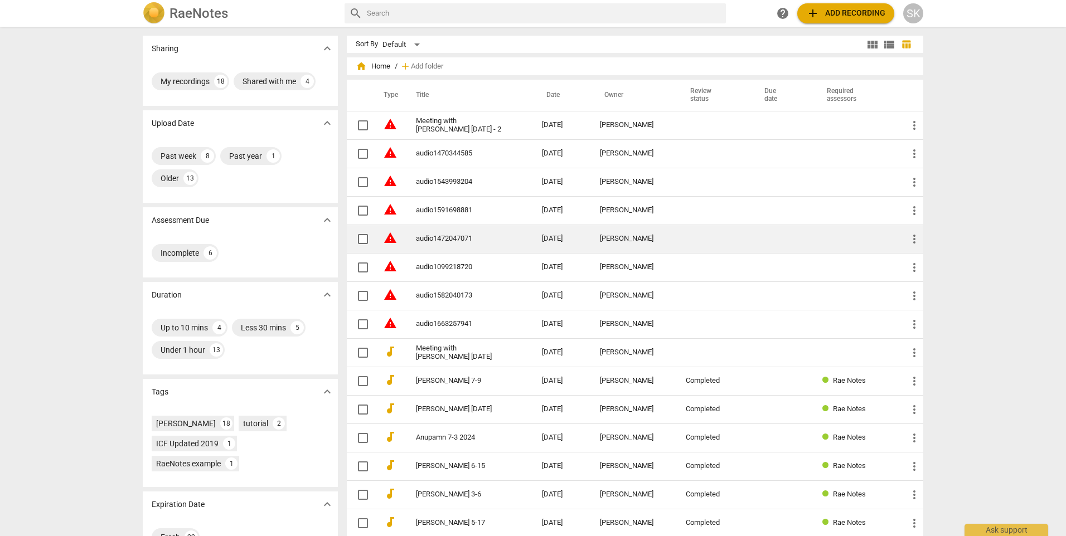
click at [390, 243] on span "warning" at bounding box center [390, 237] width 13 height 13
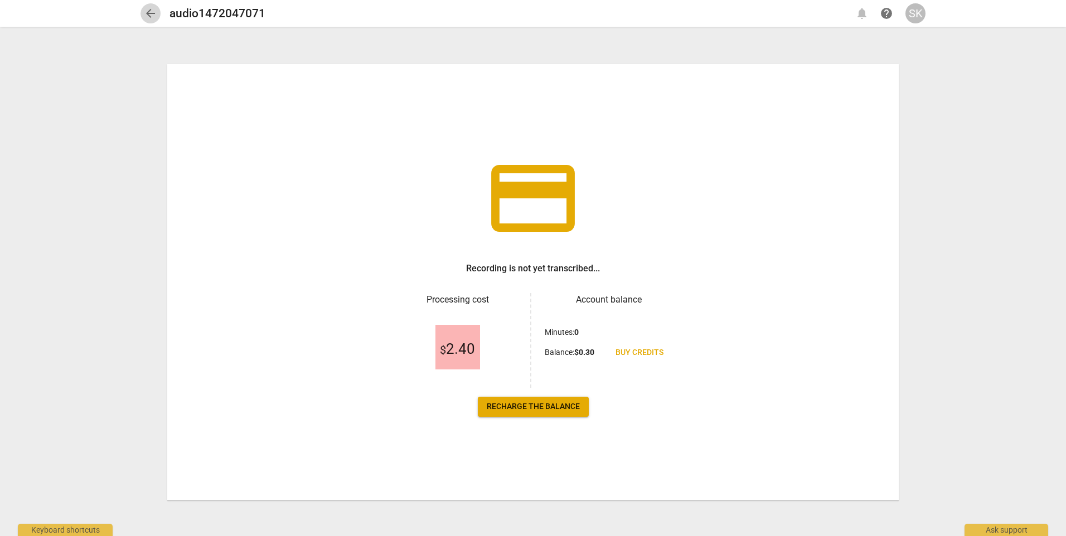
click at [152, 14] on span "arrow_back" at bounding box center [150, 13] width 13 height 13
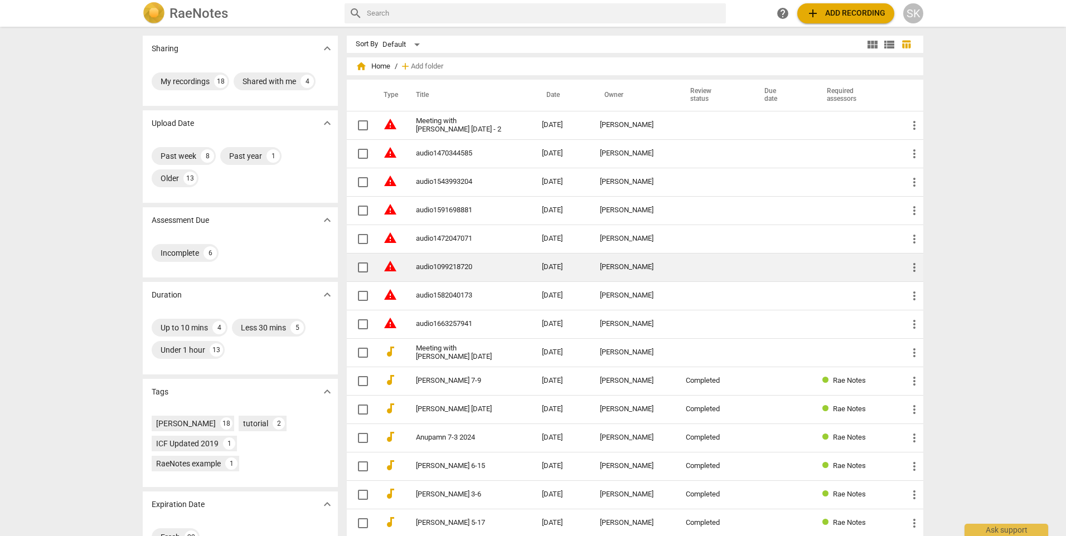
click at [388, 268] on span "warning" at bounding box center [390, 266] width 13 height 13
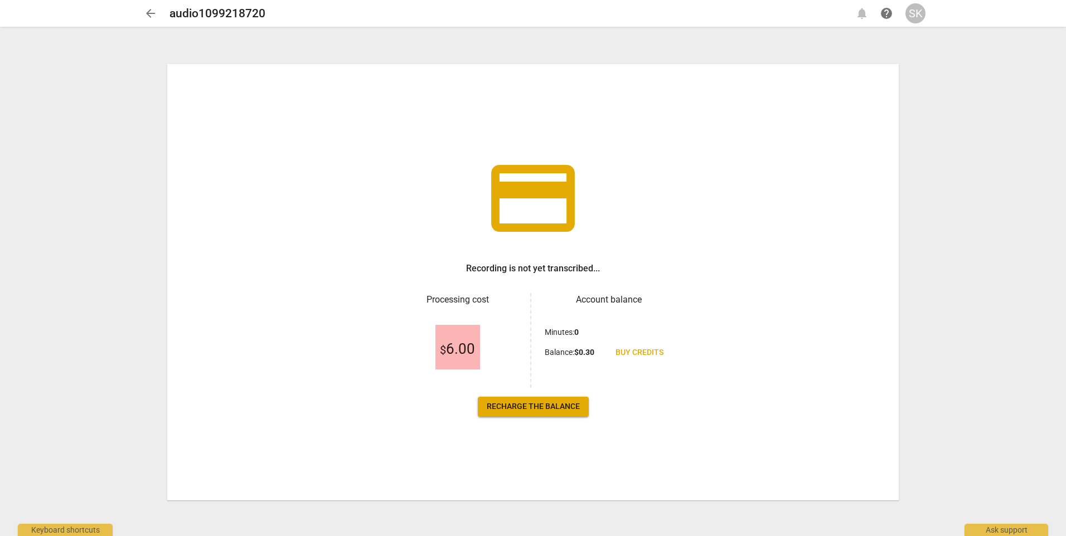
click at [150, 15] on span "arrow_back" at bounding box center [150, 13] width 13 height 13
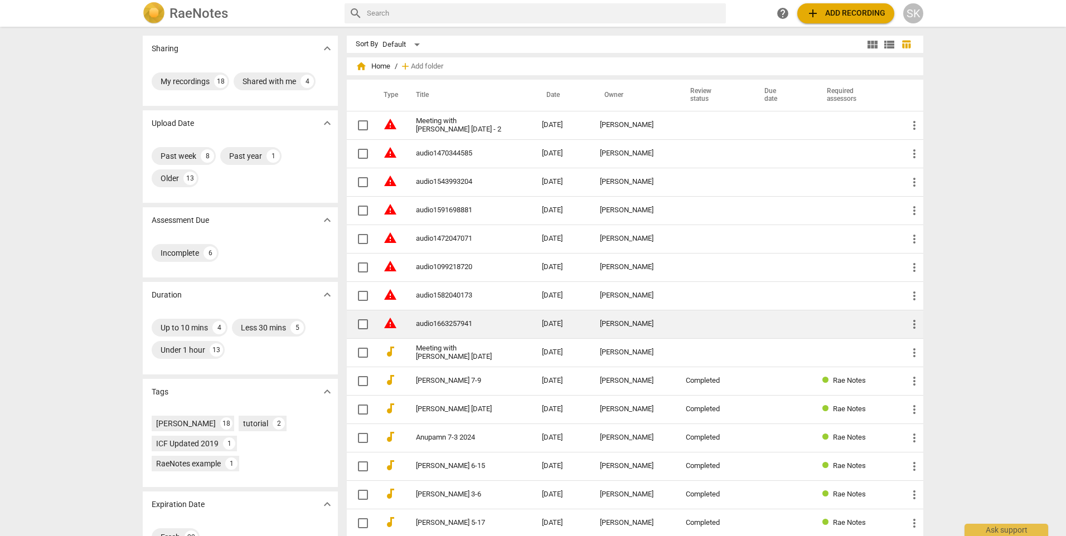
click at [388, 318] on span "warning" at bounding box center [390, 323] width 13 height 13
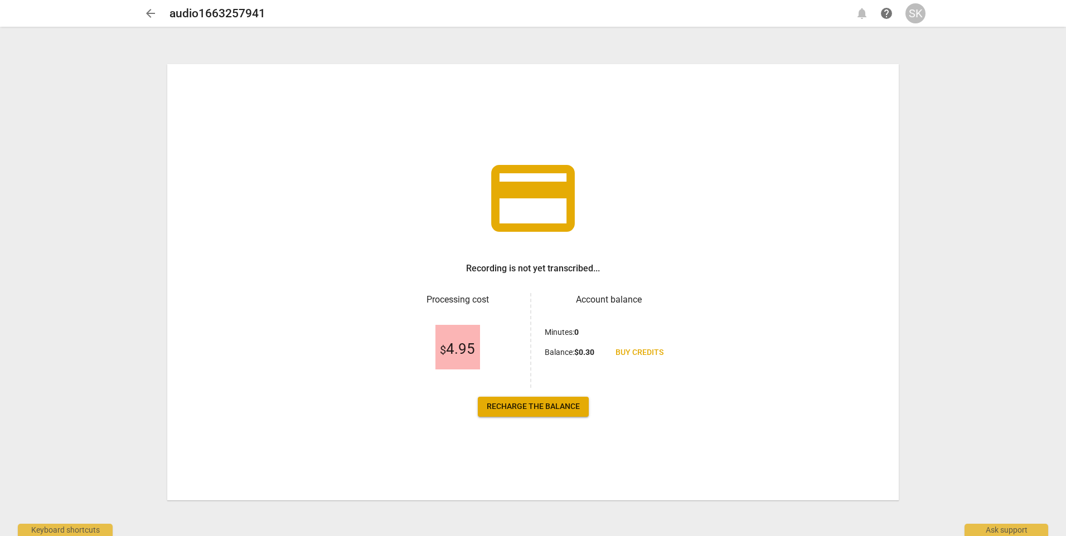
click at [150, 11] on span "arrow_back" at bounding box center [150, 13] width 13 height 13
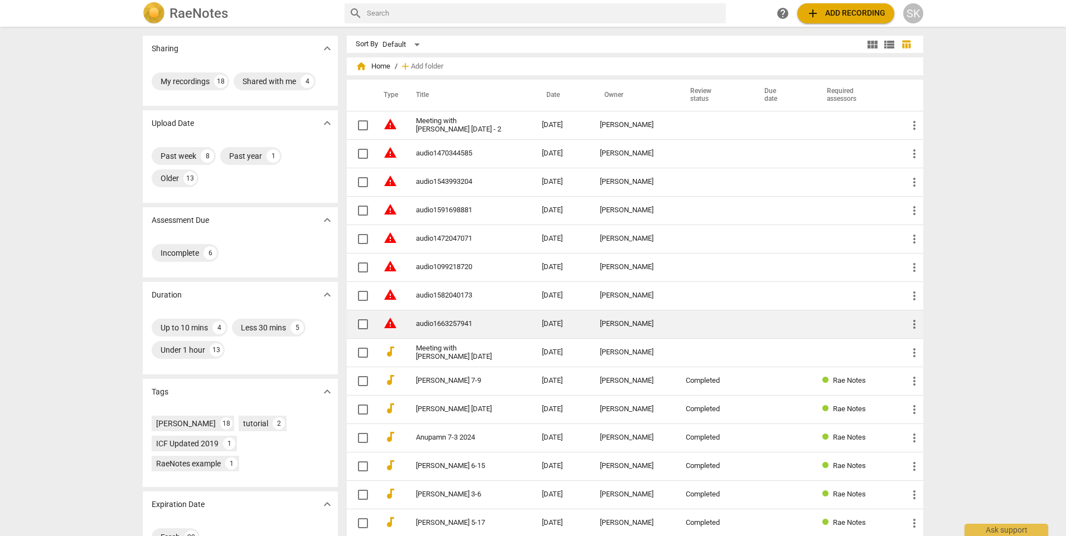
click at [442, 324] on link "audio1663257941" at bounding box center [459, 324] width 86 height 8
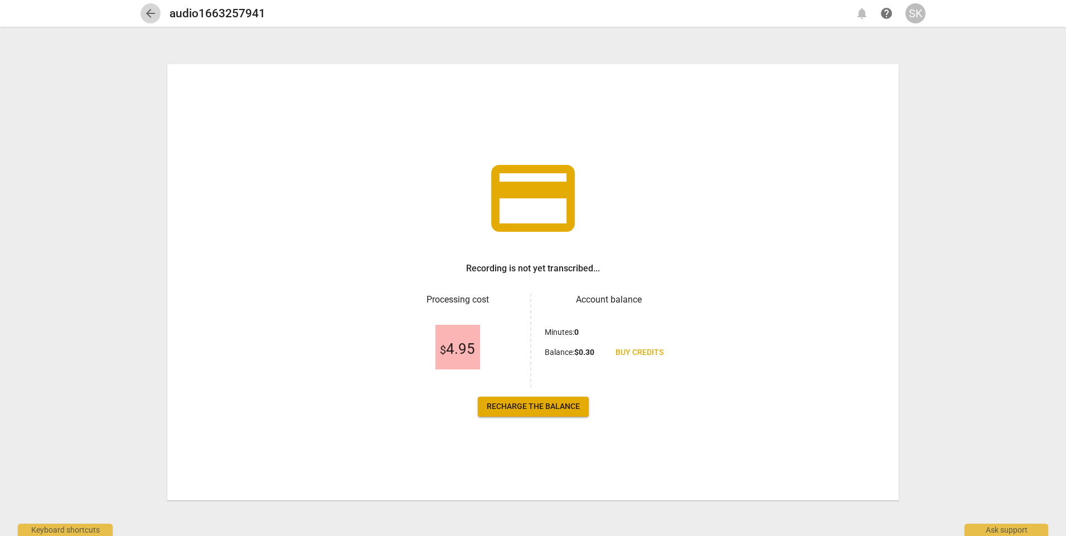
click at [149, 14] on span "arrow_back" at bounding box center [150, 13] width 13 height 13
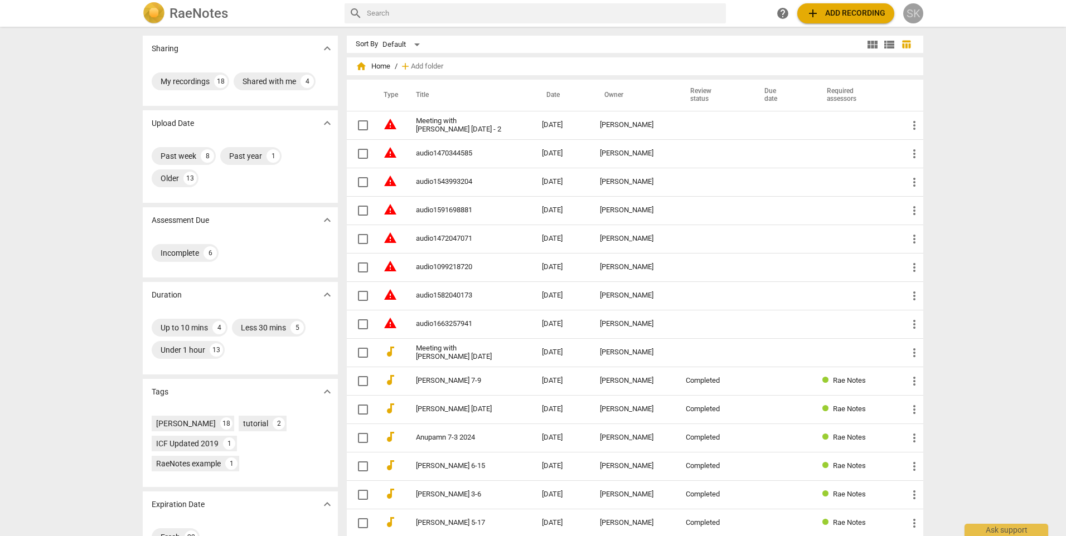
click at [913, 14] on div "SK" at bounding box center [913, 13] width 20 height 20
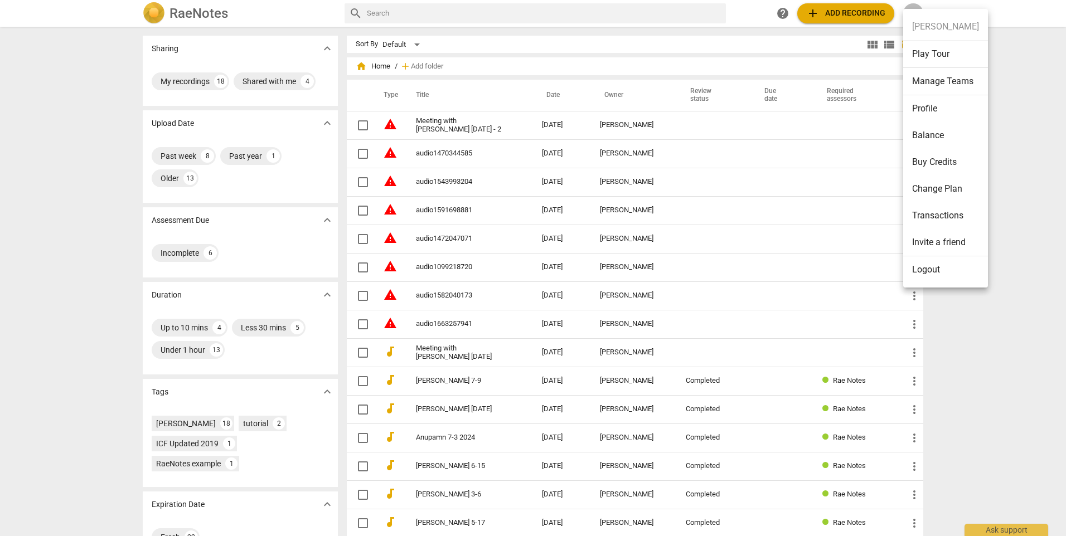
click at [932, 136] on li "Balance" at bounding box center [945, 135] width 85 height 27
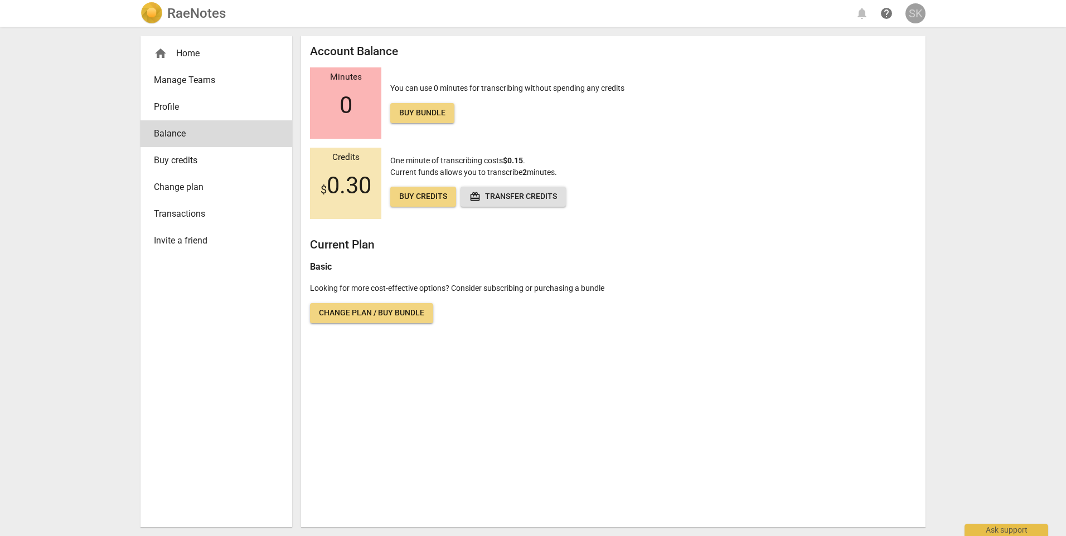
click at [922, 14] on div "SK" at bounding box center [915, 13] width 20 height 20
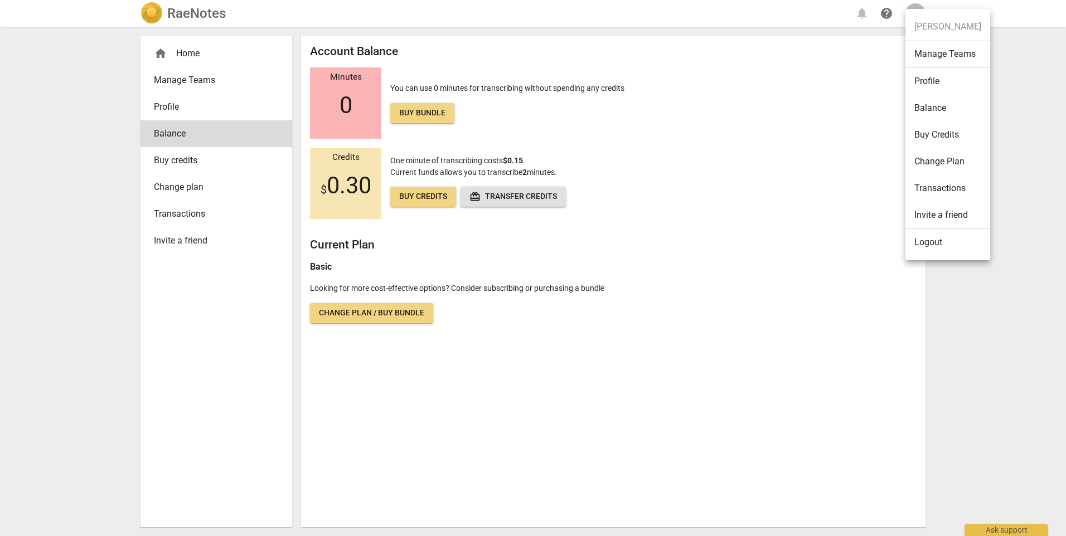
click at [937, 138] on li "Buy Credits" at bounding box center [947, 135] width 85 height 27
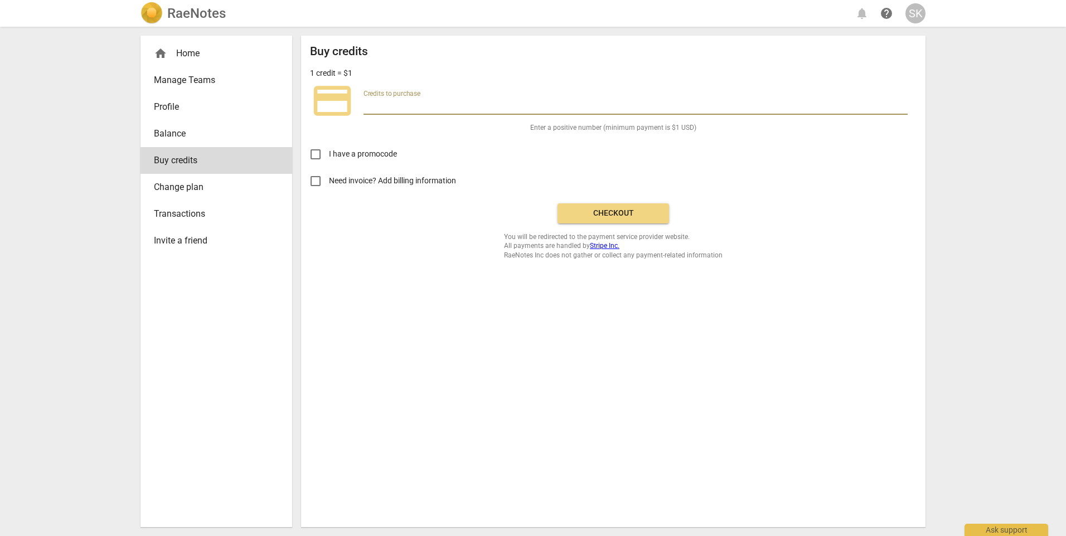
click at [435, 109] on input "number" at bounding box center [636, 107] width 544 height 16
type input "40"
click at [590, 214] on span "Checkout" at bounding box center [613, 213] width 94 height 11
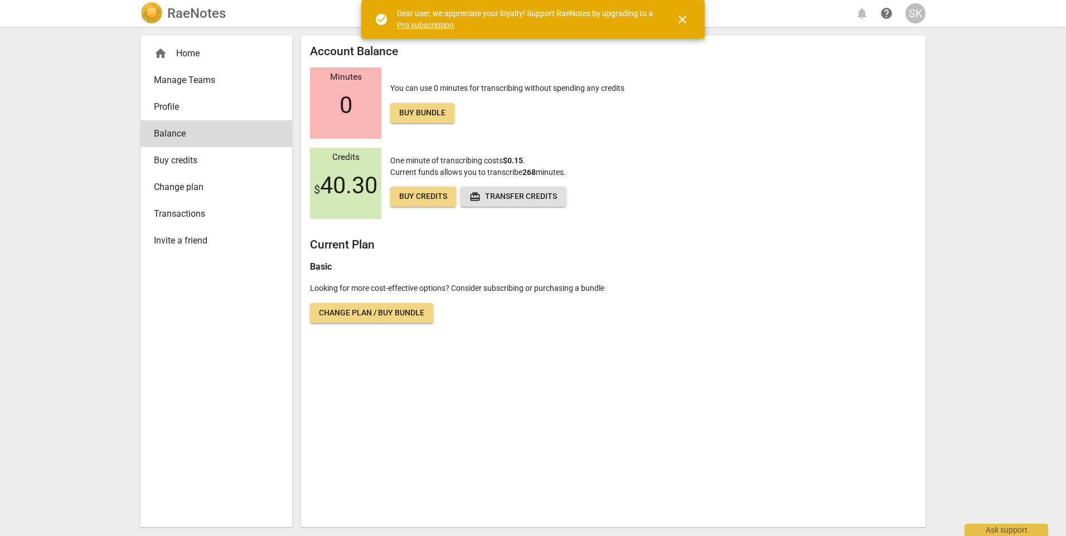
click at [192, 56] on div "home Home" at bounding box center [212, 53] width 116 height 13
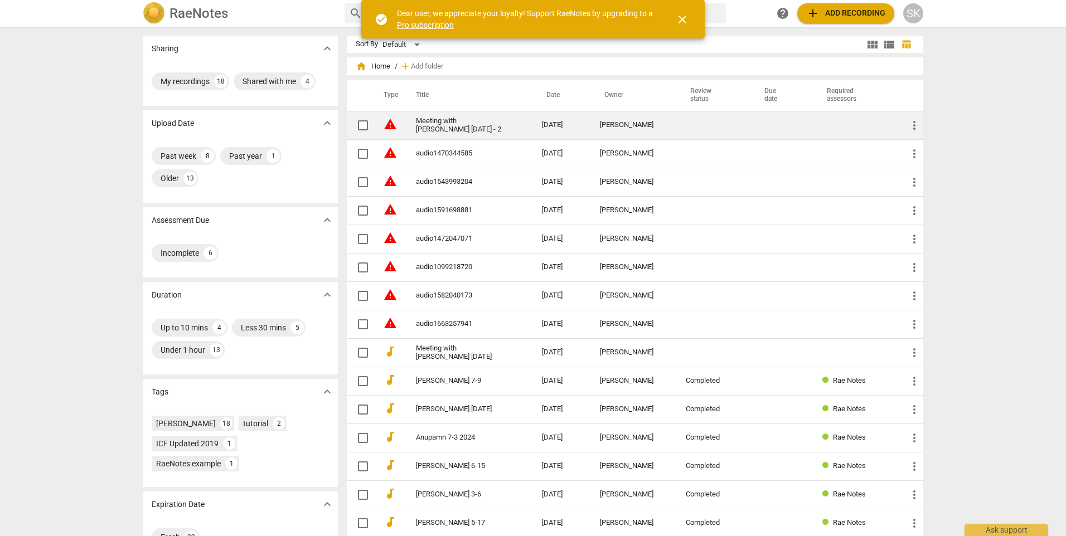
click at [438, 120] on link "Meeting with [PERSON_NAME] [DATE] - 2" at bounding box center [459, 125] width 86 height 17
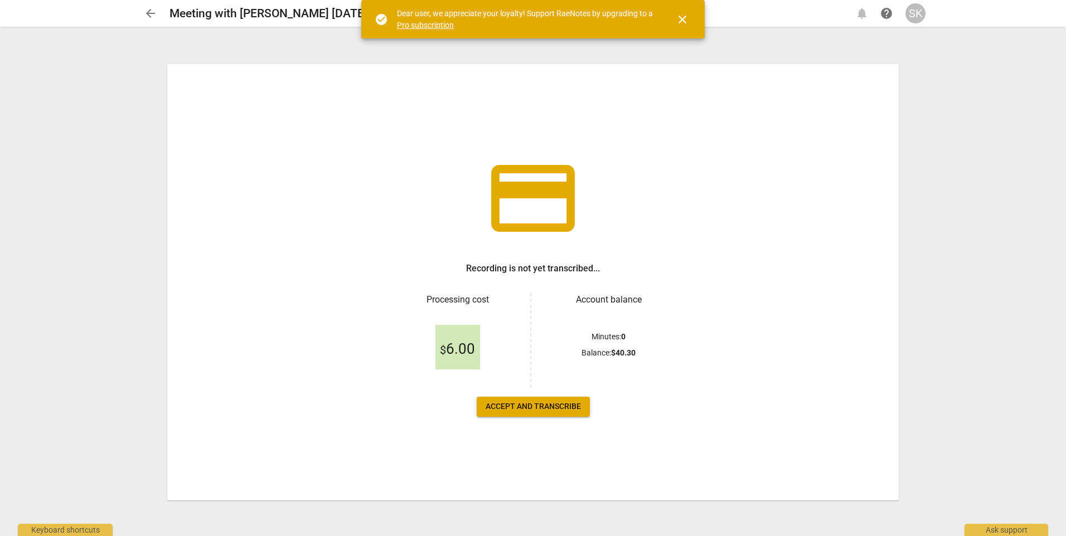
click at [533, 406] on span "Accept and transcribe" at bounding box center [533, 406] width 95 height 11
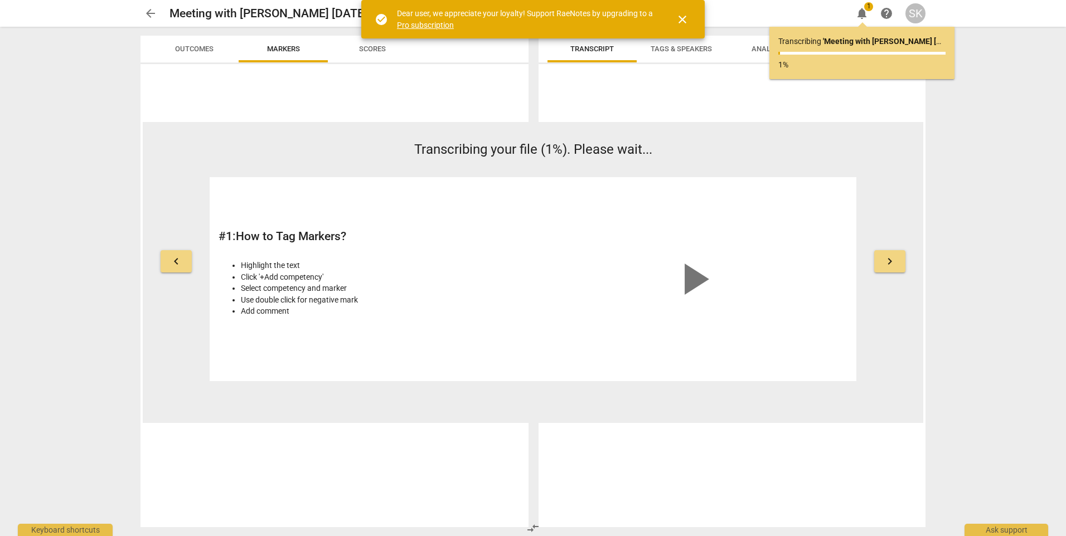
click at [679, 18] on span "close" at bounding box center [682, 19] width 13 height 13
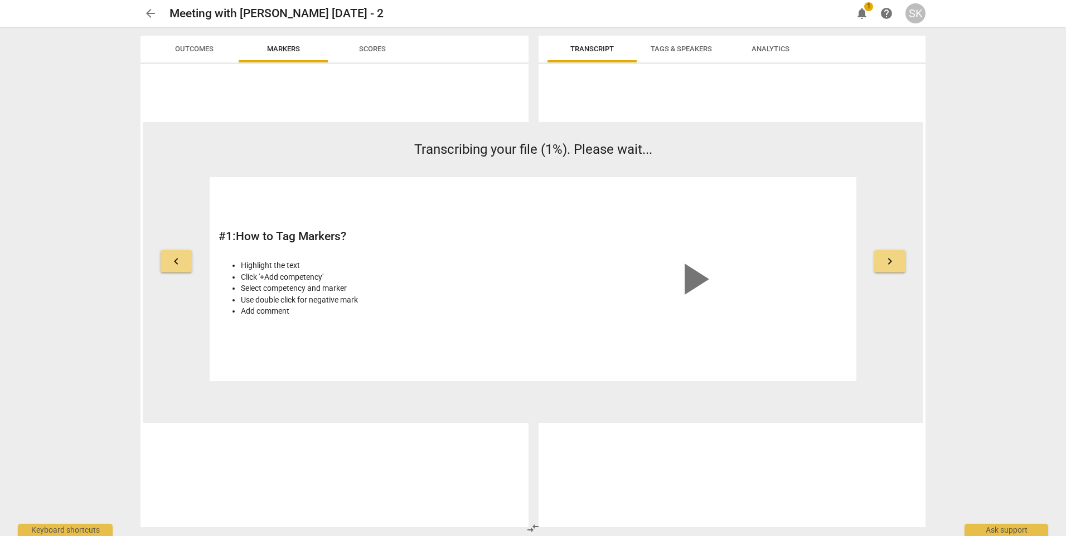
click at [146, 12] on span "arrow_back" at bounding box center [150, 13] width 13 height 13
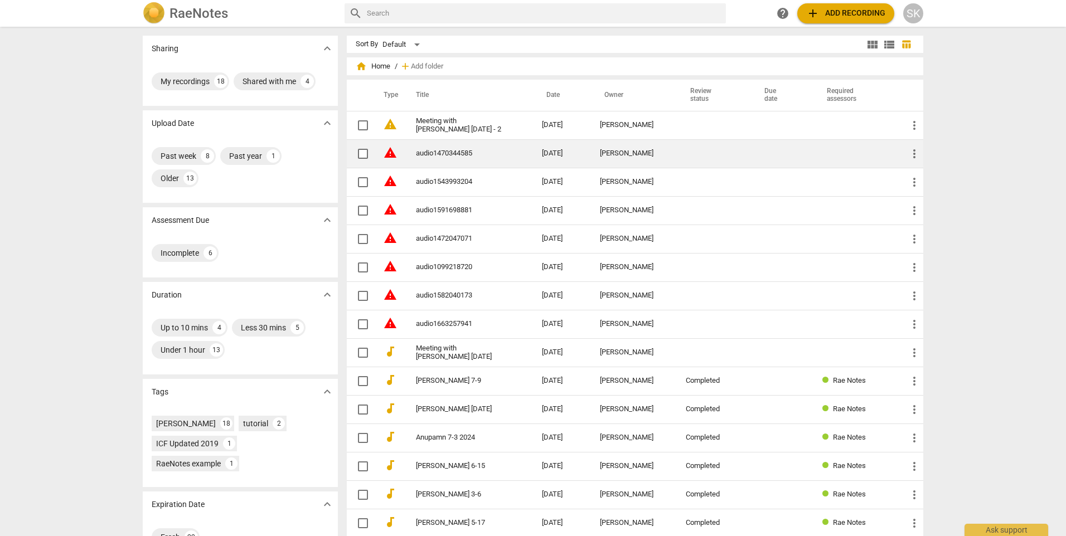
click at [421, 153] on link "audio1470344585" at bounding box center [459, 153] width 86 height 8
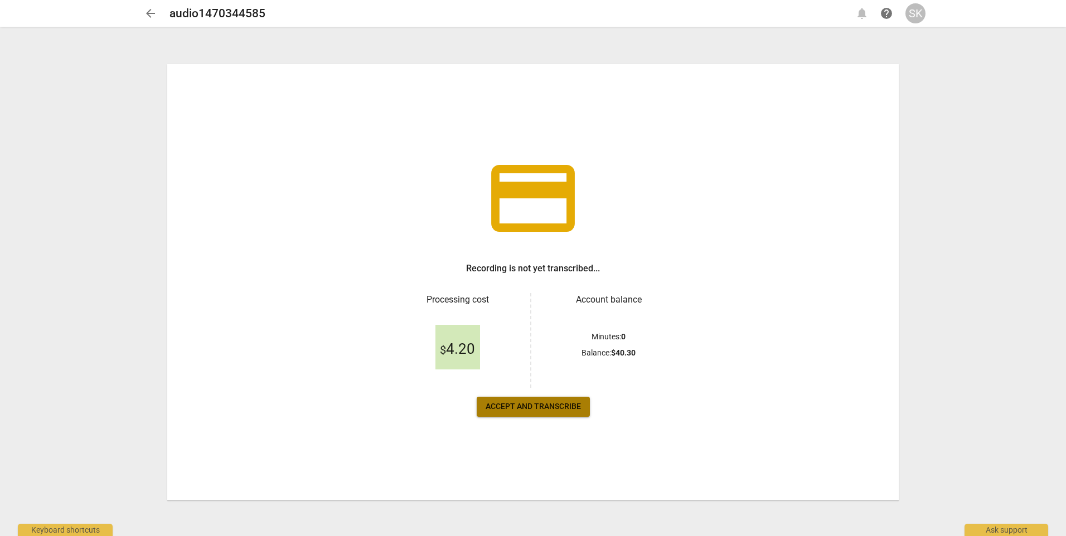
click at [534, 411] on span "Accept and transcribe" at bounding box center [533, 406] width 95 height 11
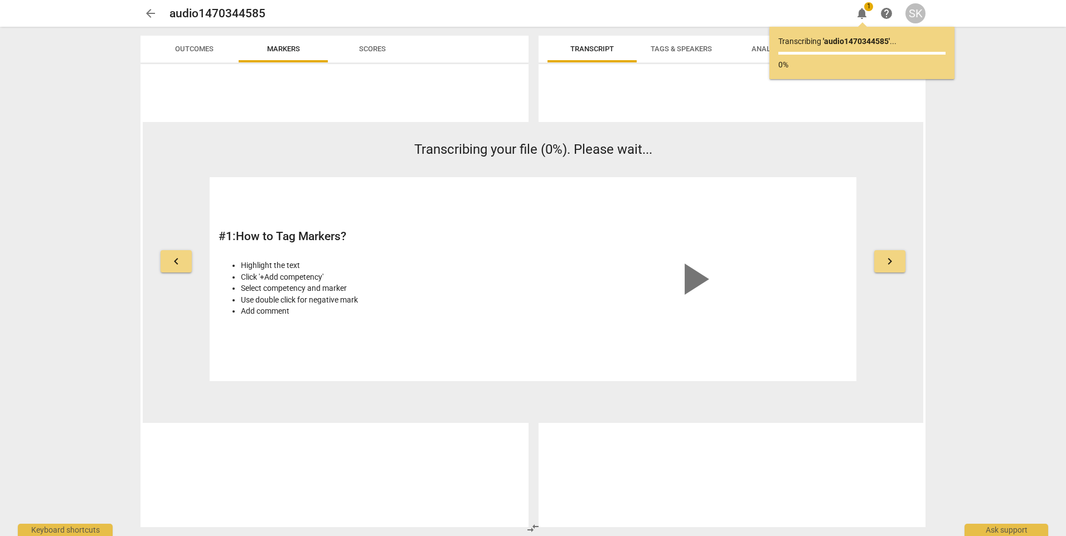
click at [149, 13] on span "arrow_back" at bounding box center [150, 13] width 13 height 13
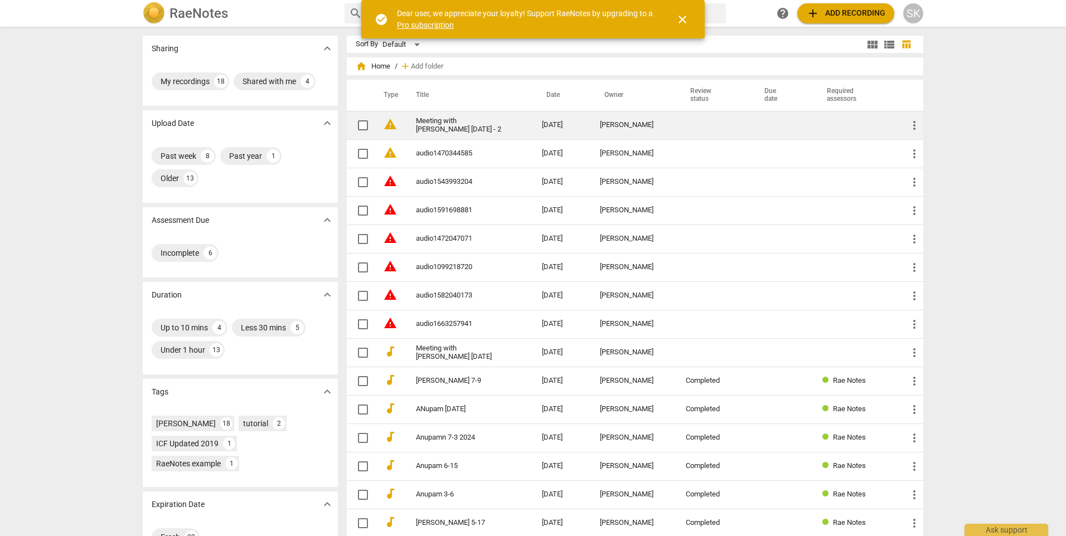
click at [387, 124] on span "warning" at bounding box center [390, 124] width 13 height 13
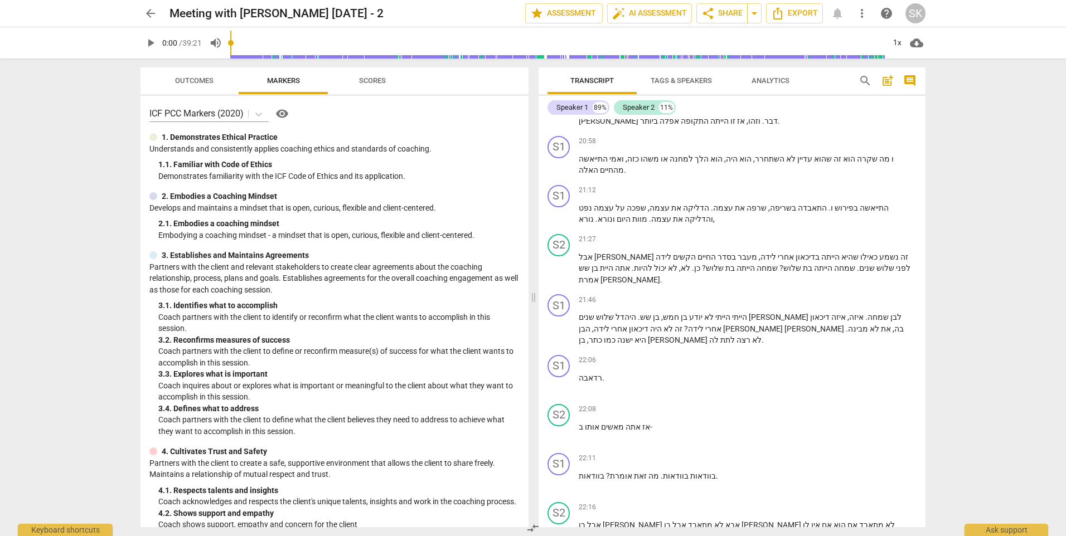
scroll to position [4293, 0]
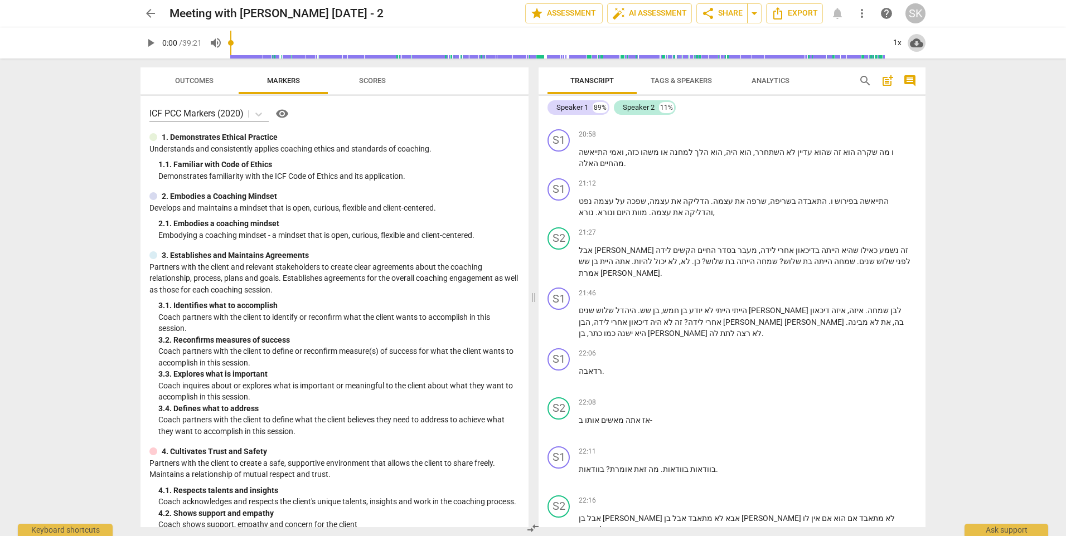
click at [915, 42] on span "cloud_download" at bounding box center [916, 42] width 13 height 13
click at [939, 46] on li "Download audio" at bounding box center [949, 43] width 83 height 27
click at [1065, 131] on div "arrow_back Meeting with Shuka Aug 27 - 2 edit star Assessment auto_fix_high AI …" at bounding box center [533, 268] width 1066 height 536
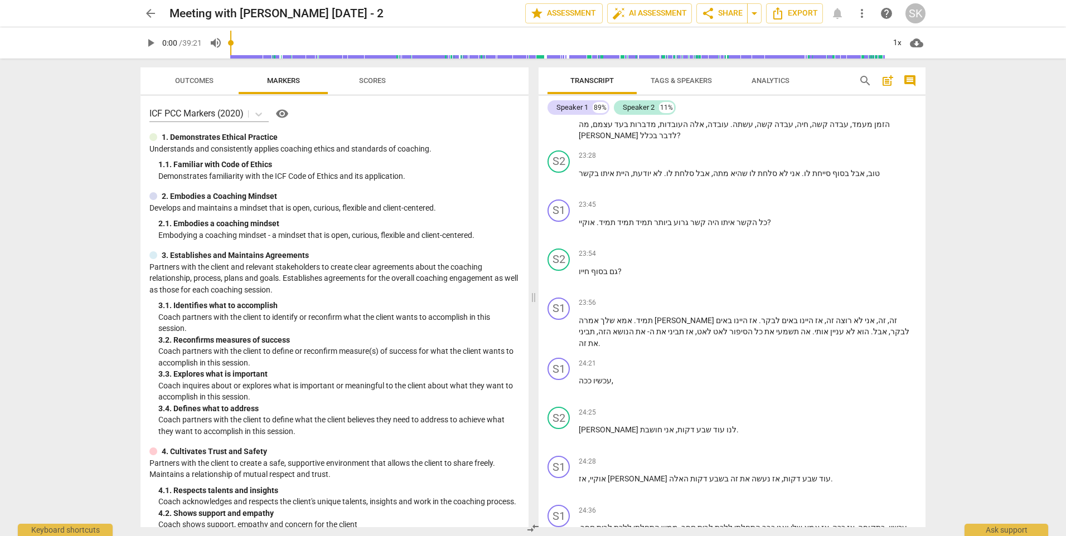
scroll to position [5129, 0]
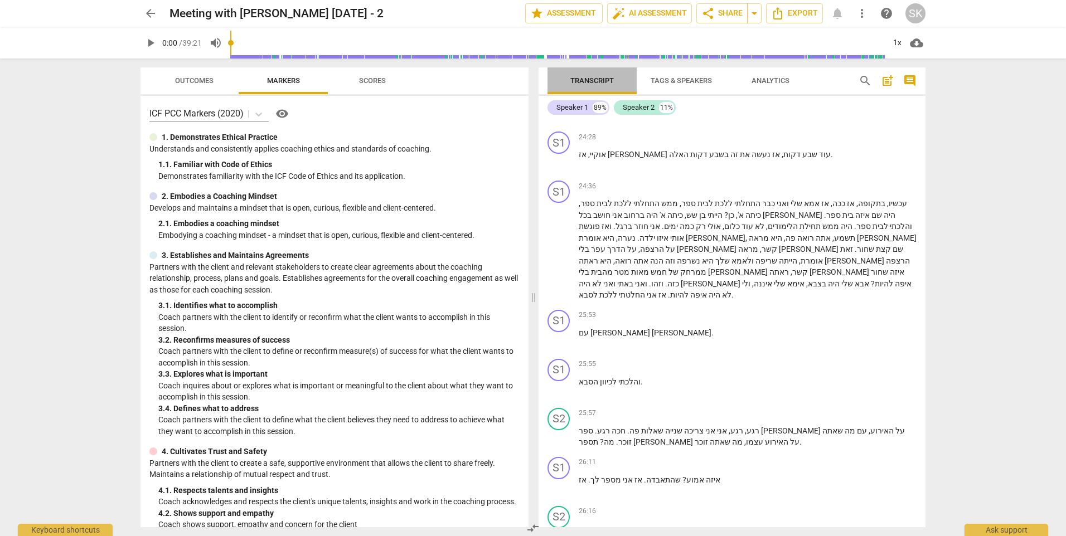
click at [593, 83] on span "Transcript" at bounding box center [591, 80] width 43 height 8
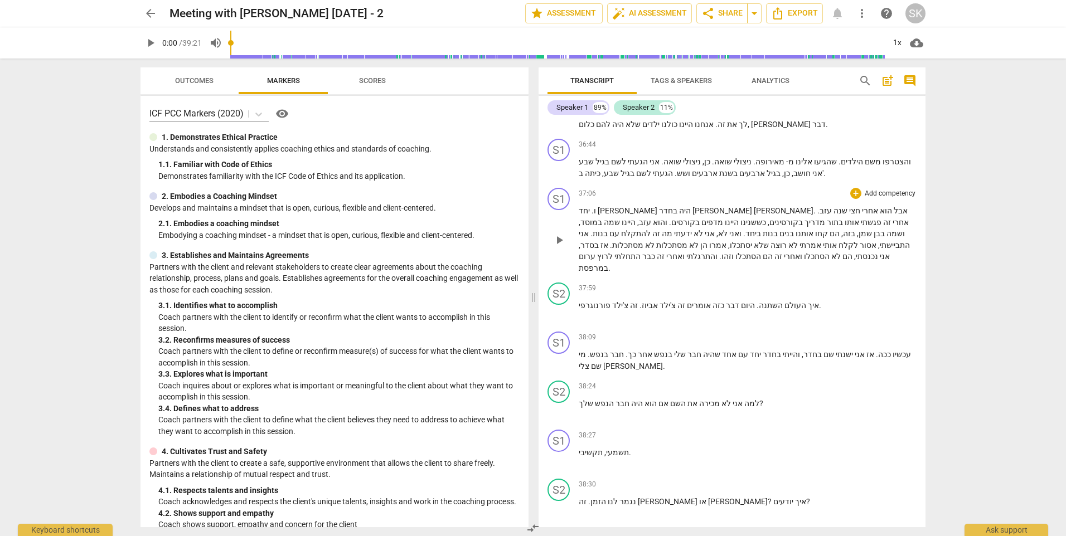
scroll to position [8398, 0]
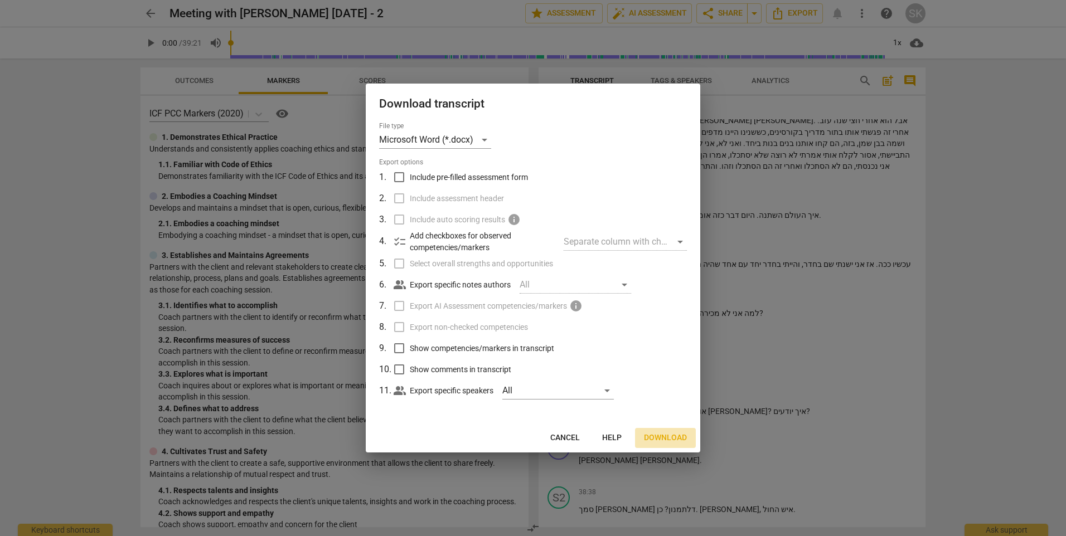
click at [674, 438] on span "Download" at bounding box center [665, 438] width 43 height 11
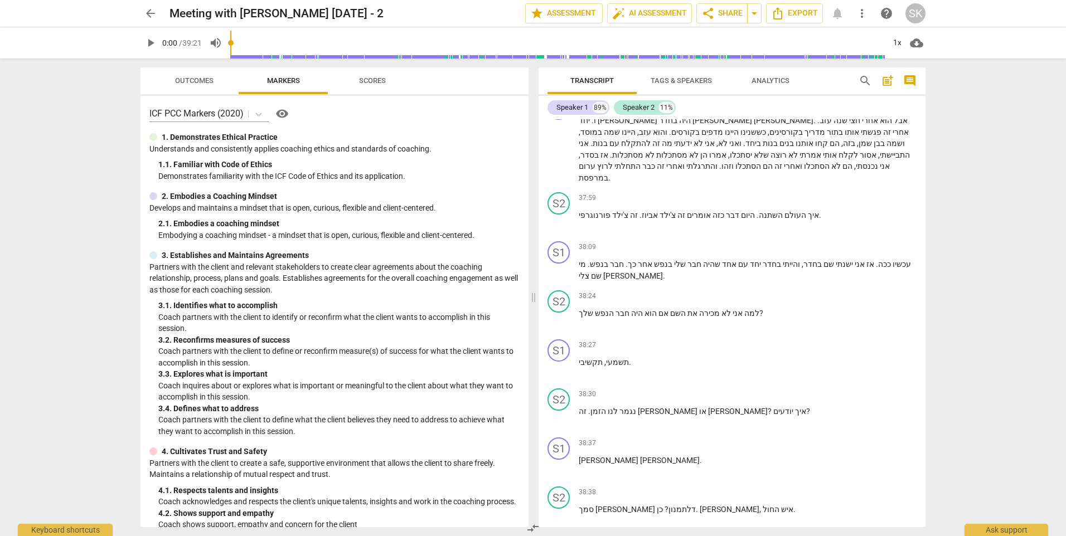
click at [76, 273] on div "arrow_back Meeting with Shuka Aug 27 - 2 edit star Assessment auto_fix_high AI …" at bounding box center [533, 268] width 1066 height 536
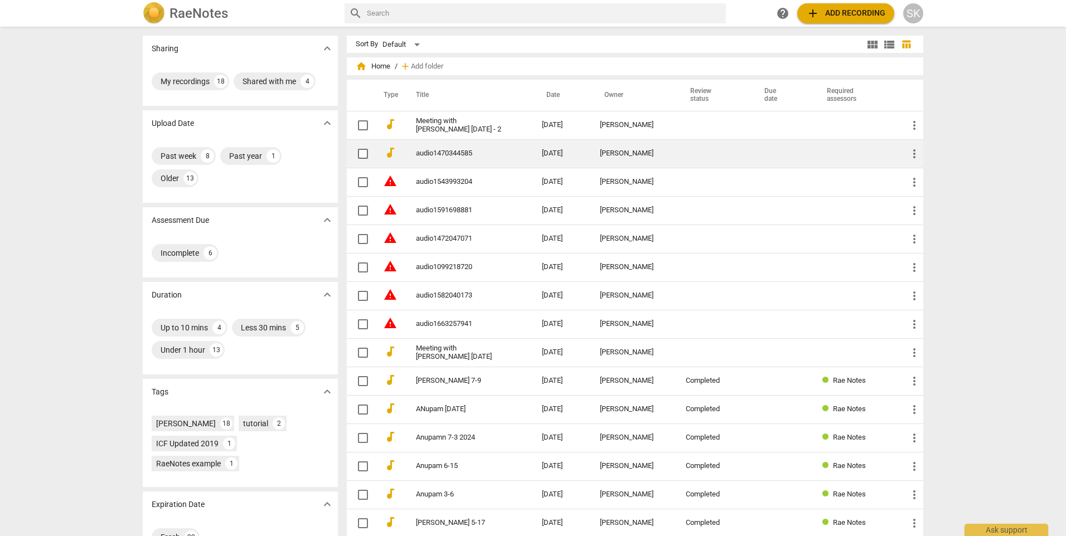
click at [455, 151] on link "audio1470344585" at bounding box center [459, 153] width 86 height 8
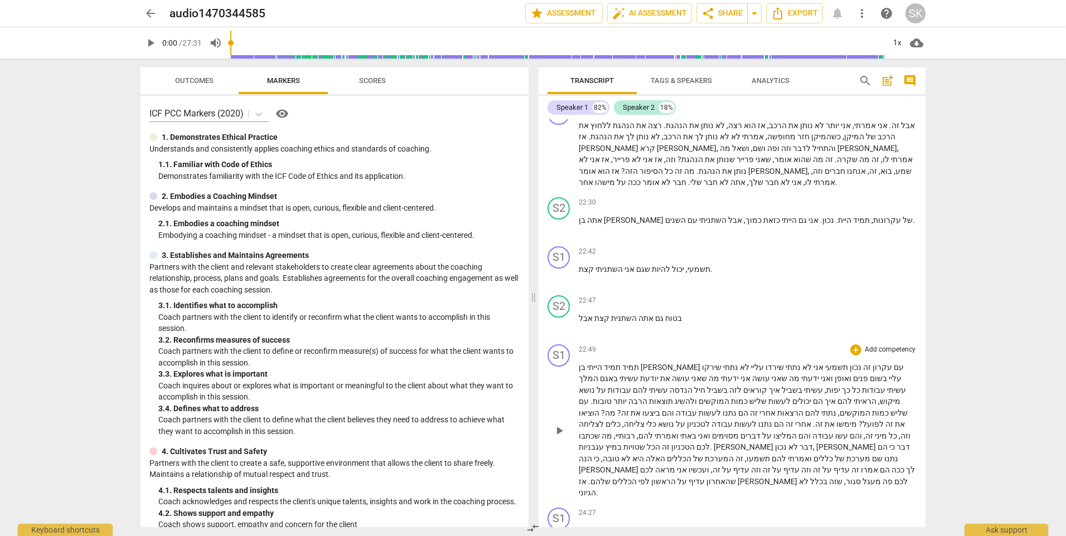
scroll to position [4985, 0]
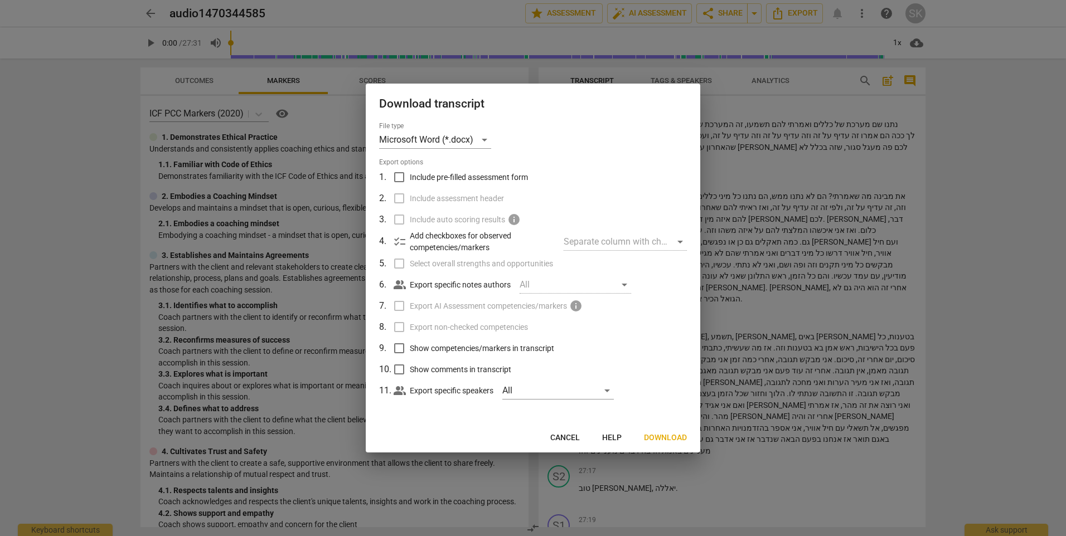
click at [663, 440] on span "Download" at bounding box center [665, 438] width 43 height 11
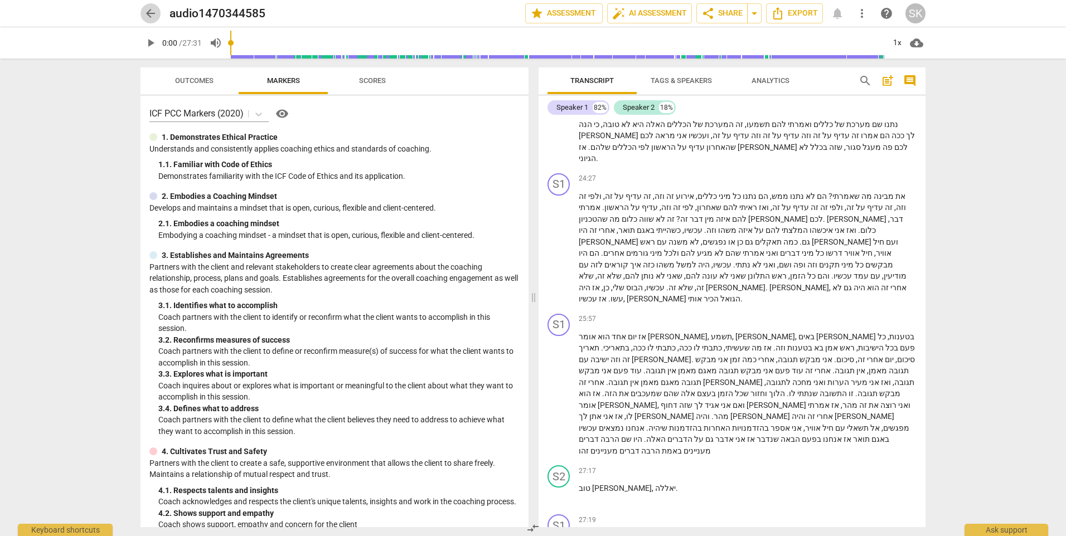
click at [152, 12] on span "arrow_back" at bounding box center [150, 13] width 13 height 13
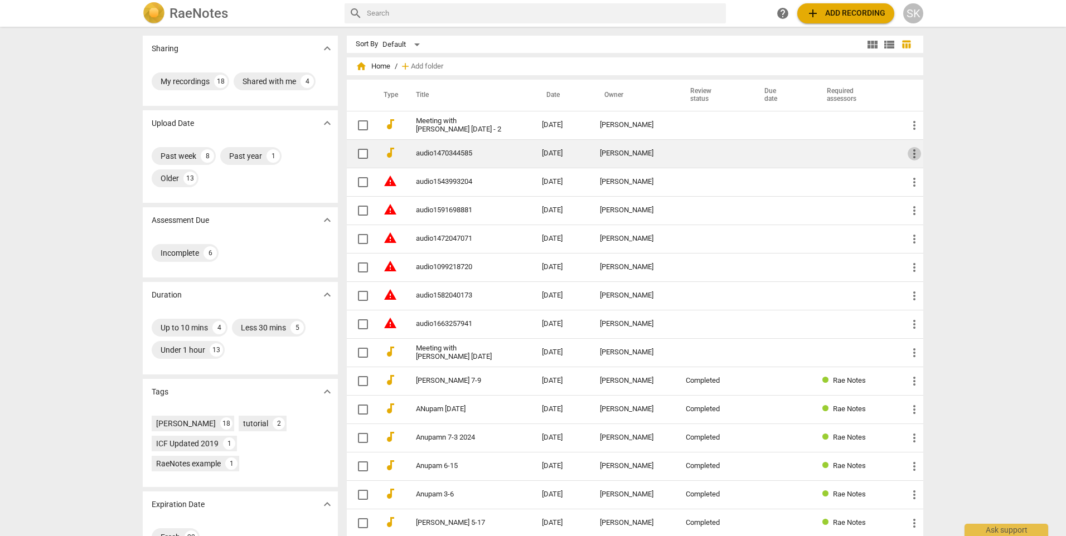
drag, startPoint x: 447, startPoint y: 157, endPoint x: 913, endPoint y: 151, distance: 466.1
click at [913, 151] on span "more_vert" at bounding box center [914, 153] width 13 height 13
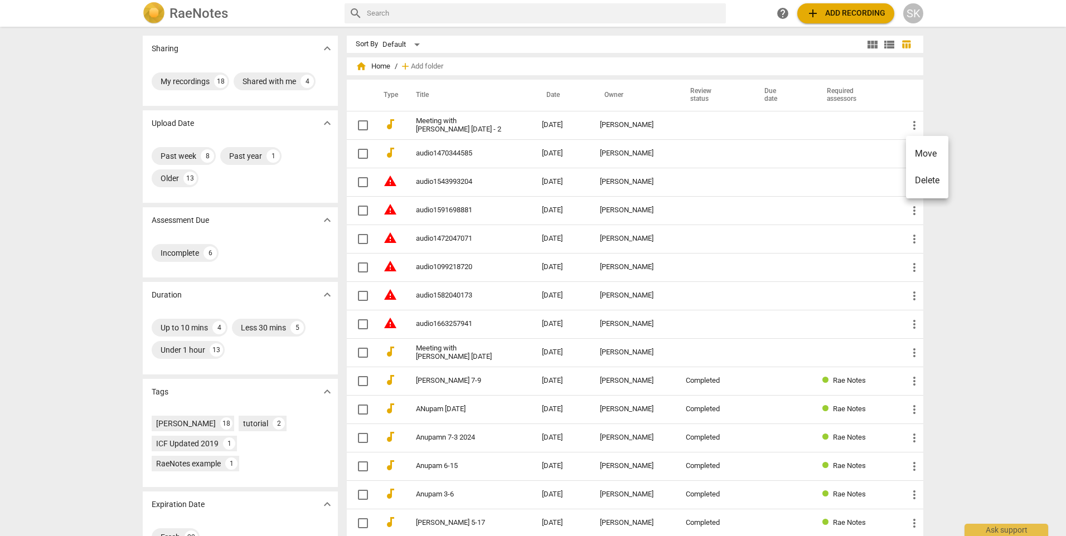
drag, startPoint x: 444, startPoint y: 158, endPoint x: 432, endPoint y: 155, distance: 13.1
click at [432, 155] on div at bounding box center [533, 268] width 1066 height 536
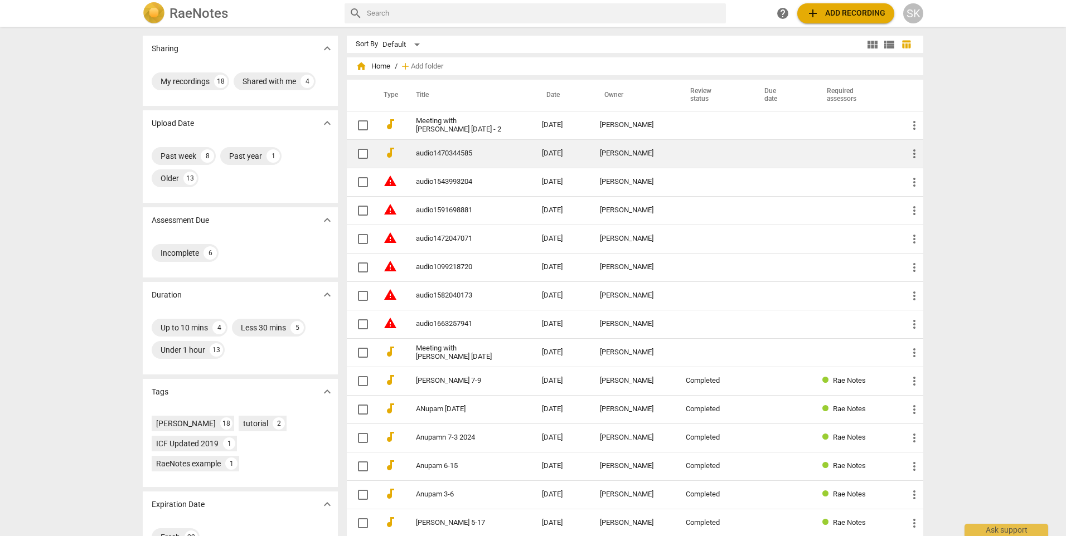
click at [432, 155] on link "audio1470344585" at bounding box center [459, 153] width 86 height 8
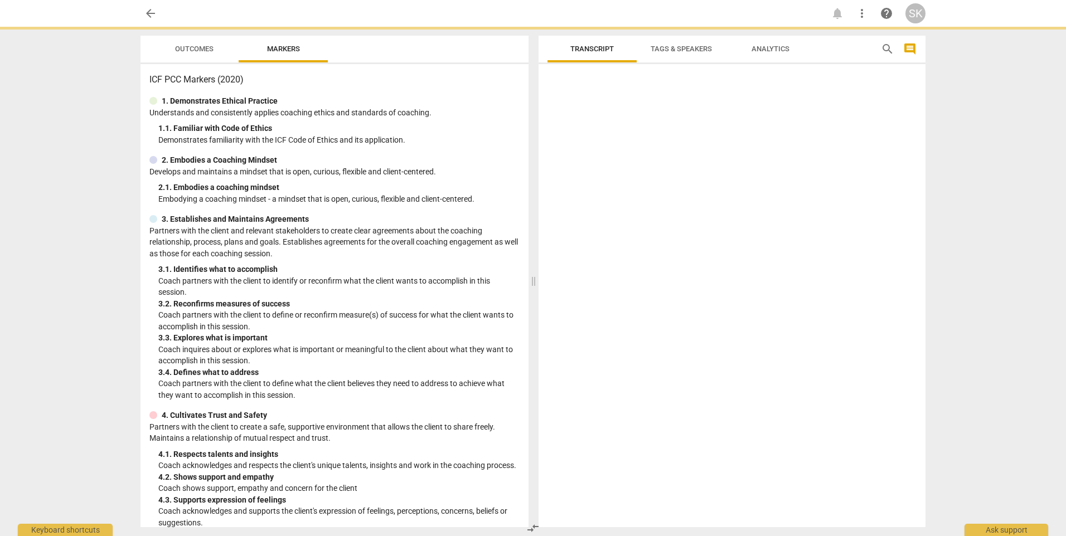
click at [432, 155] on div "2. Embodies a Coaching Mindset" at bounding box center [334, 160] width 370 height 12
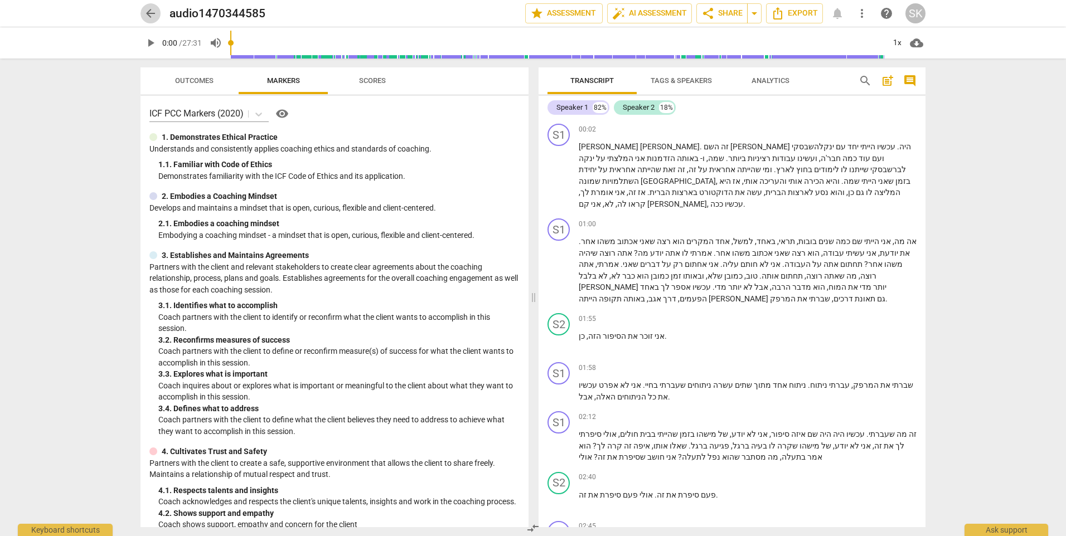
click at [153, 14] on span "arrow_back" at bounding box center [150, 13] width 13 height 13
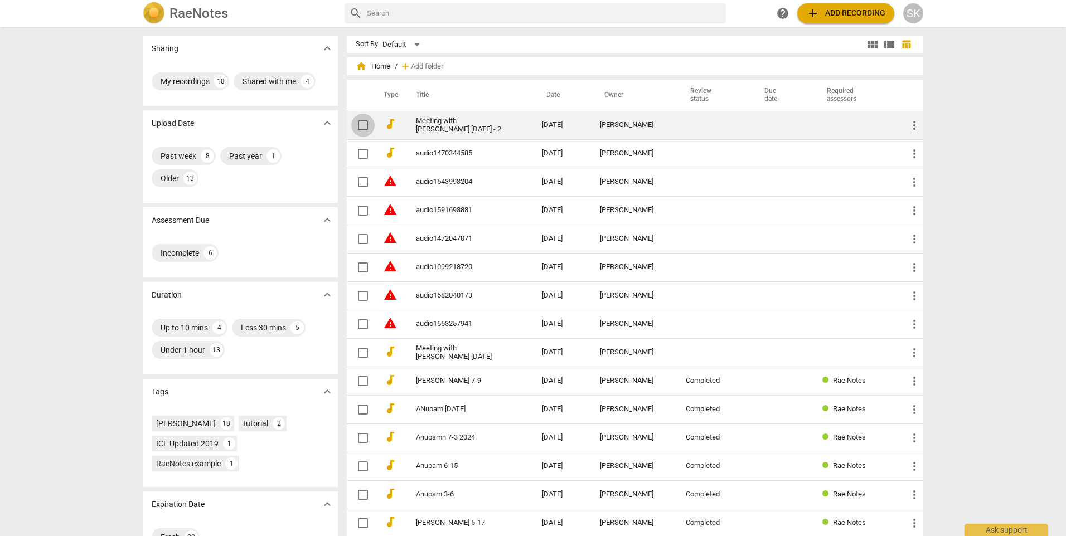
click at [364, 125] on input "checkbox" at bounding box center [362, 125] width 23 height 13
checkbox input "false"
click at [361, 123] on input "checkbox" at bounding box center [362, 125] width 23 height 13
click at [457, 128] on link "Meeting with [PERSON_NAME] [DATE] - 2" at bounding box center [459, 125] width 86 height 17
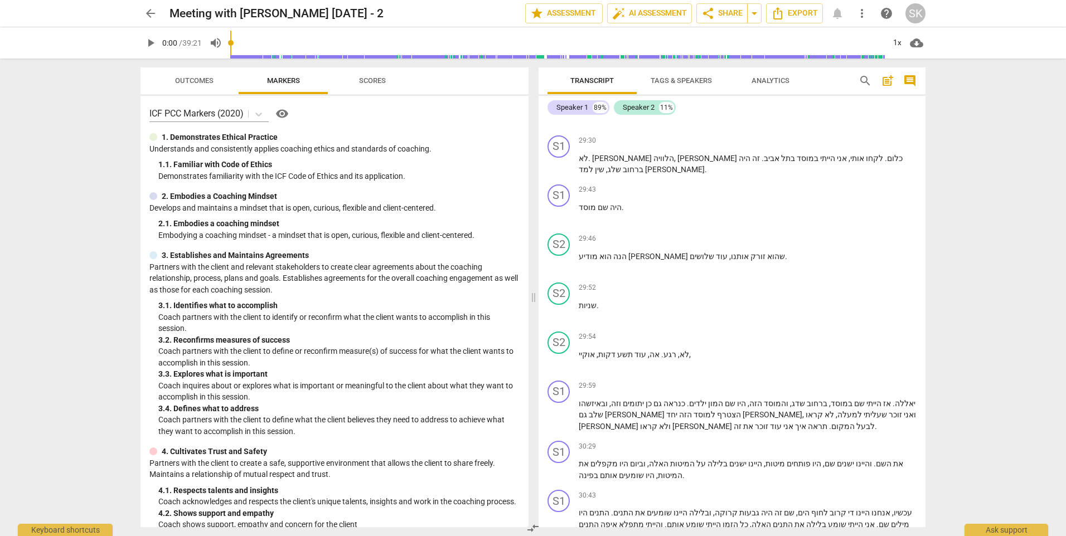
scroll to position [8398, 0]
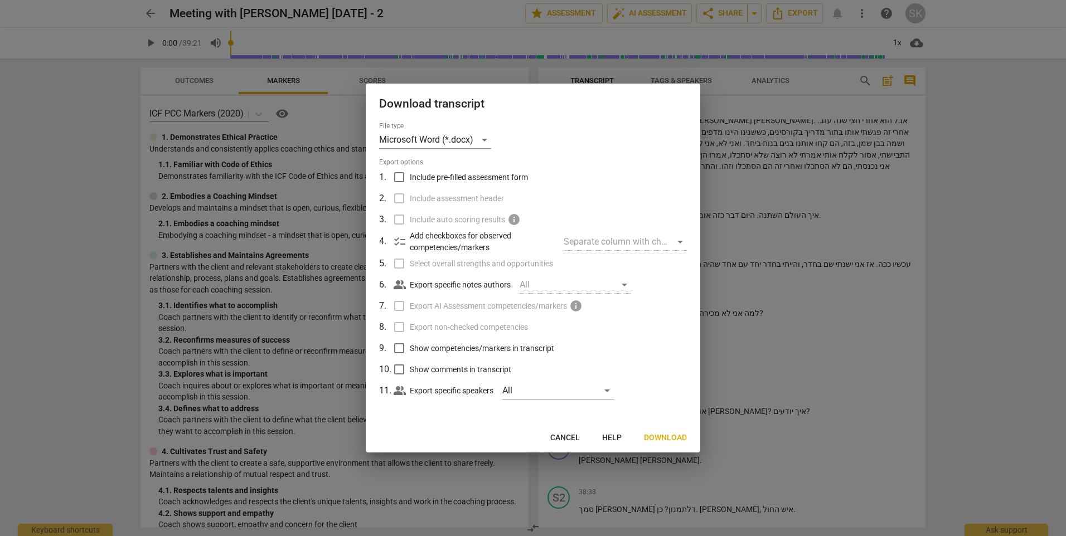
click at [662, 440] on span "Download" at bounding box center [665, 438] width 43 height 11
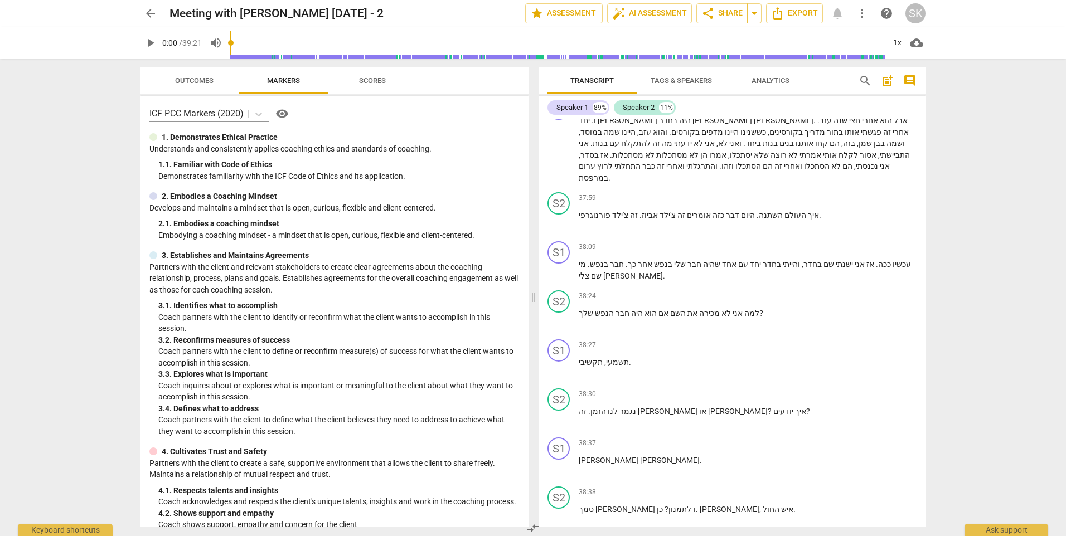
click at [122, 125] on div "arrow_back Meeting with Shuka Aug 27 - 2 edit star Assessment auto_fix_high AI …" at bounding box center [533, 268] width 1066 height 536
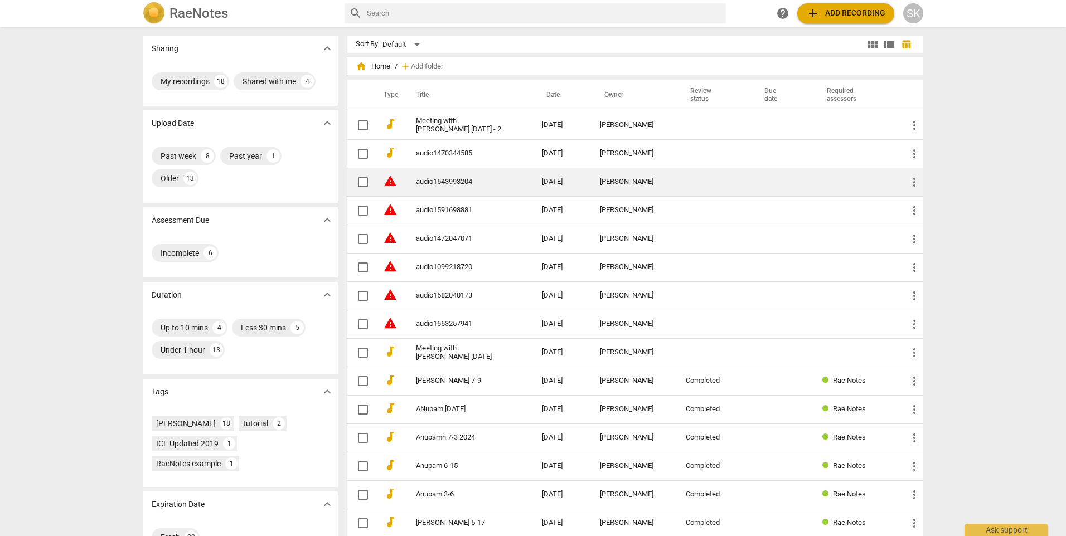
click at [390, 184] on span "warning" at bounding box center [390, 181] width 13 height 13
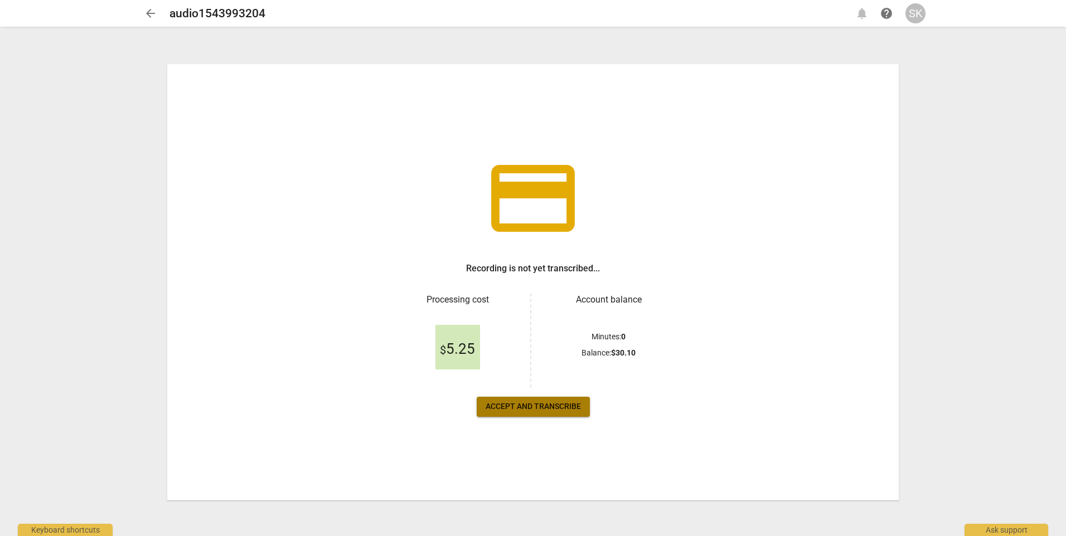
click at [531, 408] on span "Accept and transcribe" at bounding box center [533, 406] width 95 height 11
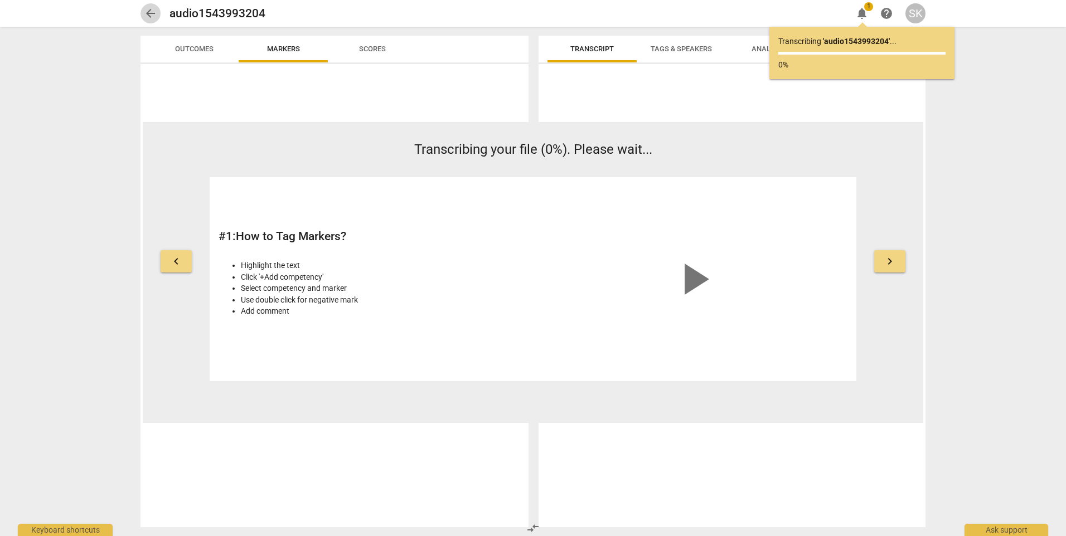
click at [149, 14] on span "arrow_back" at bounding box center [150, 13] width 13 height 13
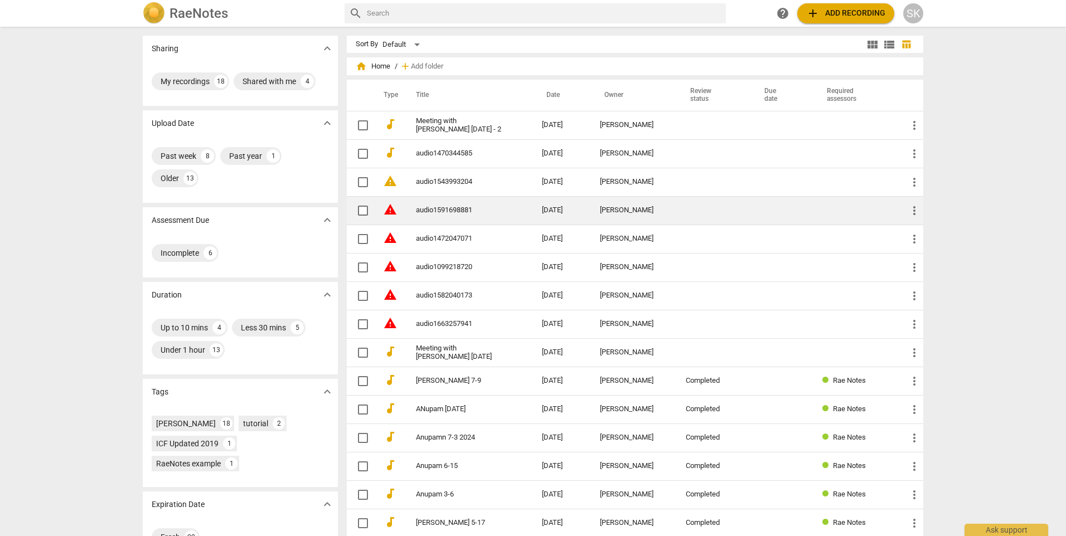
click at [389, 214] on span "warning" at bounding box center [390, 209] width 13 height 13
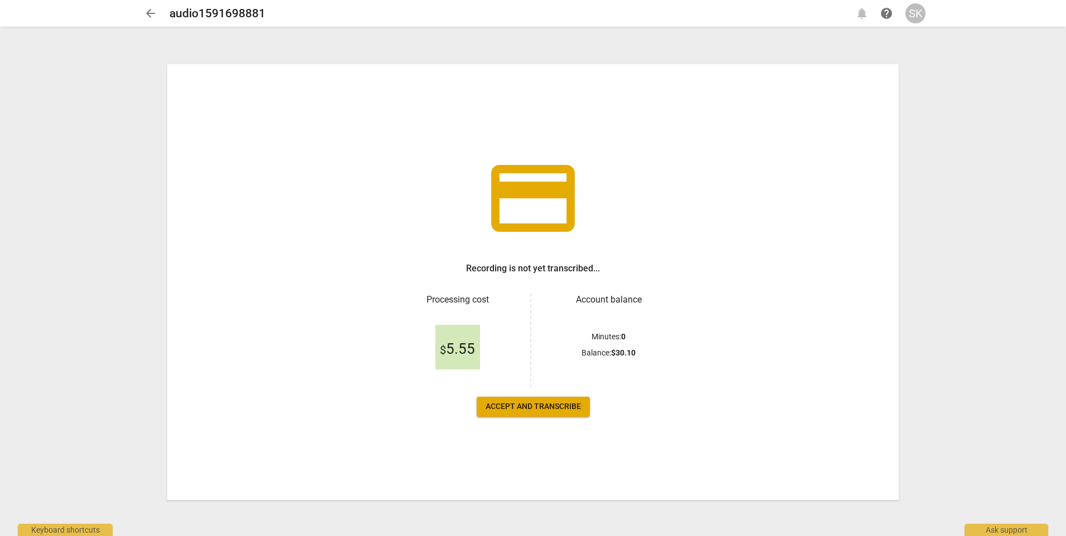
click at [530, 411] on span "Accept and transcribe" at bounding box center [533, 406] width 95 height 11
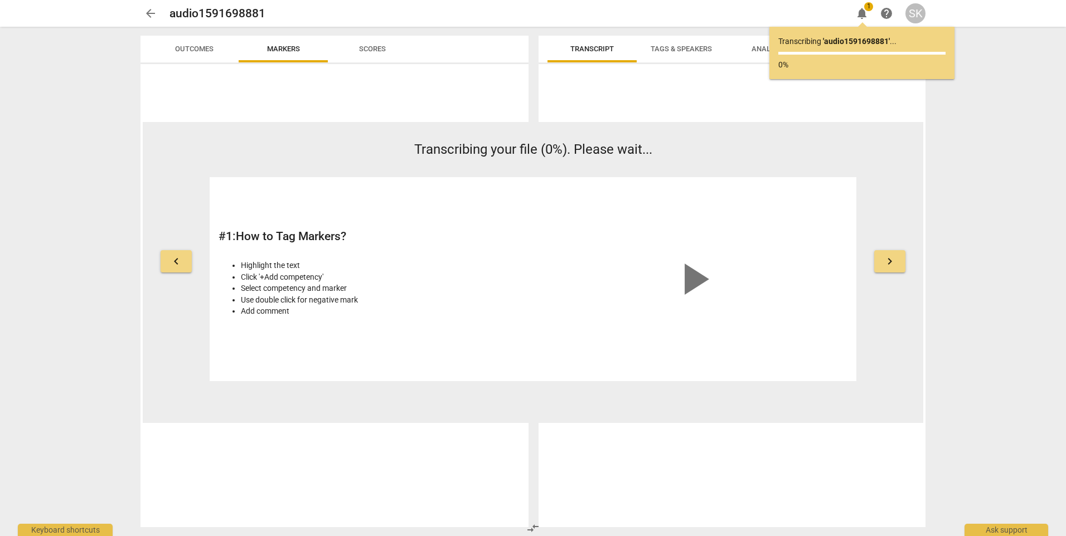
click at [149, 16] on span "arrow_back" at bounding box center [150, 13] width 13 height 13
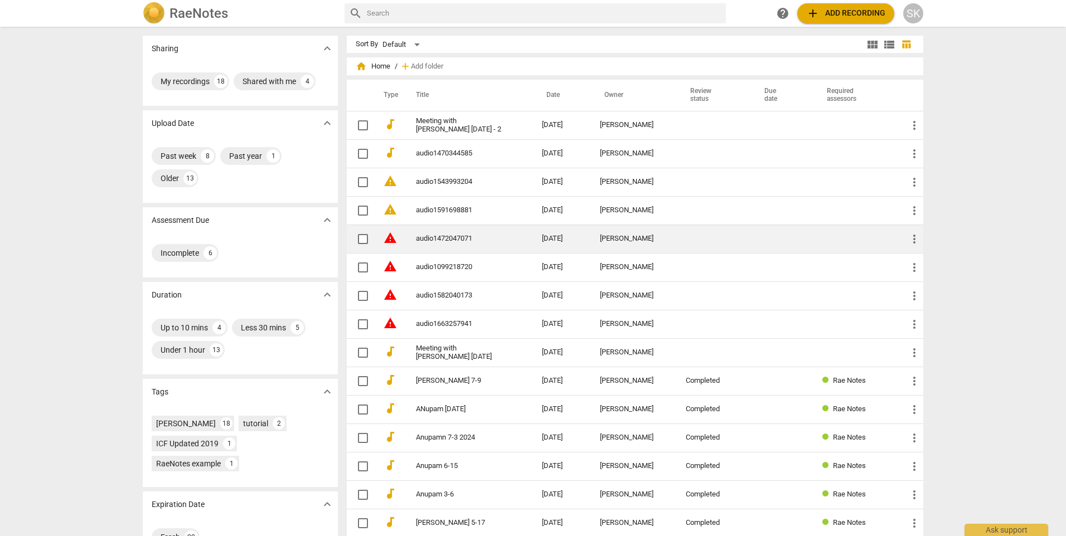
click at [387, 239] on span "warning" at bounding box center [390, 237] width 13 height 13
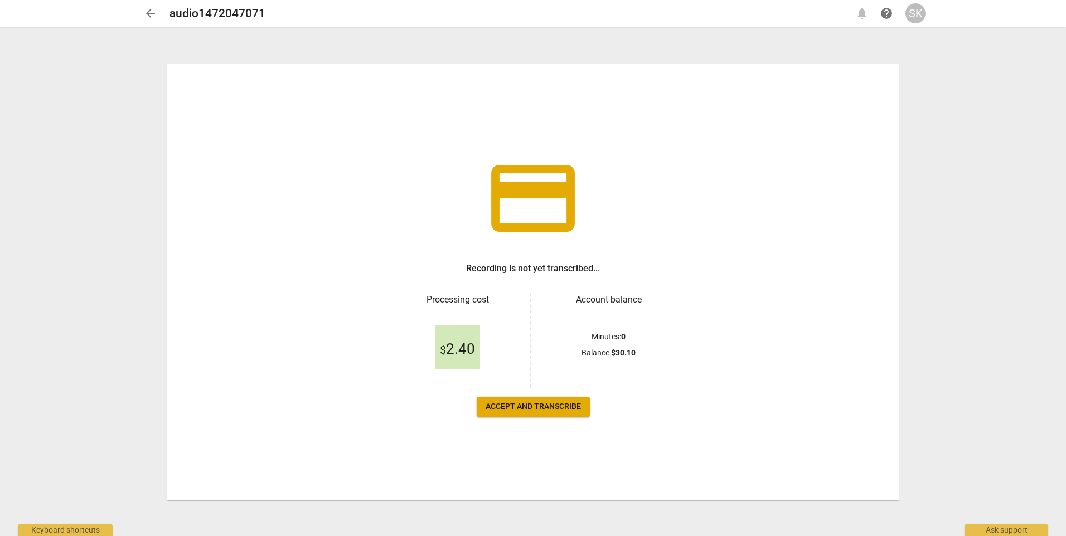
click at [529, 408] on span "Accept and transcribe" at bounding box center [533, 406] width 95 height 11
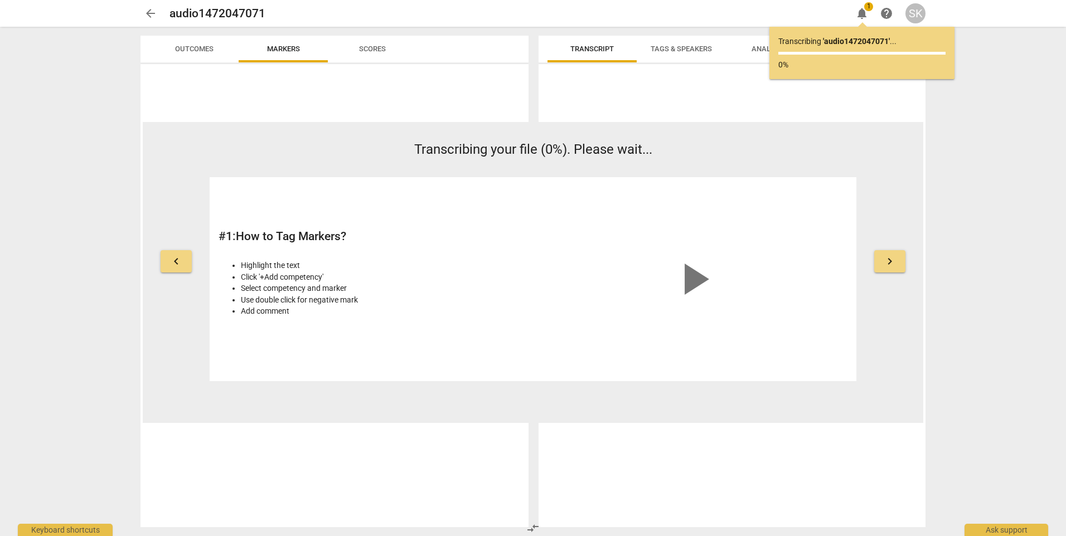
click at [153, 16] on span "arrow_back" at bounding box center [150, 13] width 13 height 13
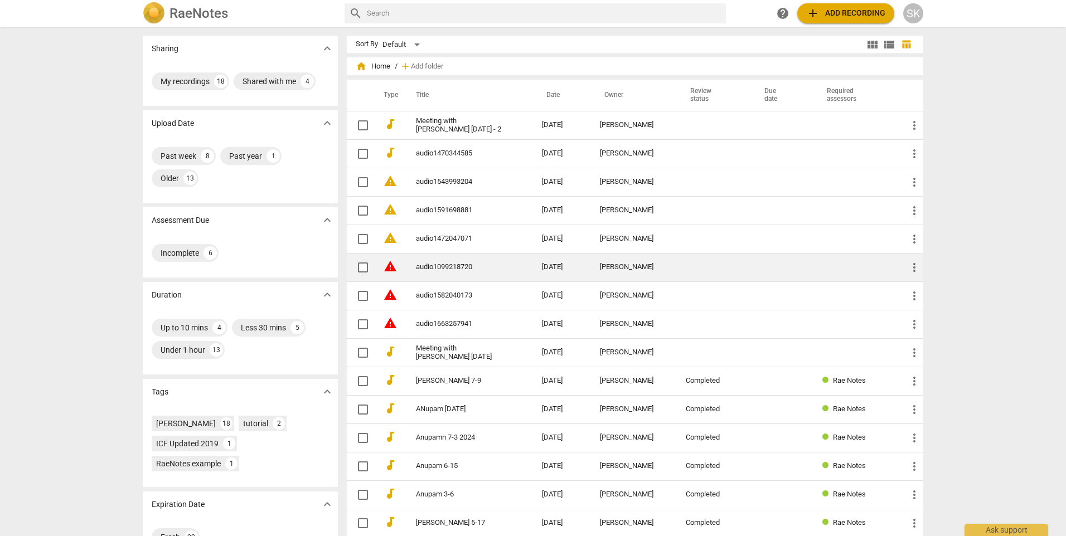
click at [389, 269] on span "warning" at bounding box center [390, 266] width 13 height 13
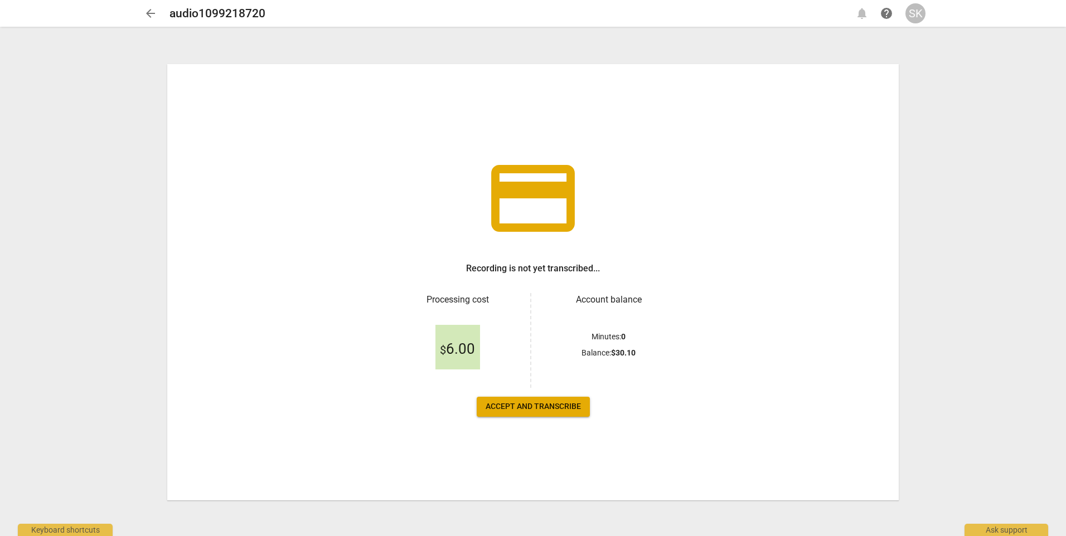
click at [149, 14] on span "arrow_back" at bounding box center [150, 13] width 13 height 13
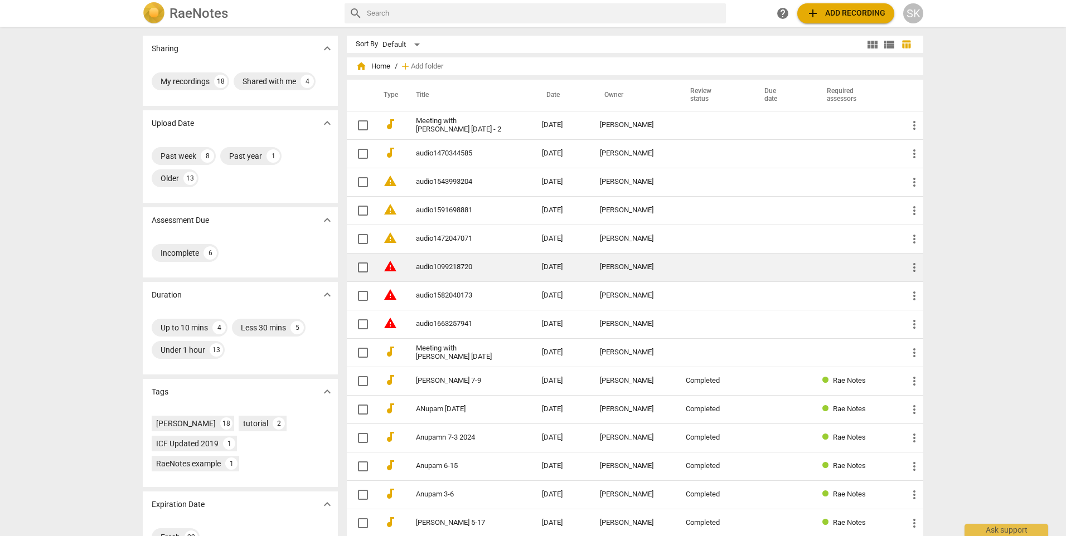
click at [387, 273] on span "warning" at bounding box center [390, 266] width 13 height 13
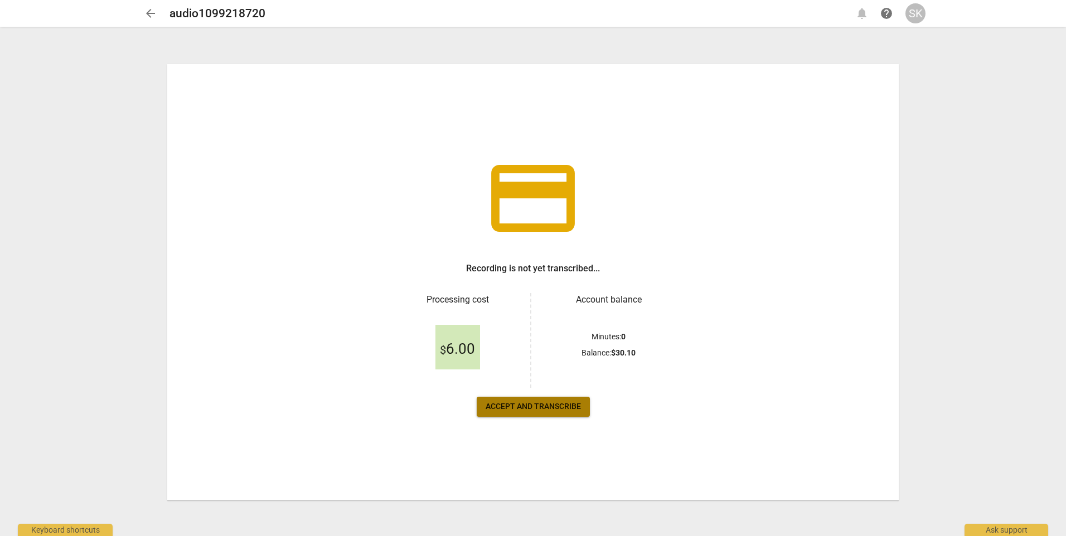
click at [525, 413] on button "Accept and transcribe" at bounding box center [533, 407] width 113 height 20
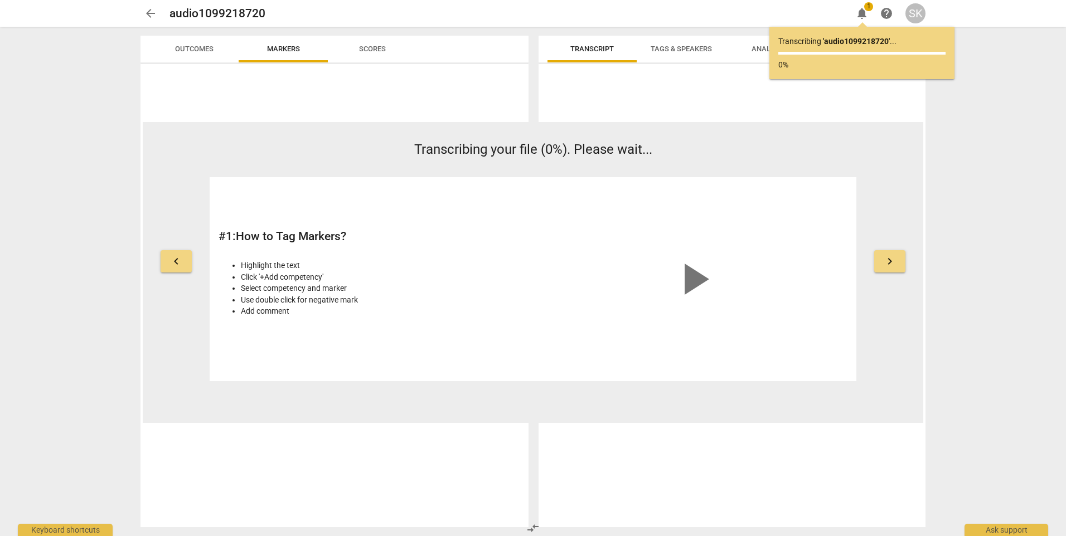
click at [148, 14] on span "arrow_back" at bounding box center [150, 13] width 13 height 13
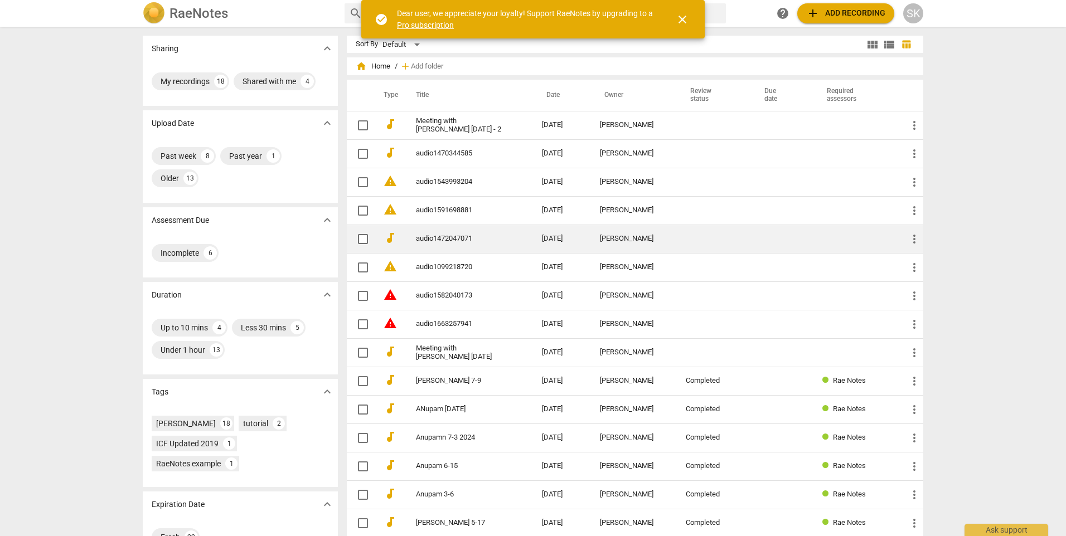
click at [449, 239] on link "audio1472047071" at bounding box center [459, 239] width 86 height 8
click at [434, 241] on link "audio1472047071" at bounding box center [459, 239] width 86 height 8
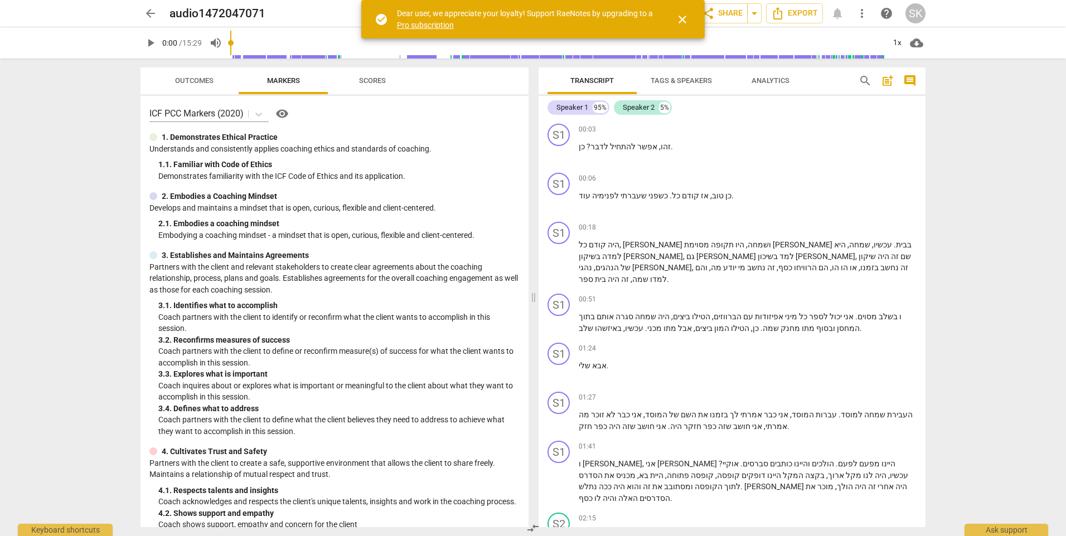
click at [986, 35] on div "play_arrow 0:00 / 15:29 volume_up 1x cloud_download" at bounding box center [533, 42] width 1048 height 31
click at [681, 18] on span "close" at bounding box center [682, 19] width 13 height 13
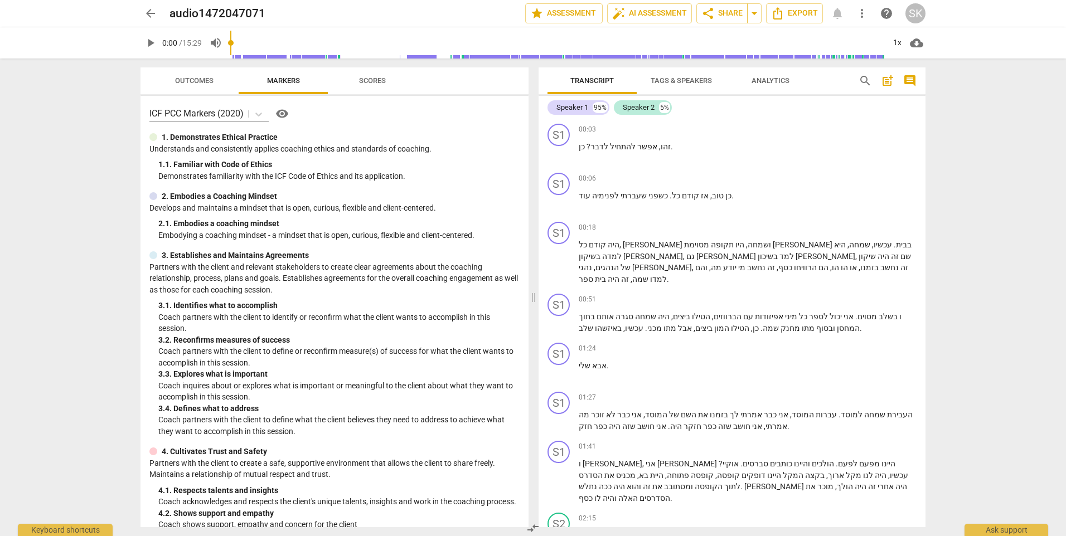
click at [153, 16] on span "arrow_back" at bounding box center [150, 13] width 13 height 13
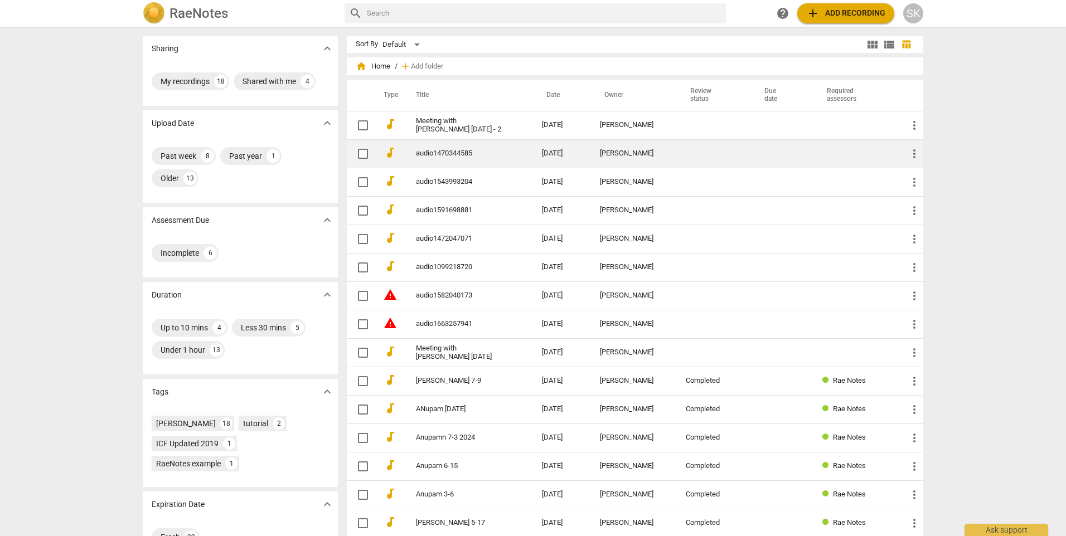
click at [442, 156] on link "audio1470344585" at bounding box center [459, 153] width 86 height 8
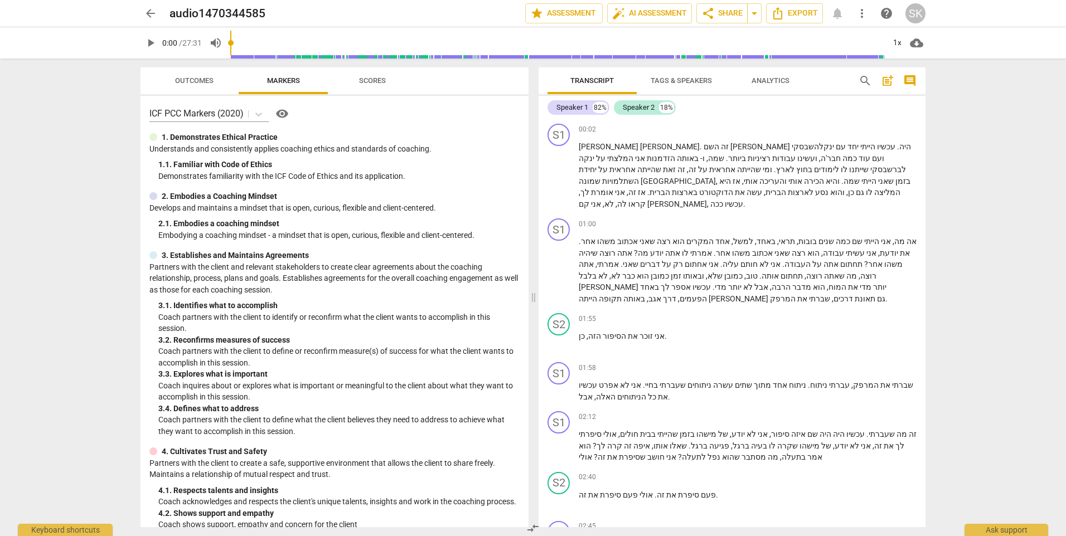
click at [147, 16] on span "arrow_back" at bounding box center [150, 13] width 13 height 13
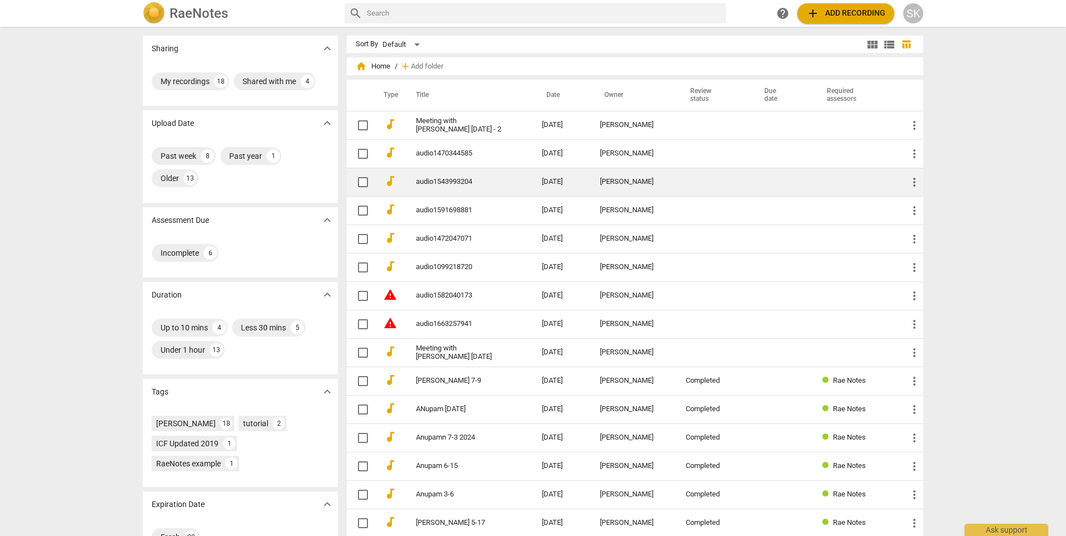
click at [476, 181] on link "audio1543993204" at bounding box center [459, 182] width 86 height 8
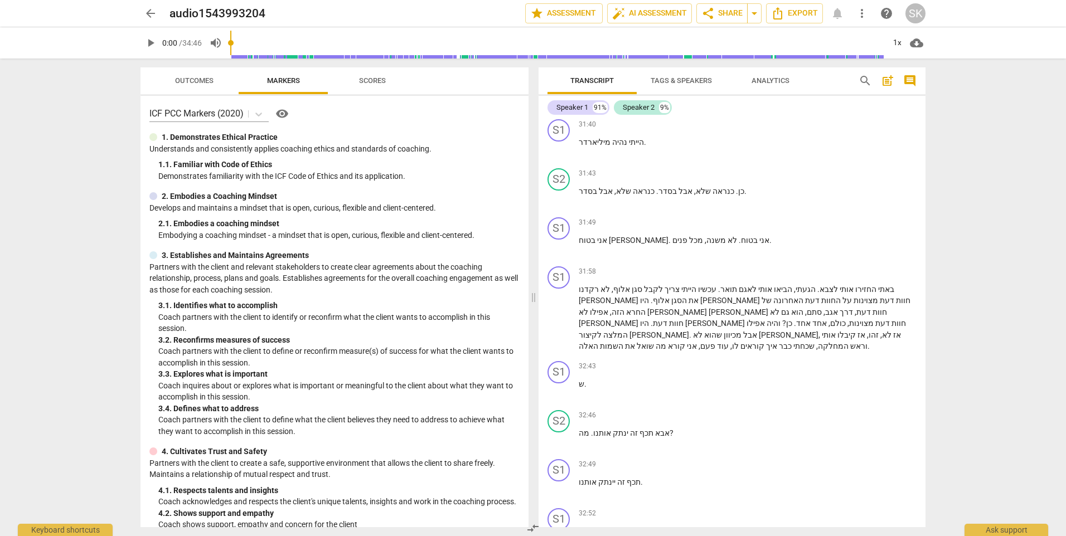
scroll to position [6179, 0]
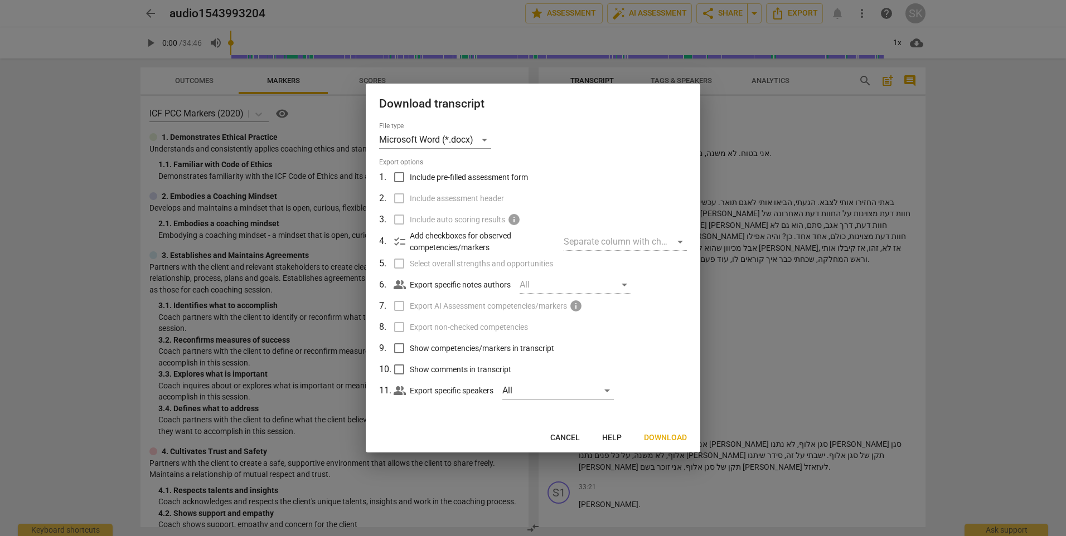
click at [669, 436] on span "Download" at bounding box center [665, 438] width 43 height 11
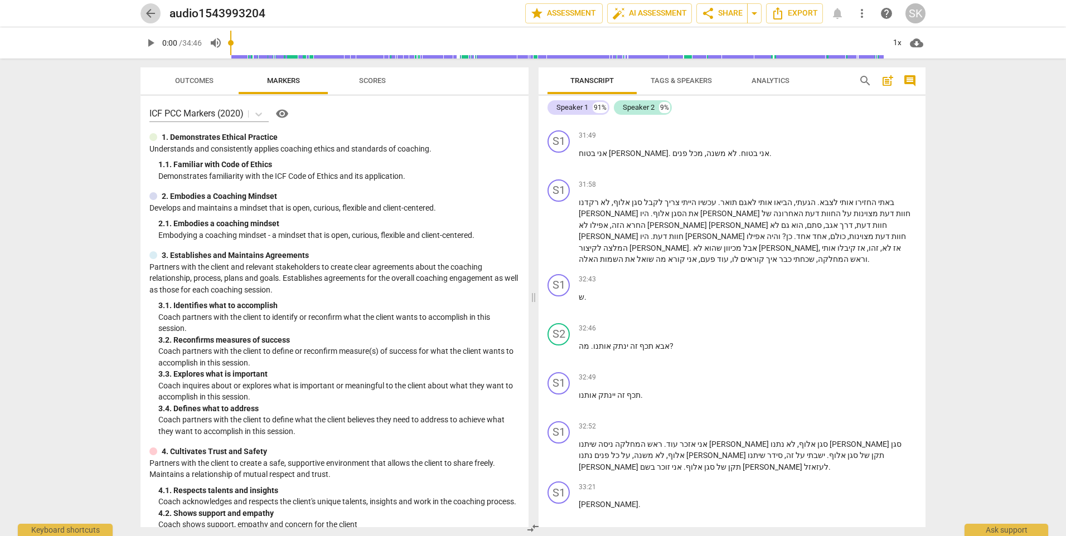
click at [151, 12] on span "arrow_back" at bounding box center [150, 13] width 13 height 13
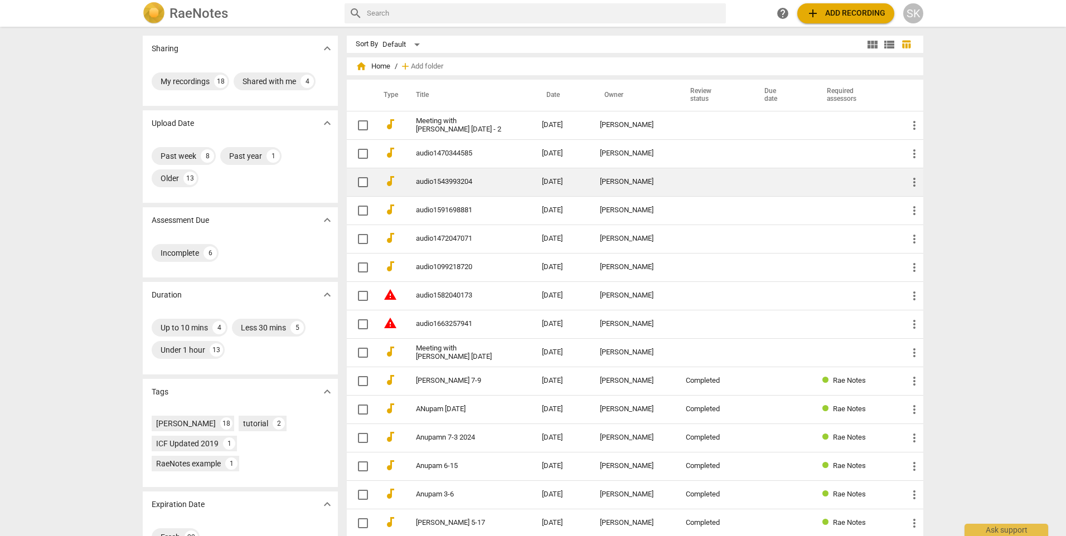
click at [455, 185] on link "audio1543993204" at bounding box center [459, 182] width 86 height 8
click at [449, 184] on link "audio1543993204" at bounding box center [459, 182] width 86 height 8
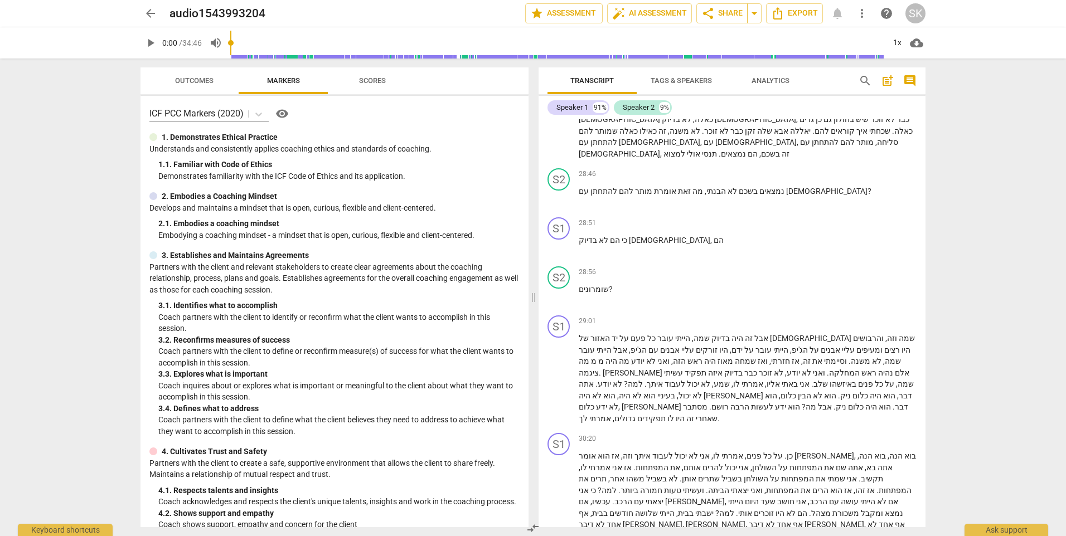
scroll to position [6179, 0]
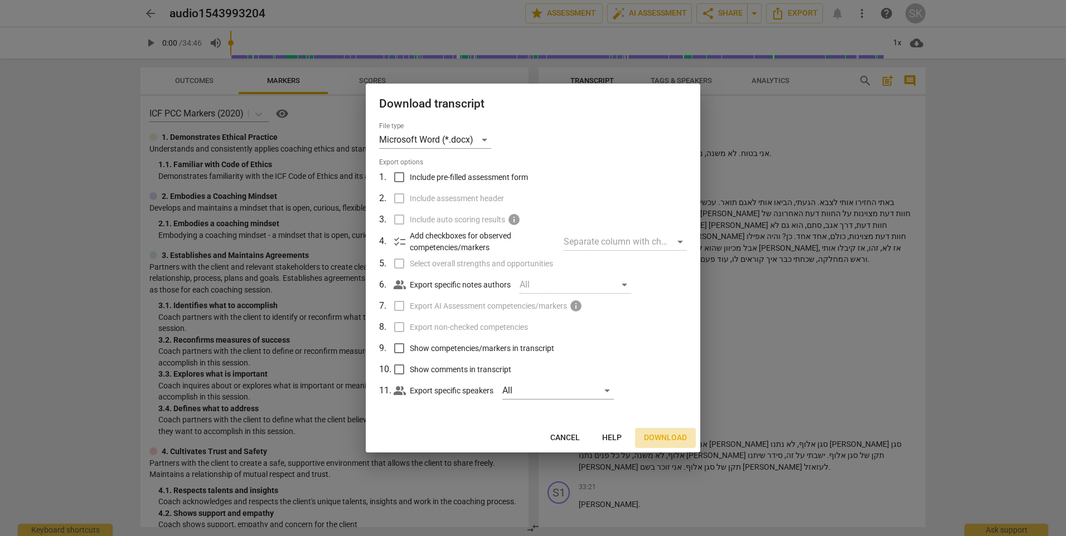
click at [660, 437] on span "Download" at bounding box center [665, 438] width 43 height 11
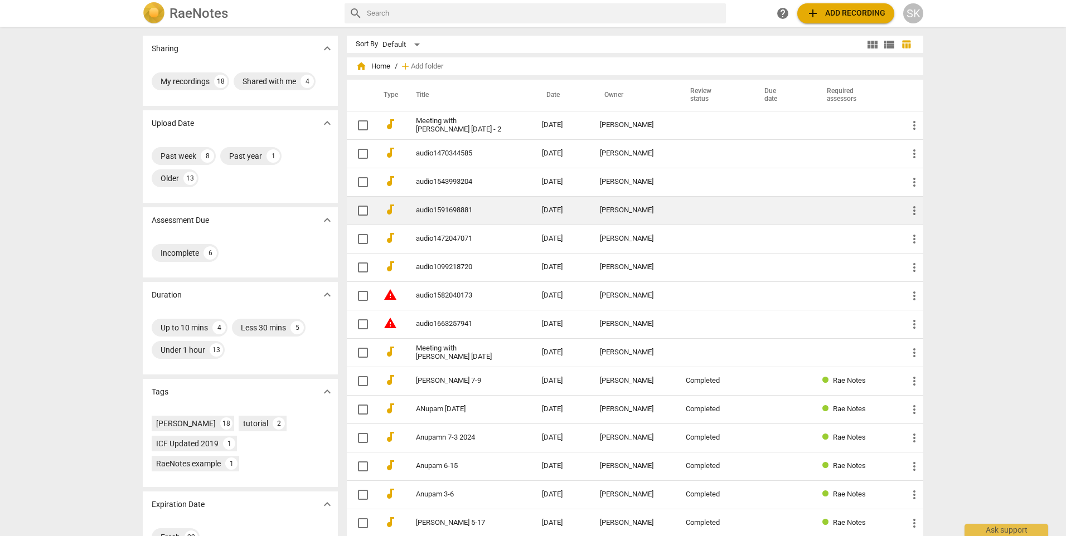
click at [453, 210] on link "audio1591698881" at bounding box center [459, 210] width 86 height 8
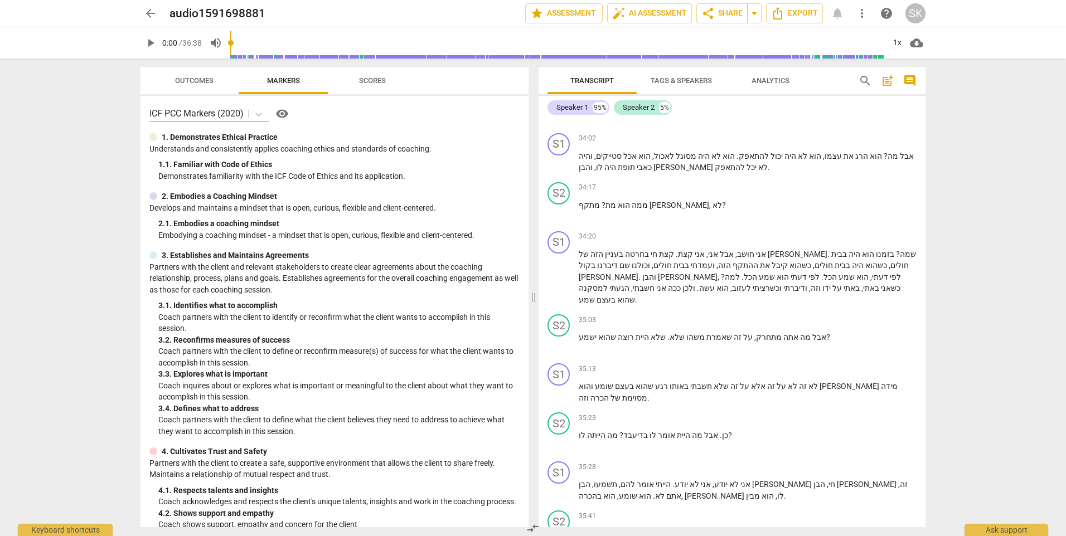
scroll to position [6345, 0]
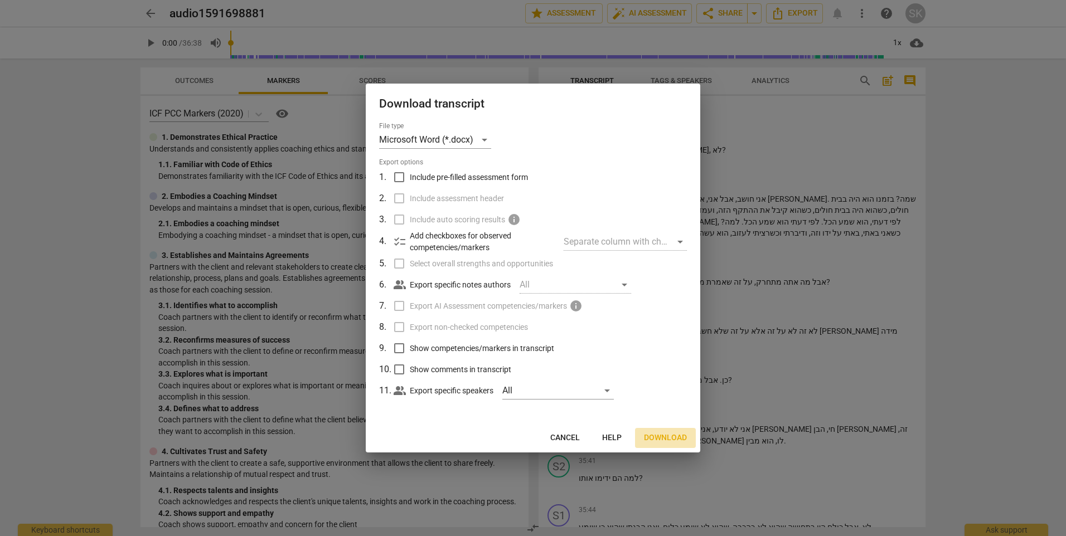
click at [675, 435] on span "Download" at bounding box center [665, 438] width 43 height 11
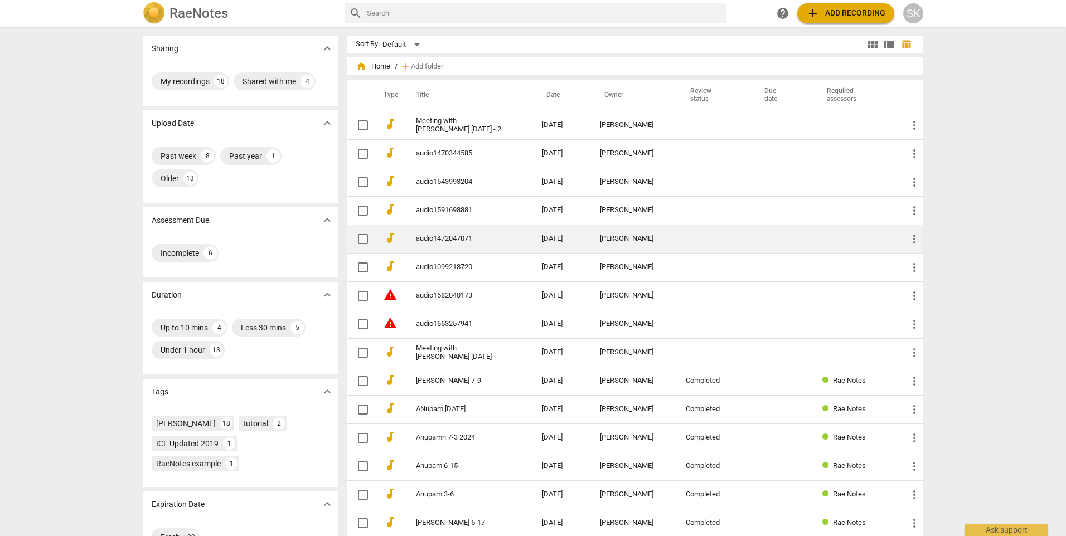
click at [448, 244] on td "audio1472047071" at bounding box center [468, 239] width 130 height 28
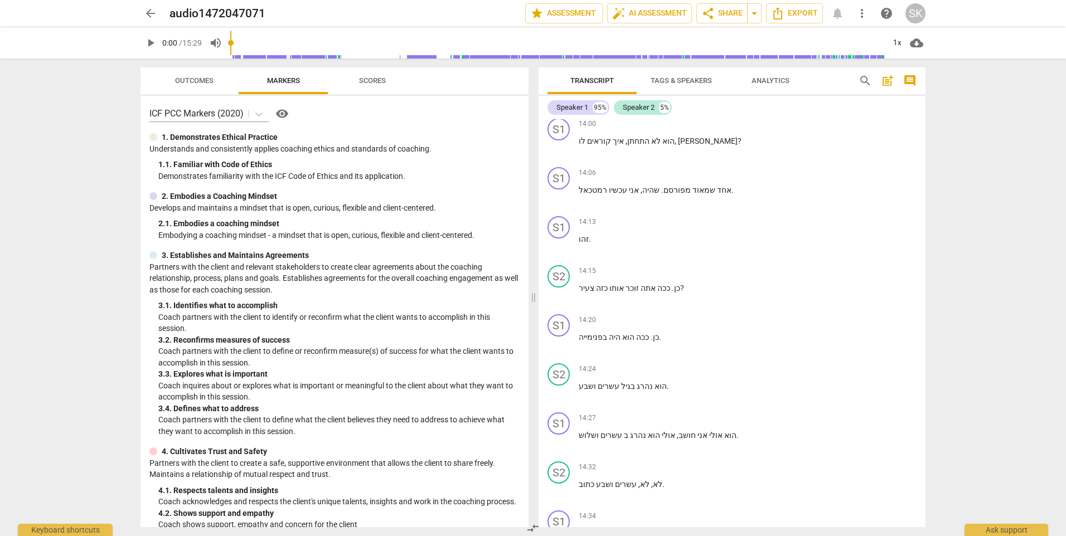
scroll to position [2994, 0]
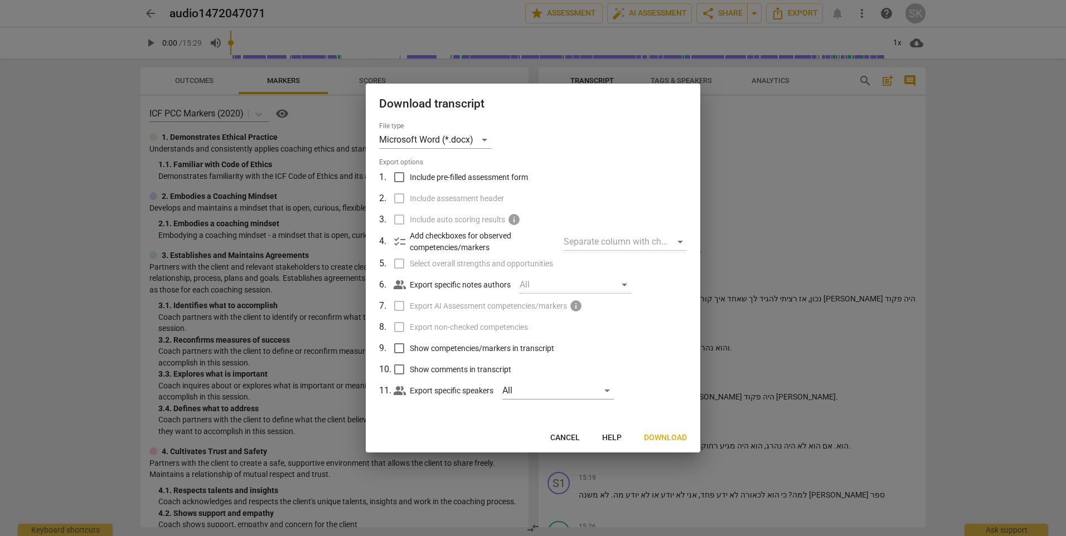
click at [671, 440] on span "Download" at bounding box center [665, 438] width 43 height 11
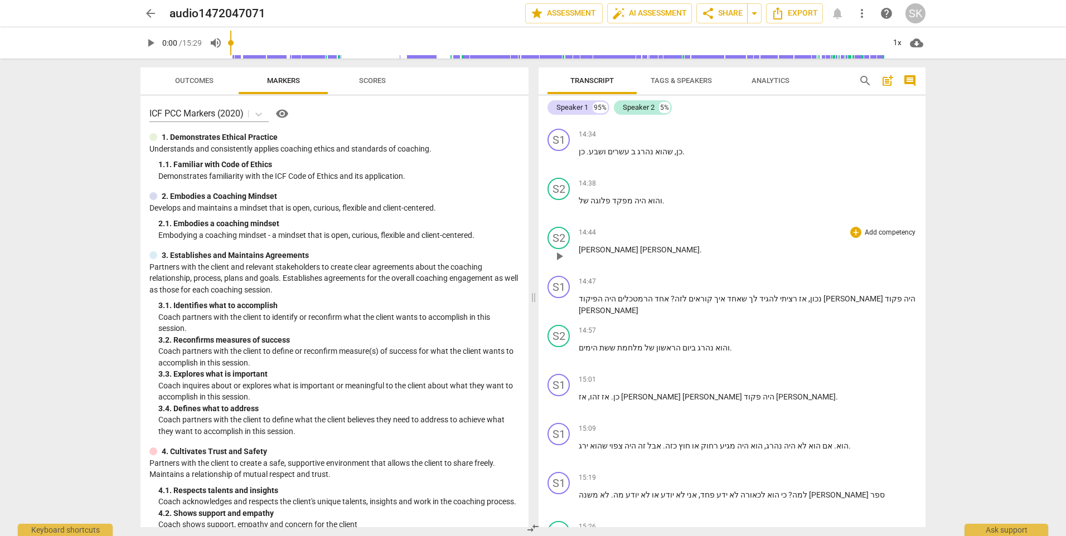
click at [738, 227] on div "14:44 + Add competency keyboard_arrow_right" at bounding box center [748, 232] width 338 height 11
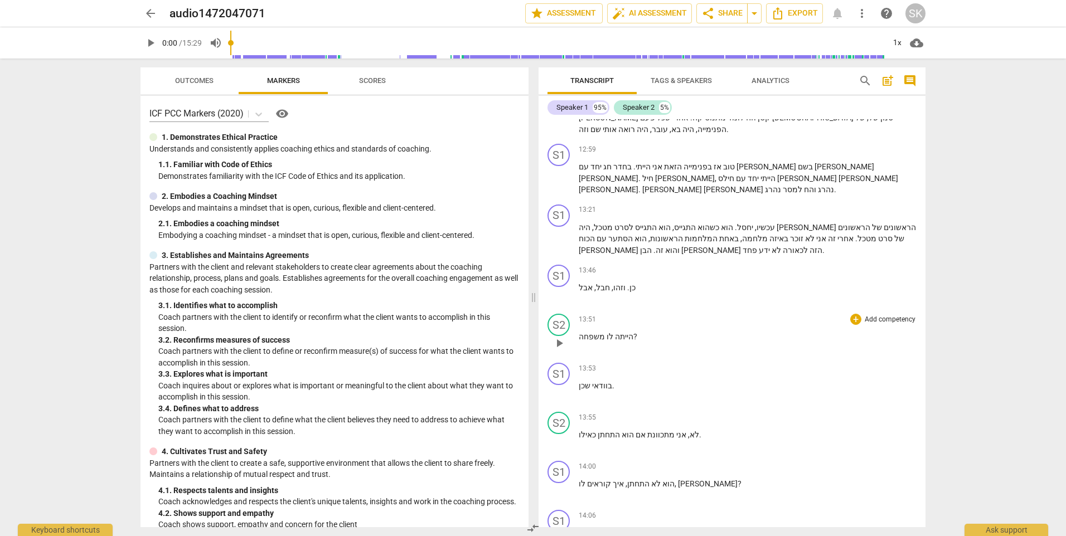
scroll to position [1823, 0]
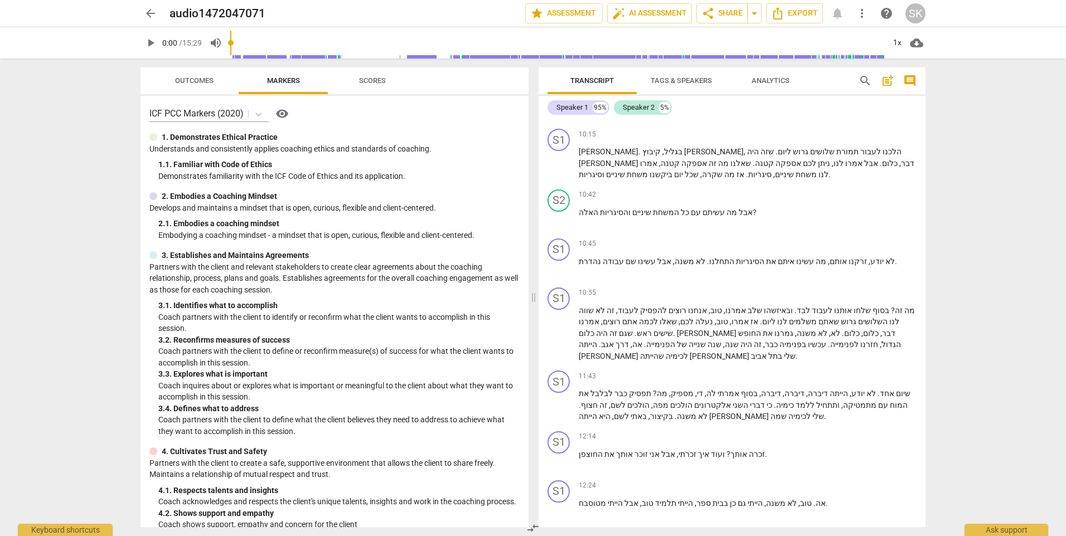
click at [148, 13] on span "arrow_back" at bounding box center [150, 13] width 13 height 13
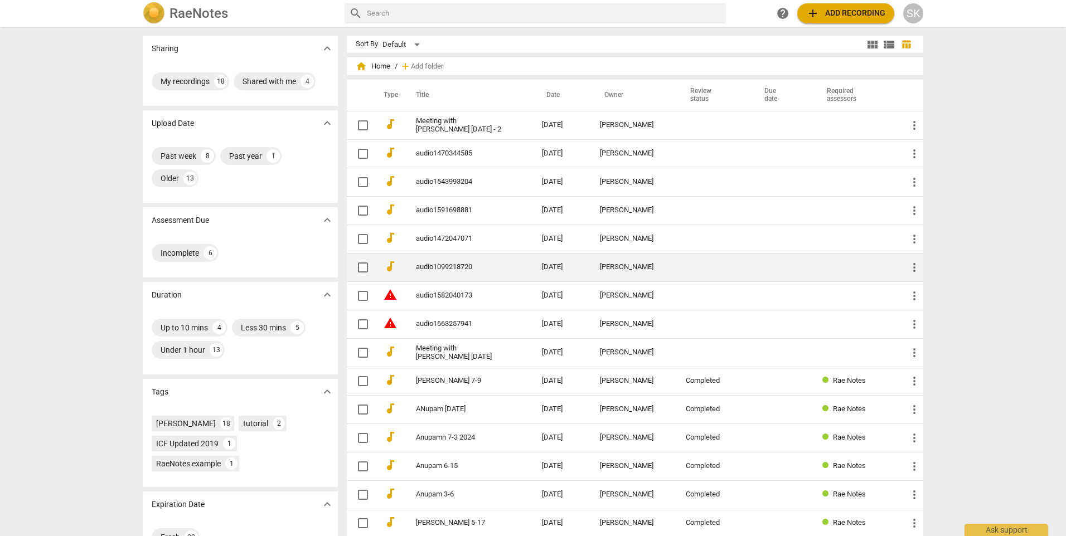
click at [434, 270] on link "audio1099218720" at bounding box center [459, 267] width 86 height 8
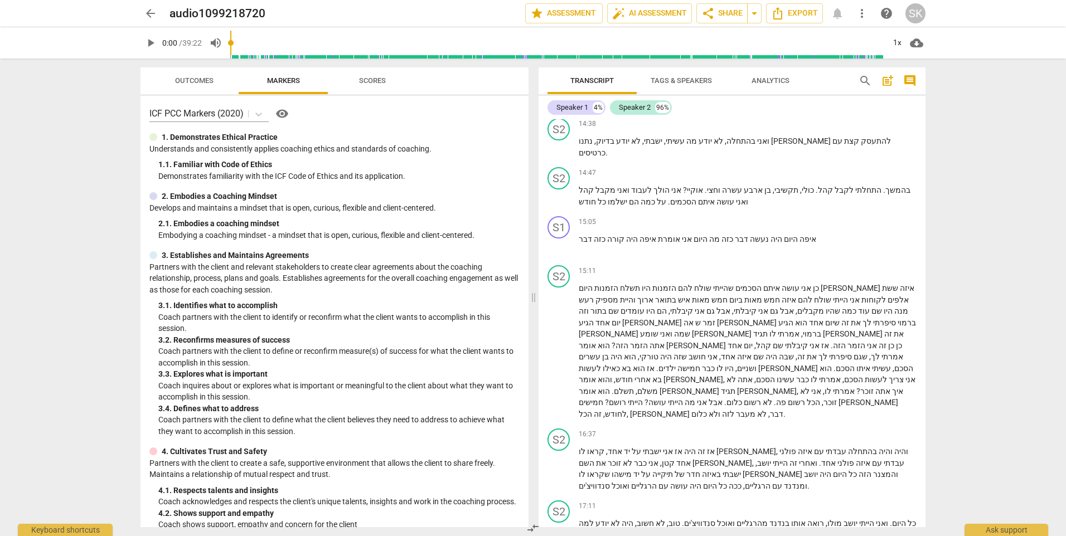
scroll to position [7985, 0]
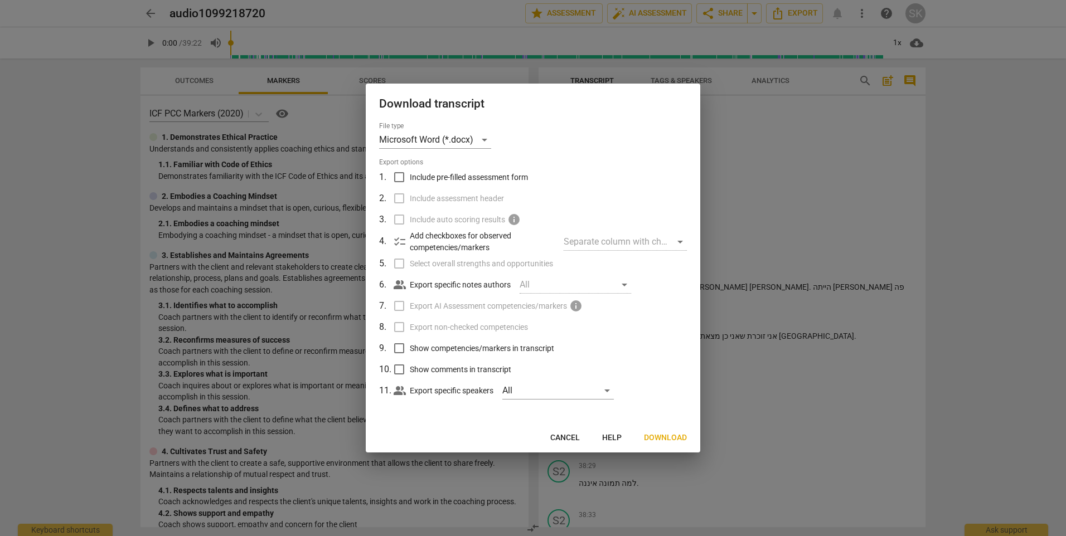
click at [658, 439] on span "Download" at bounding box center [665, 438] width 43 height 11
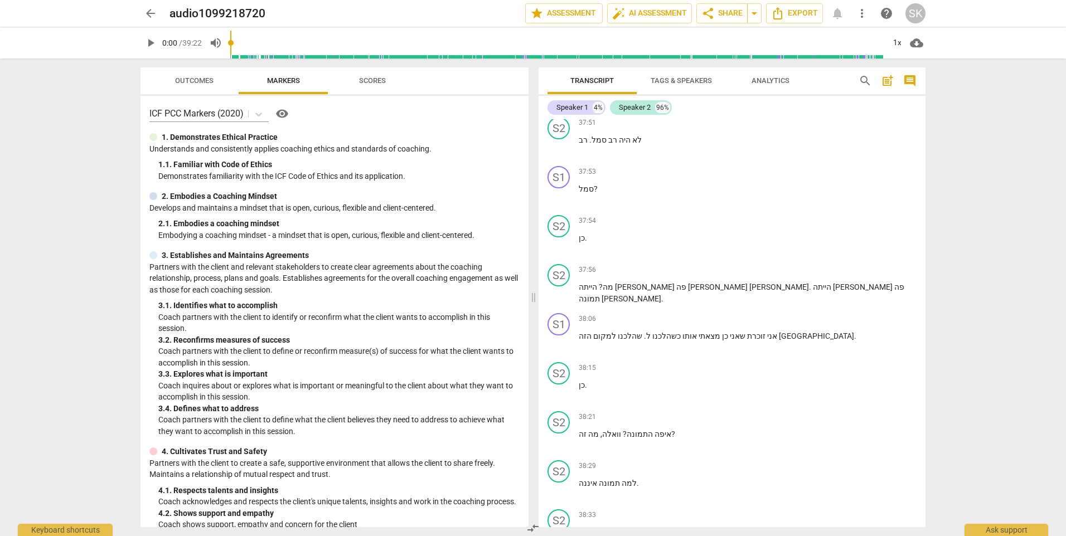
click at [994, 43] on div "play_arrow 0:00 / 39:22 volume_up 1x cloud_download" at bounding box center [533, 42] width 1048 height 31
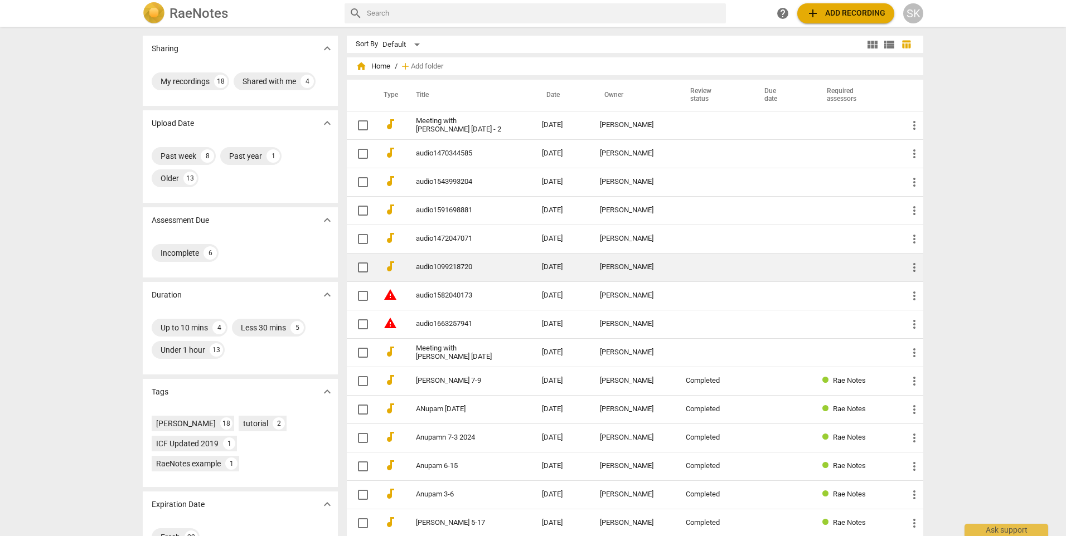
click at [453, 272] on td "audio1099218720" at bounding box center [468, 267] width 130 height 28
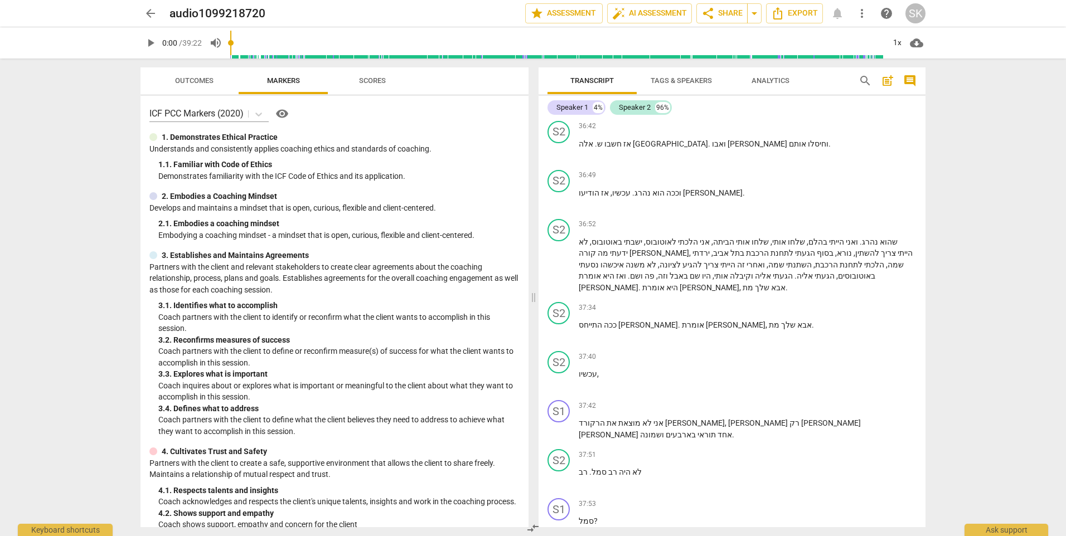
scroll to position [7985, 0]
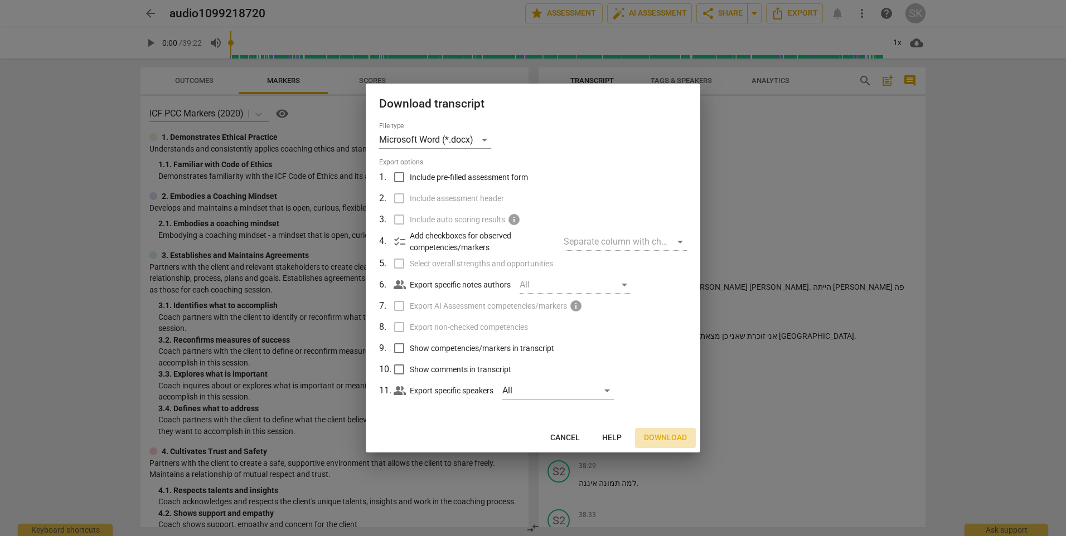
click at [665, 436] on span "Download" at bounding box center [665, 438] width 43 height 11
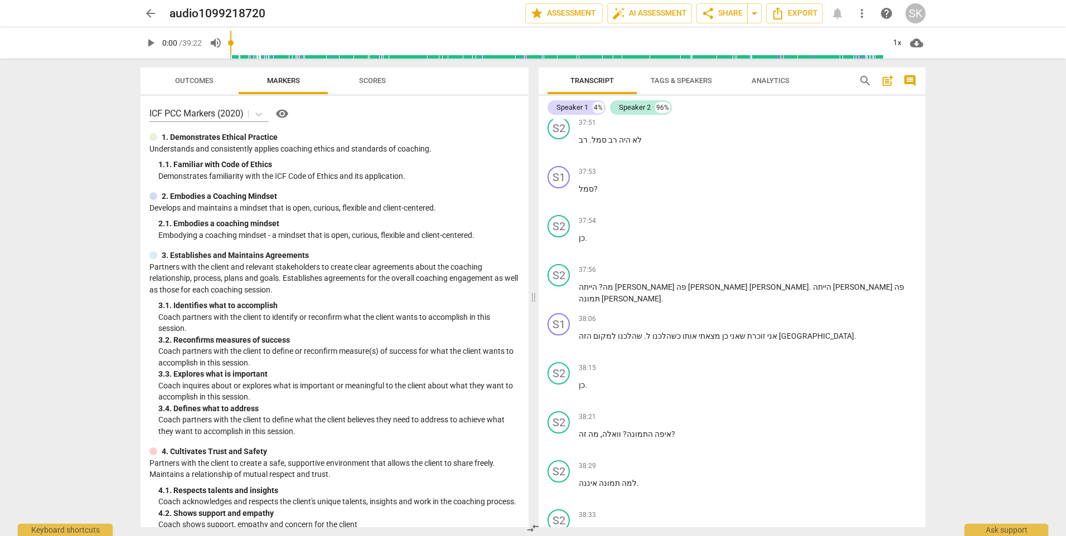
click at [1020, 49] on div "play_arrow 0:00 / 39:22 volume_up 1x cloud_download" at bounding box center [533, 42] width 1048 height 31
click at [142, 14] on span "arrow_back" at bounding box center [150, 13] width 20 height 13
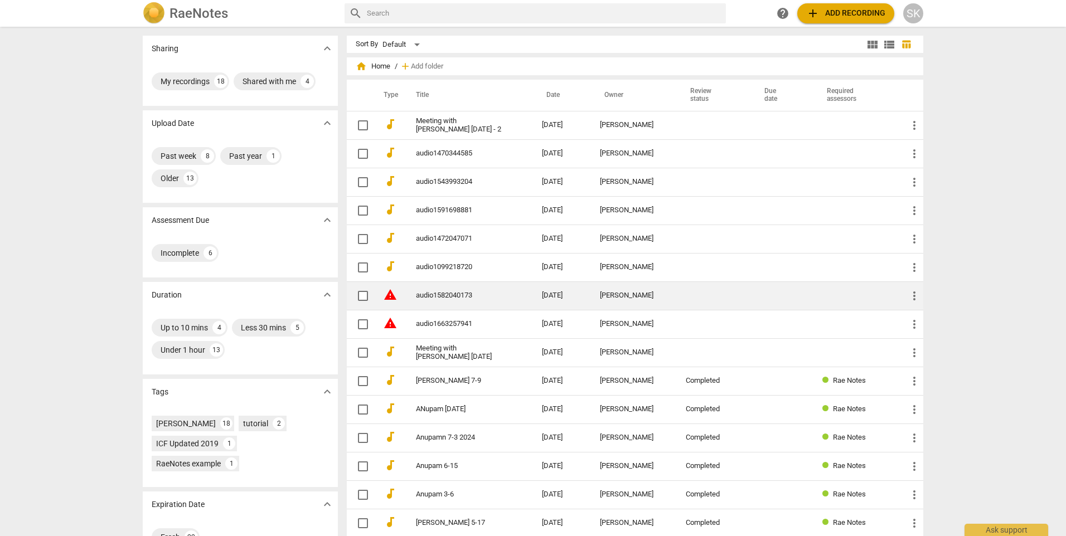
click at [391, 295] on span "warning" at bounding box center [390, 294] width 13 height 13
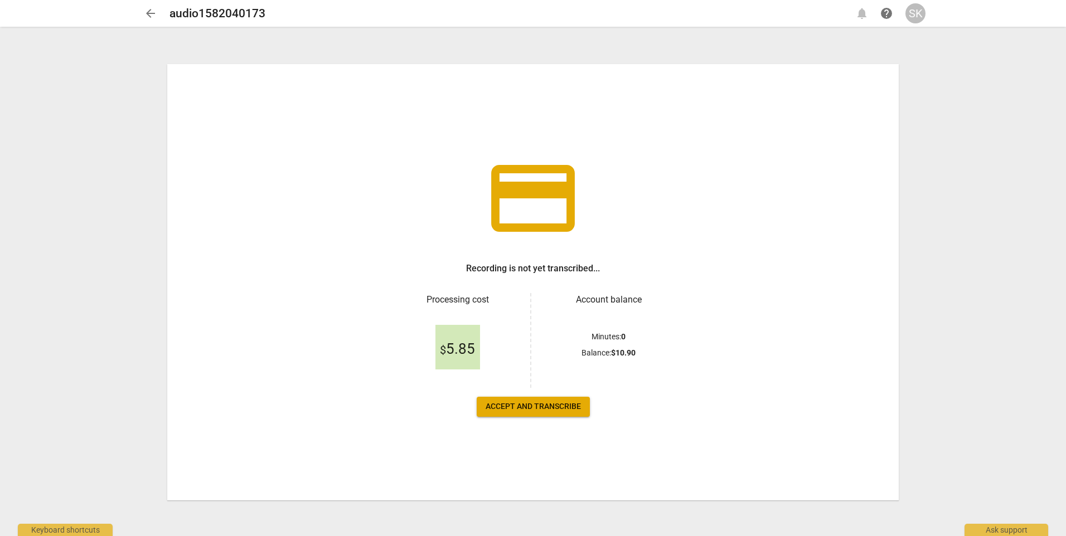
click at [525, 407] on span "Accept and transcribe" at bounding box center [533, 406] width 95 height 11
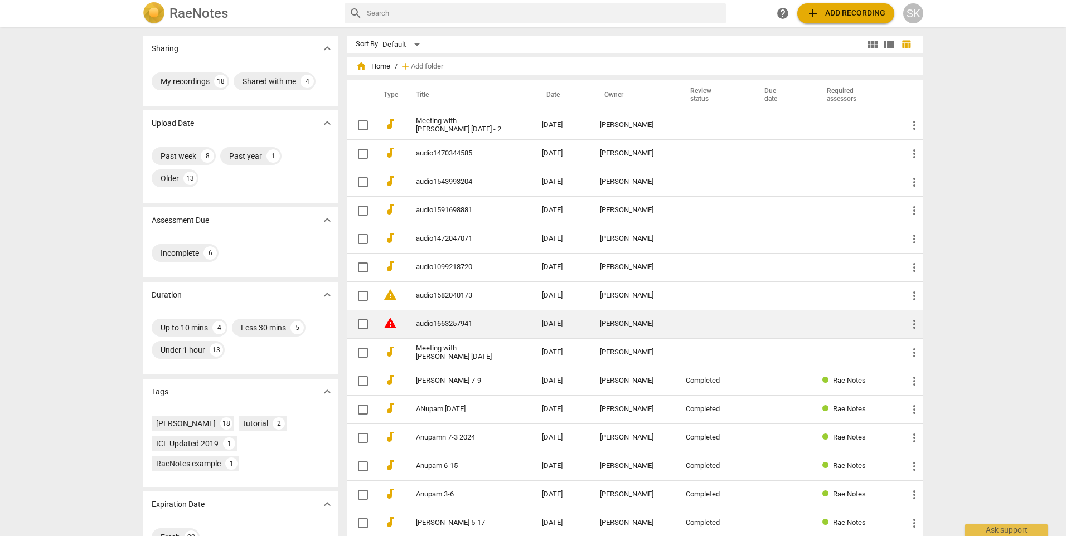
click at [384, 324] on span "warning" at bounding box center [390, 323] width 13 height 13
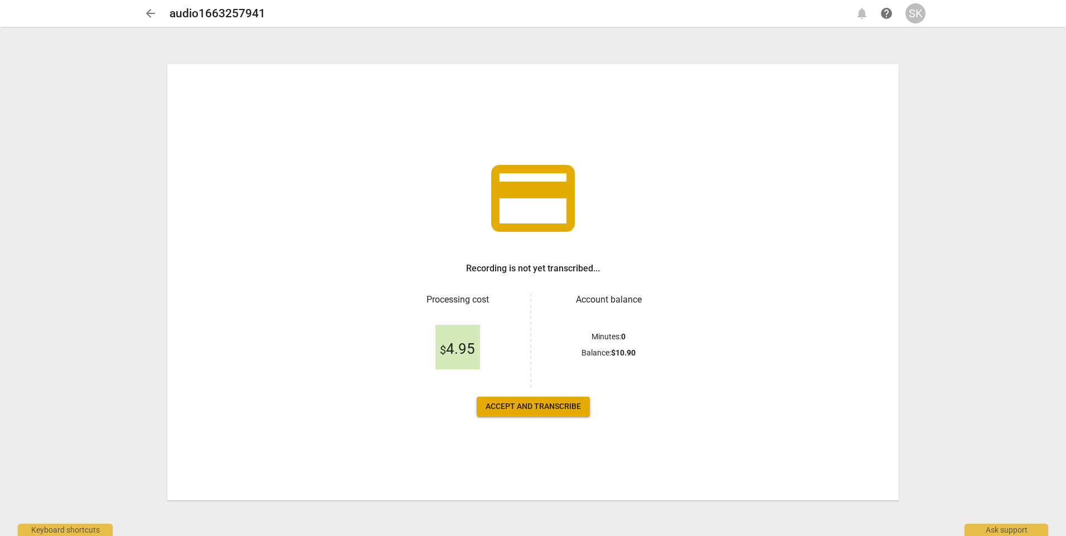
click at [152, 14] on span "arrow_back" at bounding box center [150, 13] width 13 height 13
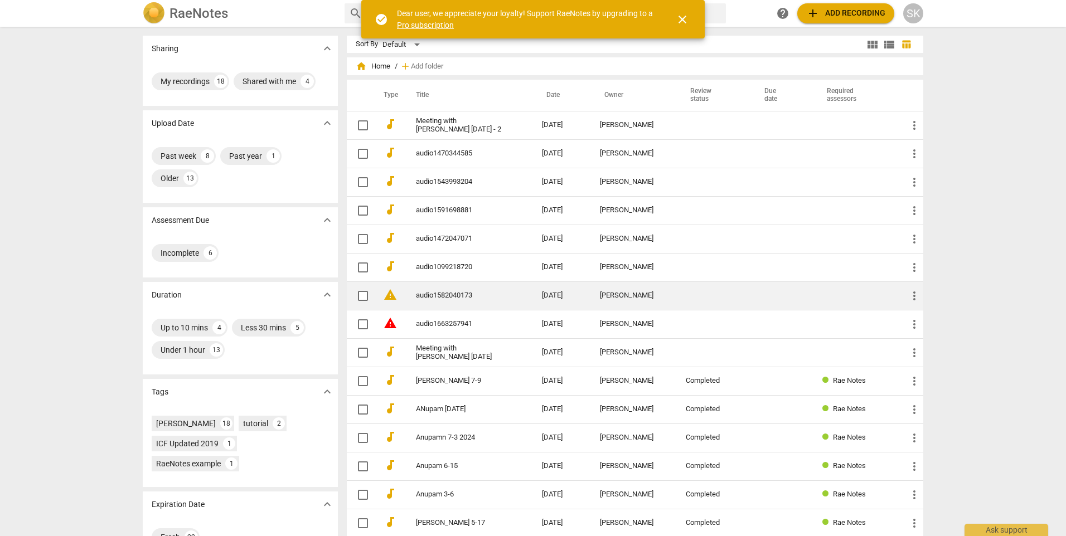
click at [389, 298] on span "warning" at bounding box center [390, 294] width 13 height 13
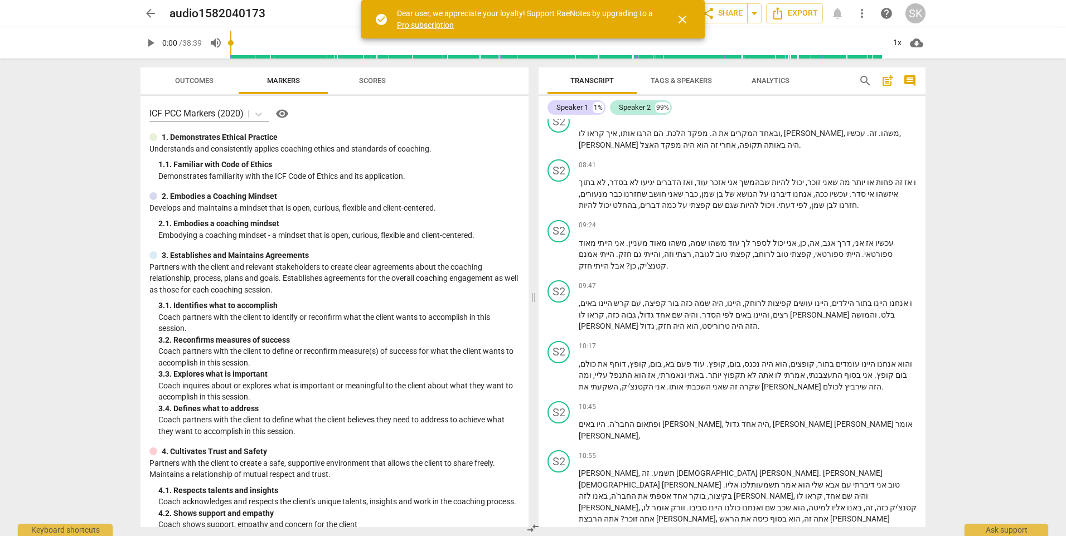
scroll to position [5126, 0]
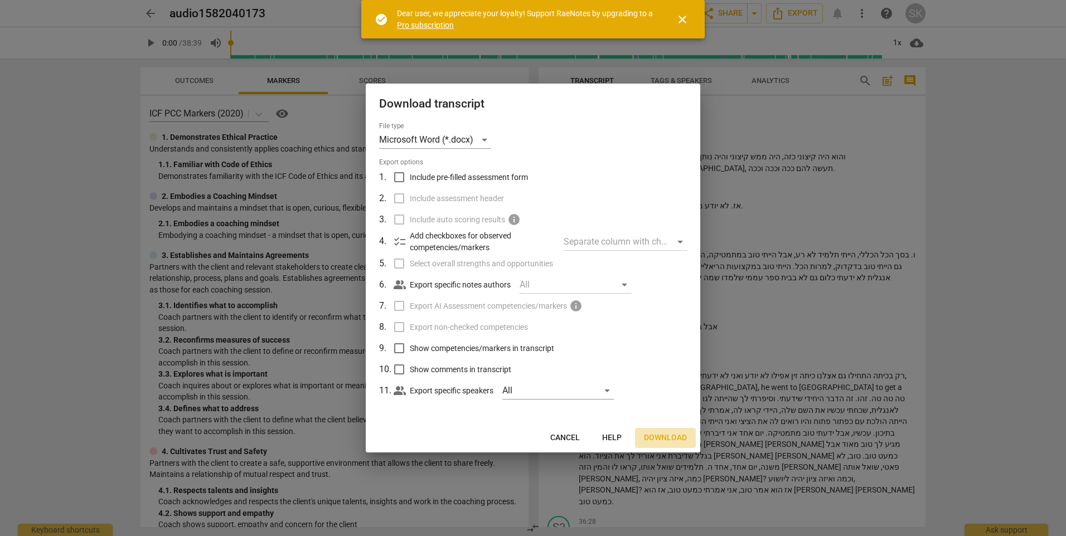
click at [658, 440] on span "Download" at bounding box center [665, 438] width 43 height 11
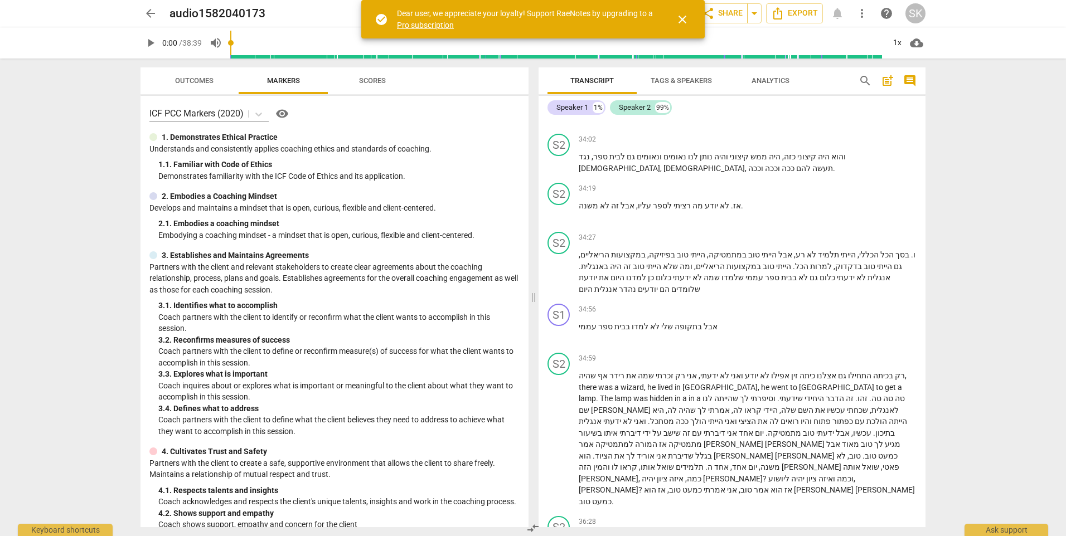
click at [1013, 46] on div "play_arrow 0:00 / 38:39 volume_up 1x cloud_download" at bounding box center [533, 42] width 1048 height 31
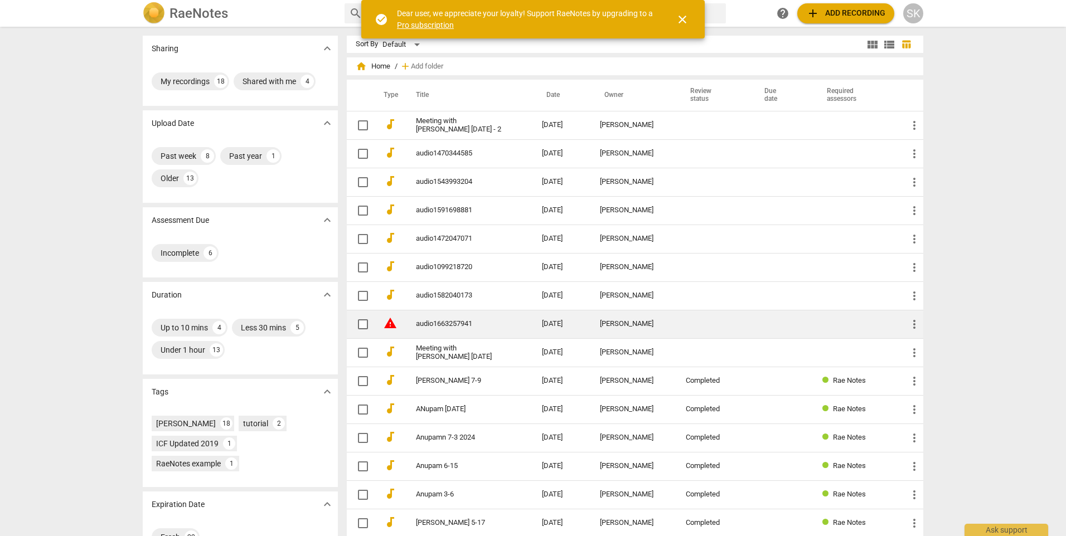
click at [390, 326] on span "warning" at bounding box center [390, 323] width 13 height 13
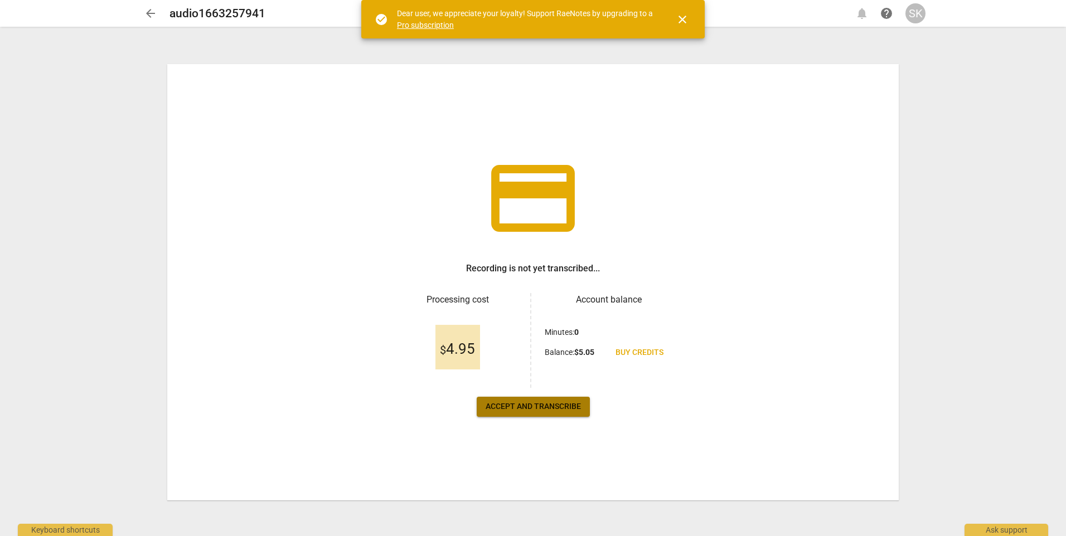
click at [535, 408] on span "Accept and transcribe" at bounding box center [533, 406] width 95 height 11
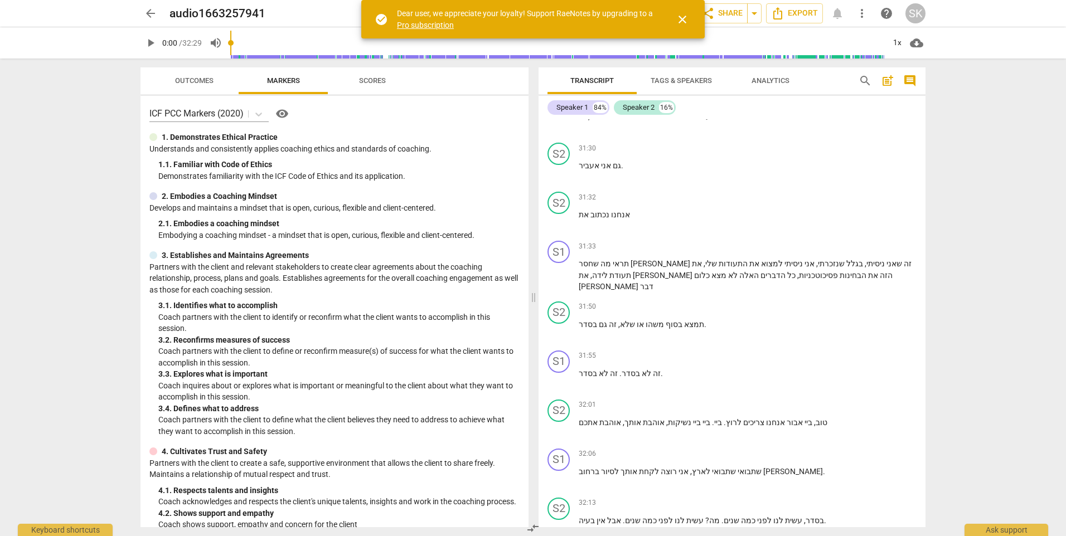
scroll to position [7173, 0]
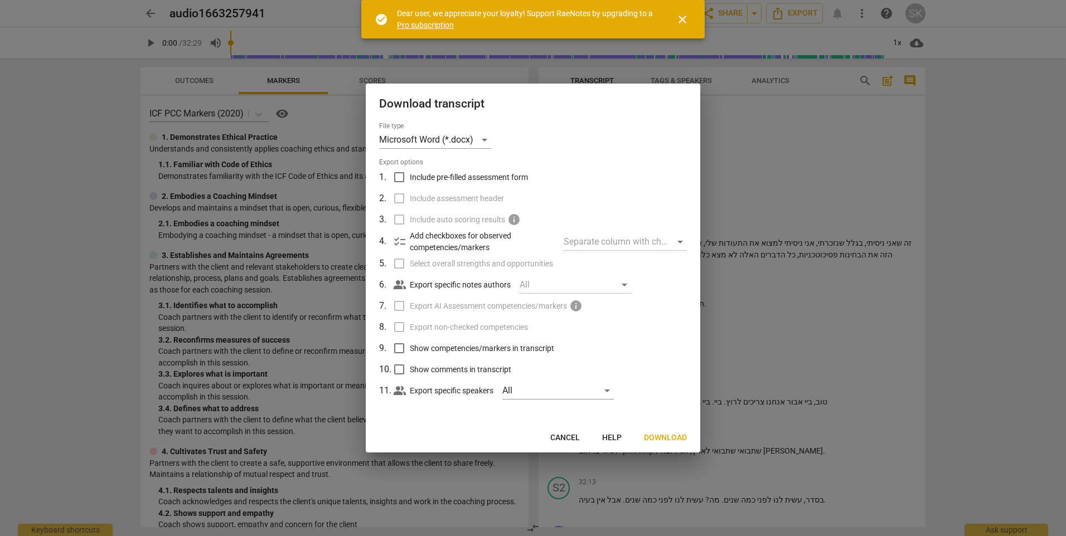
click at [661, 438] on span "Download" at bounding box center [665, 438] width 43 height 11
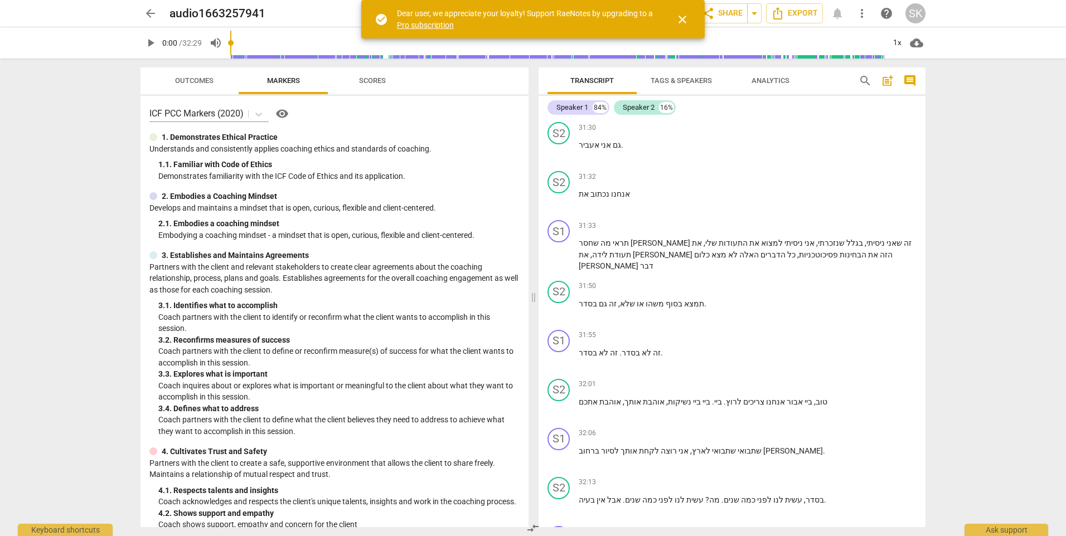
click at [1030, 119] on div "arrow_back audio1663257941 edit star Assessment auto_fix_high AI Assessment sha…" at bounding box center [533, 268] width 1066 height 536
click at [1005, 200] on div "arrow_back audio1663257941 edit star Assessment auto_fix_high AI Assessment sha…" at bounding box center [533, 268] width 1066 height 536
